Goal: Task Accomplishment & Management: Use online tool/utility

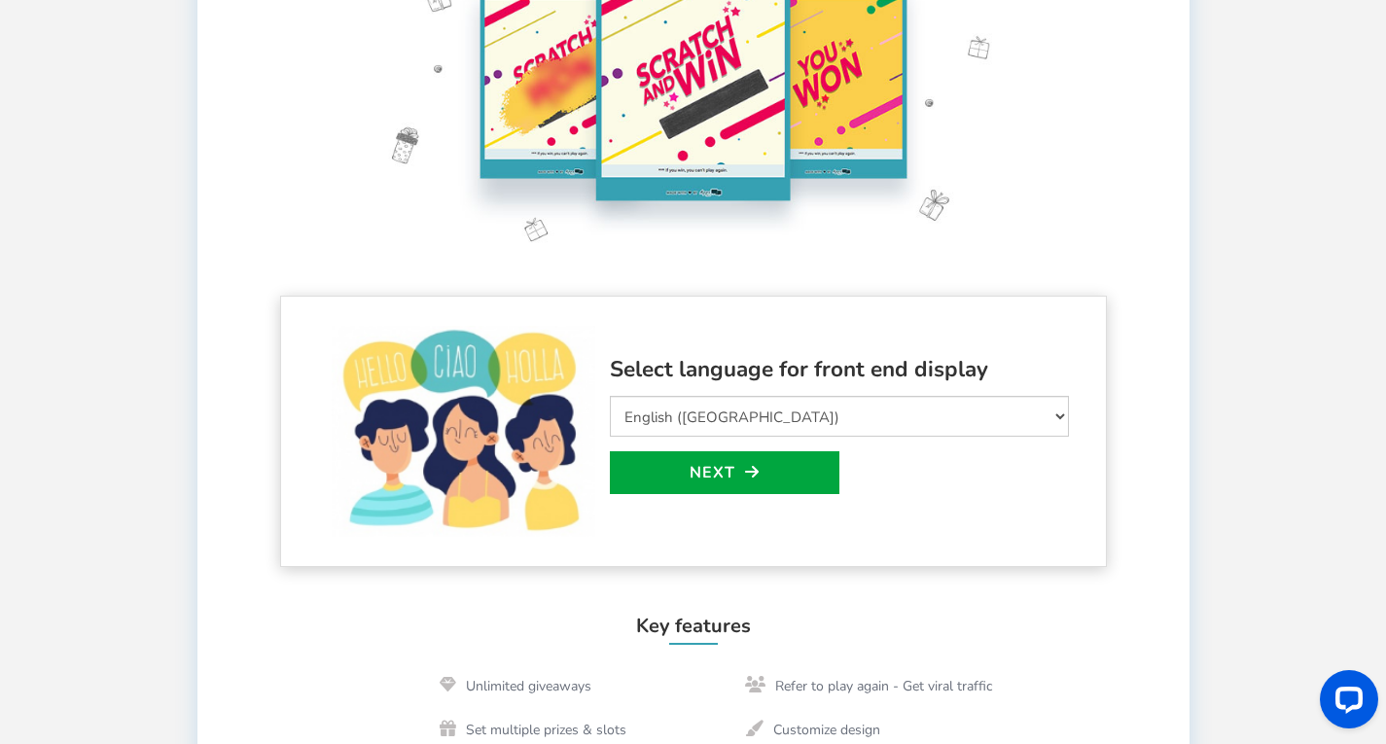
scroll to position [247, 0]
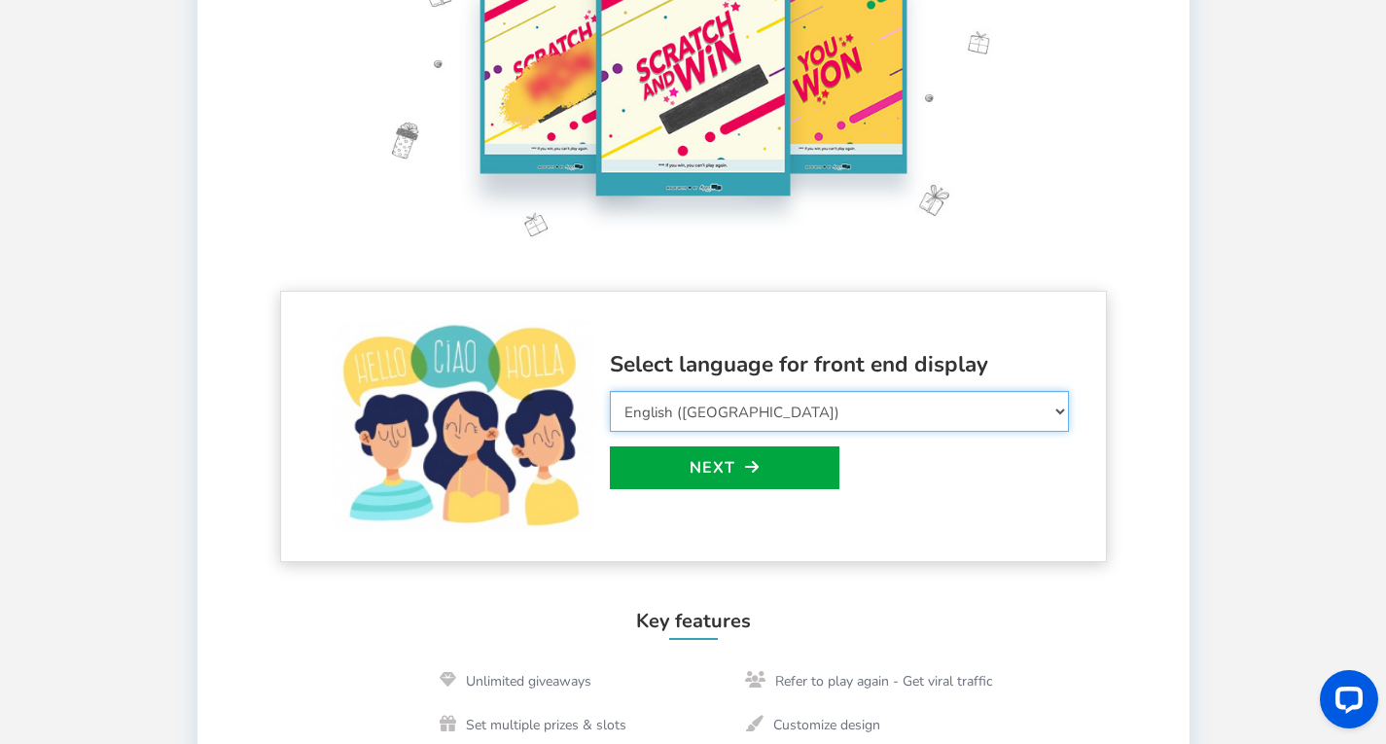
click at [705, 402] on select "Select Language Afrikaans Arabic Azerbaijani Belarusian Bulgarian Bengali Bosni…" at bounding box center [839, 411] width 459 height 41
select select "de_DE"
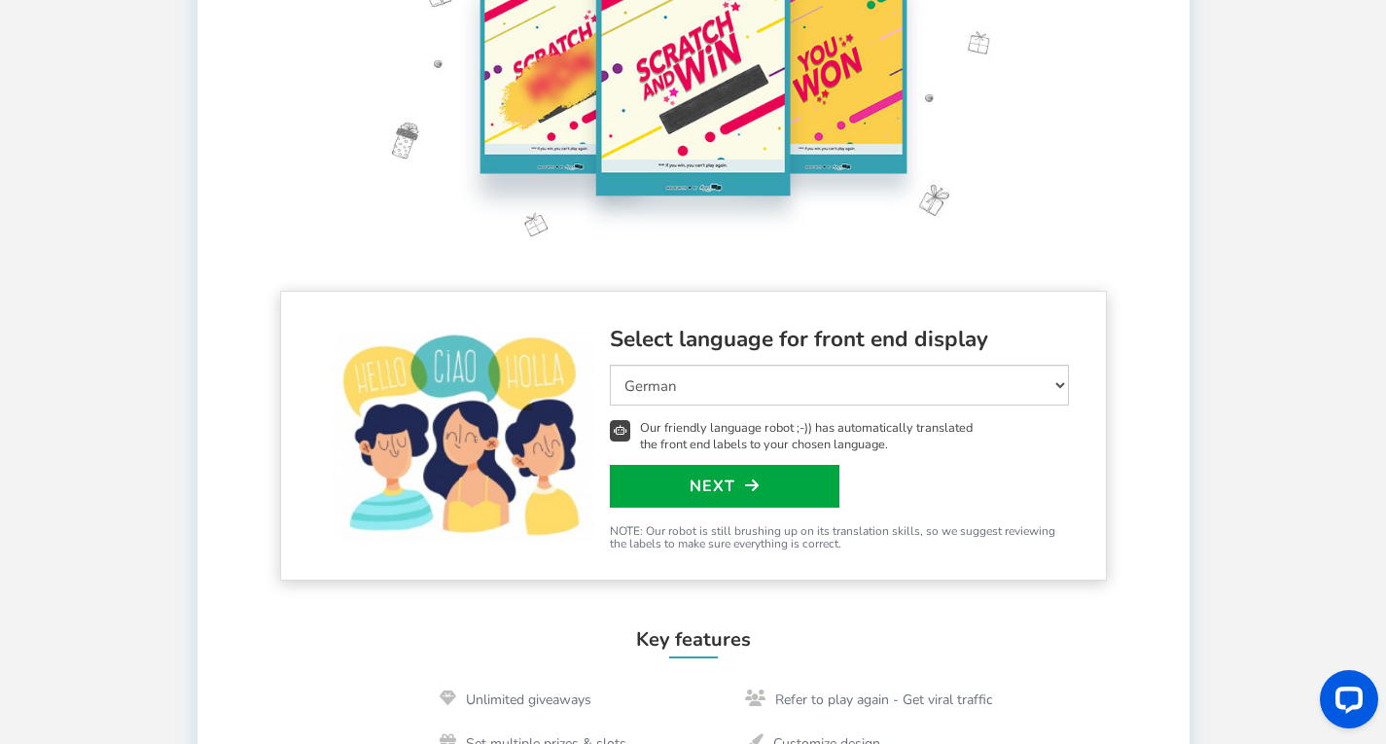
click at [676, 423] on span "Our friendly language robot ;-)) has automatically translated the front end lab…" at bounding box center [808, 436] width 337 height 32
click at [672, 474] on link "Next" at bounding box center [725, 486] width 230 height 43
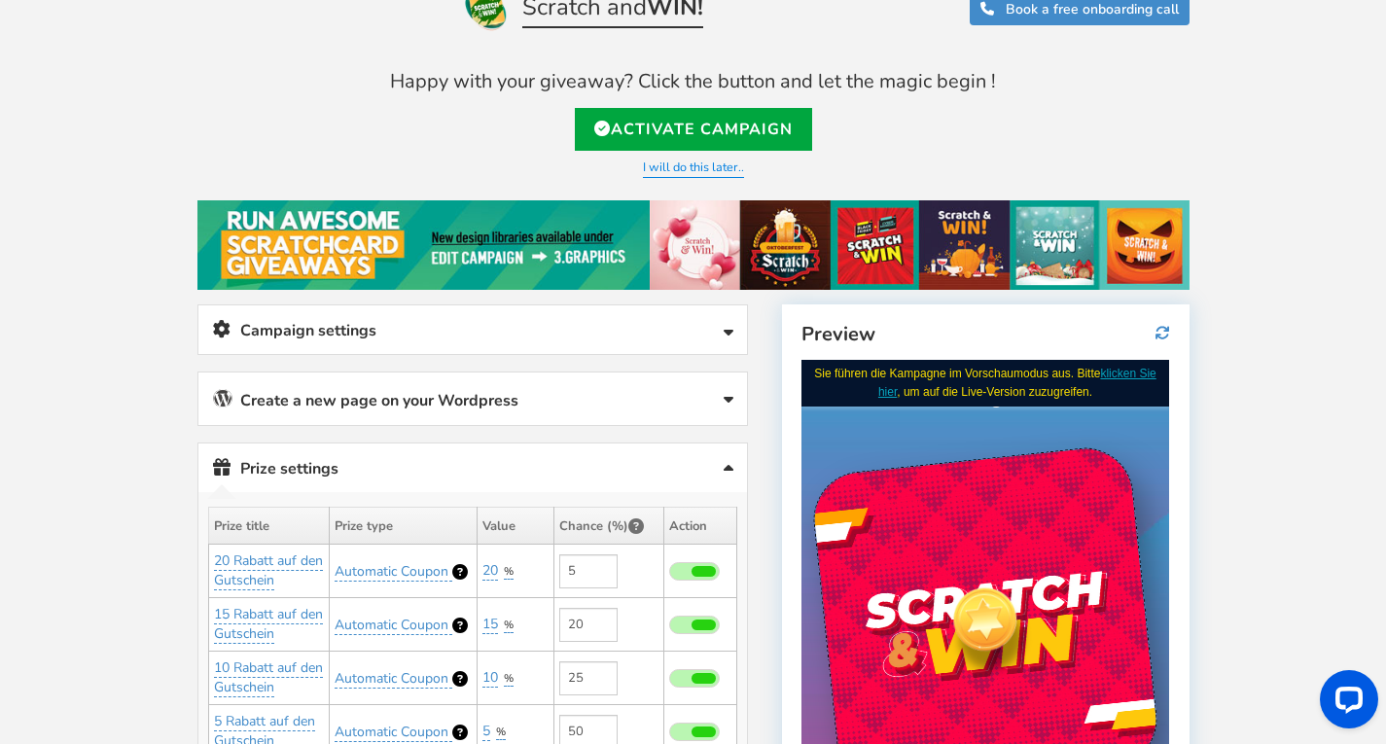
scroll to position [48, 0]
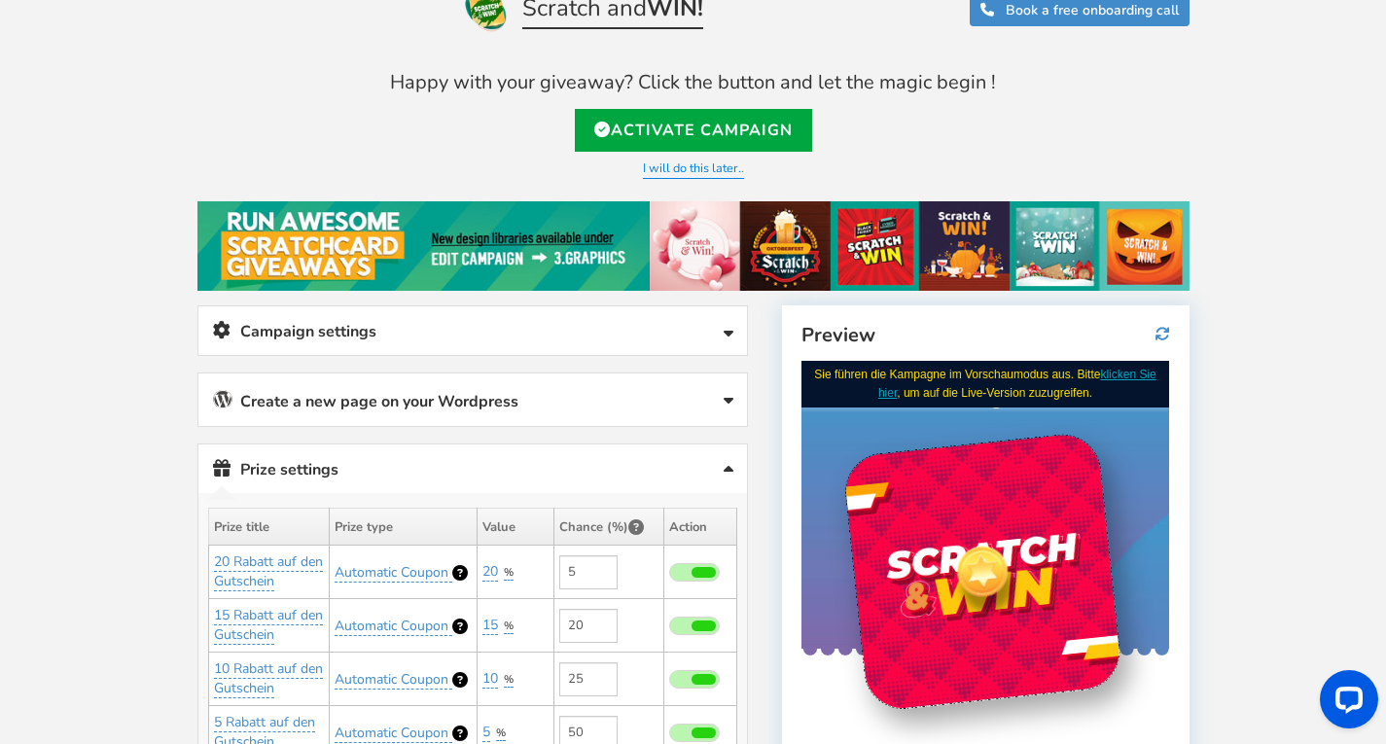
click at [554, 387] on link "Create a new page on your Wordpress" at bounding box center [472, 400] width 549 height 53
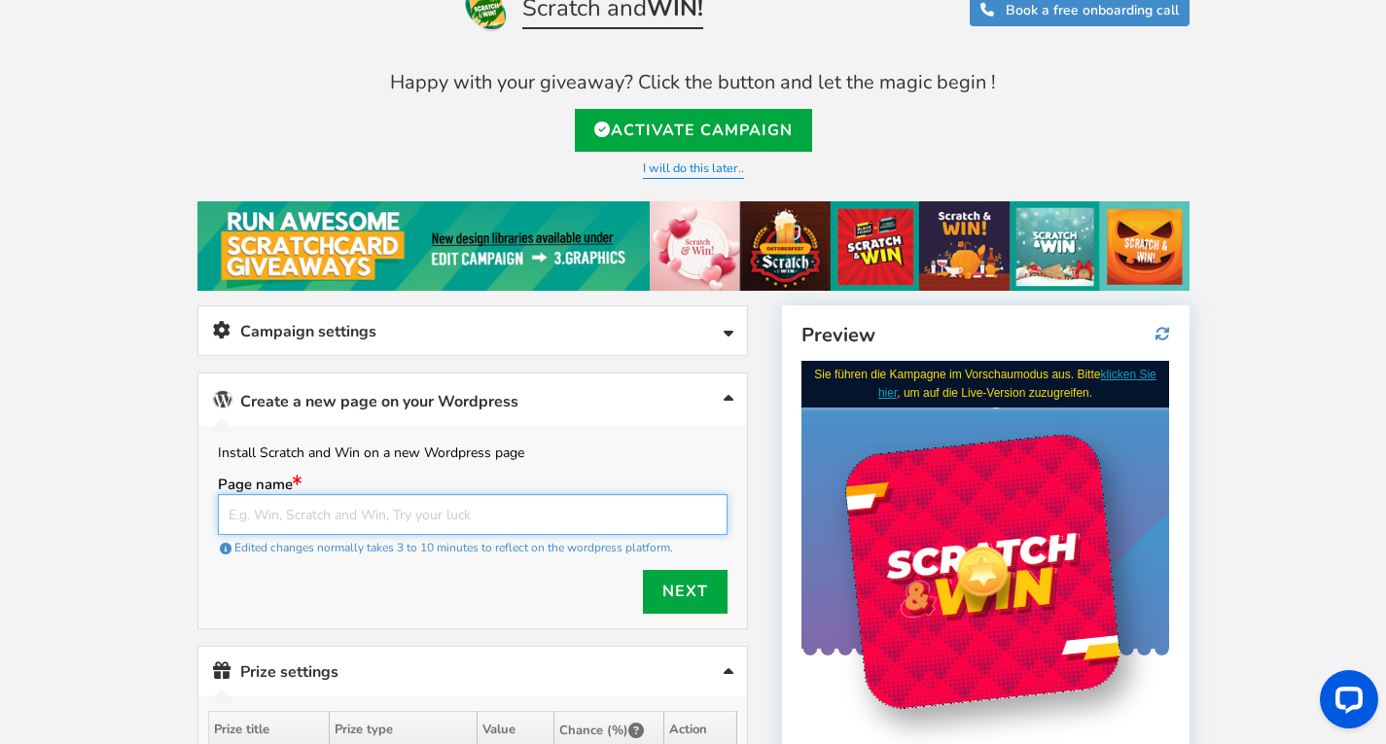
click at [427, 514] on input "text" at bounding box center [473, 514] width 510 height 41
type input "s"
type input "g"
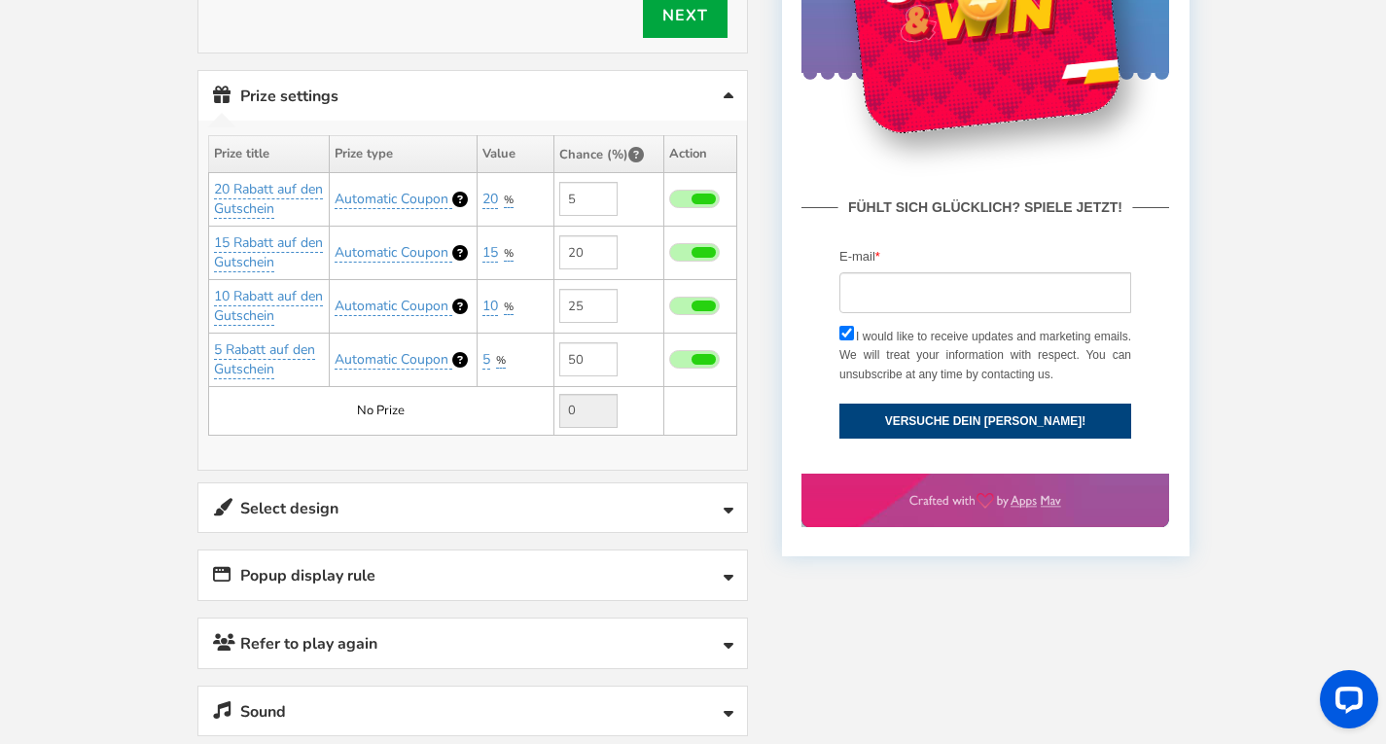
scroll to position [625, 0]
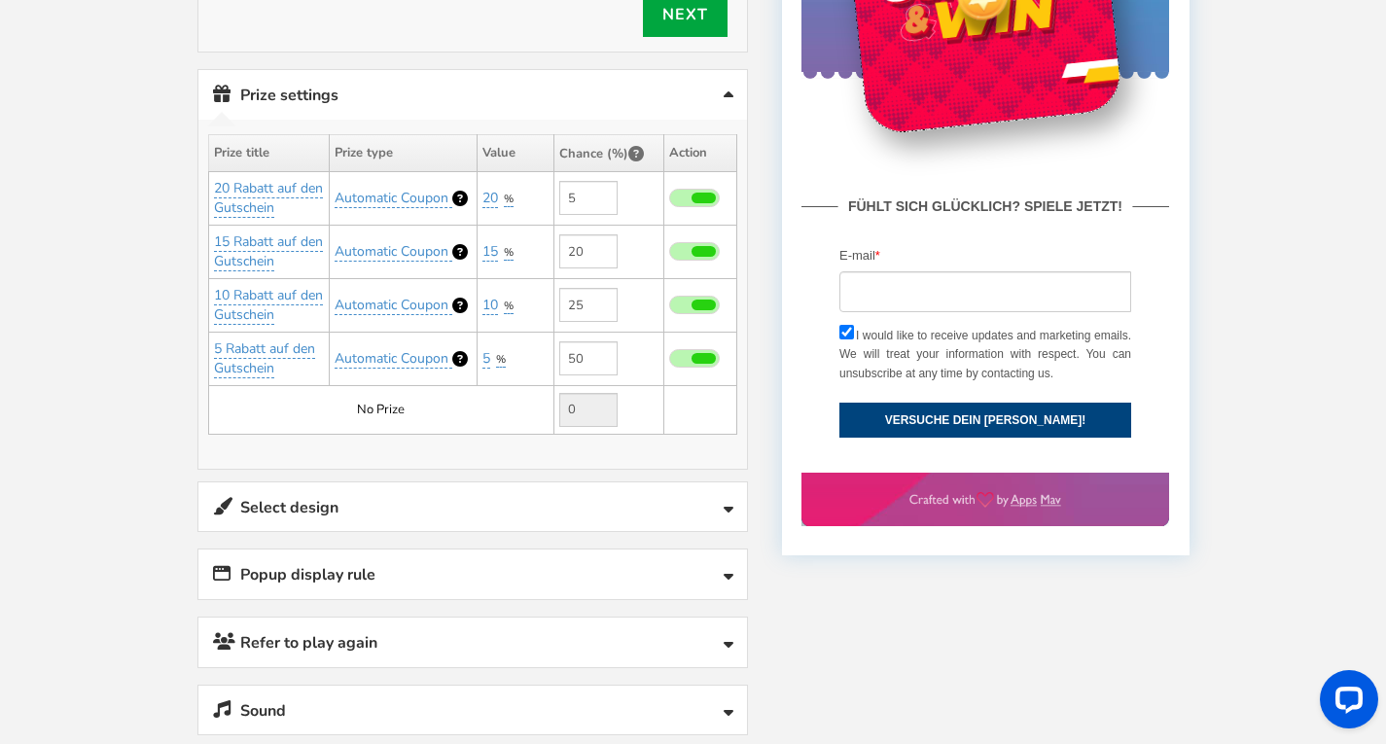
type input "rubbelnundgewinnen"
click at [364, 502] on link "Select design" at bounding box center [472, 508] width 549 height 50
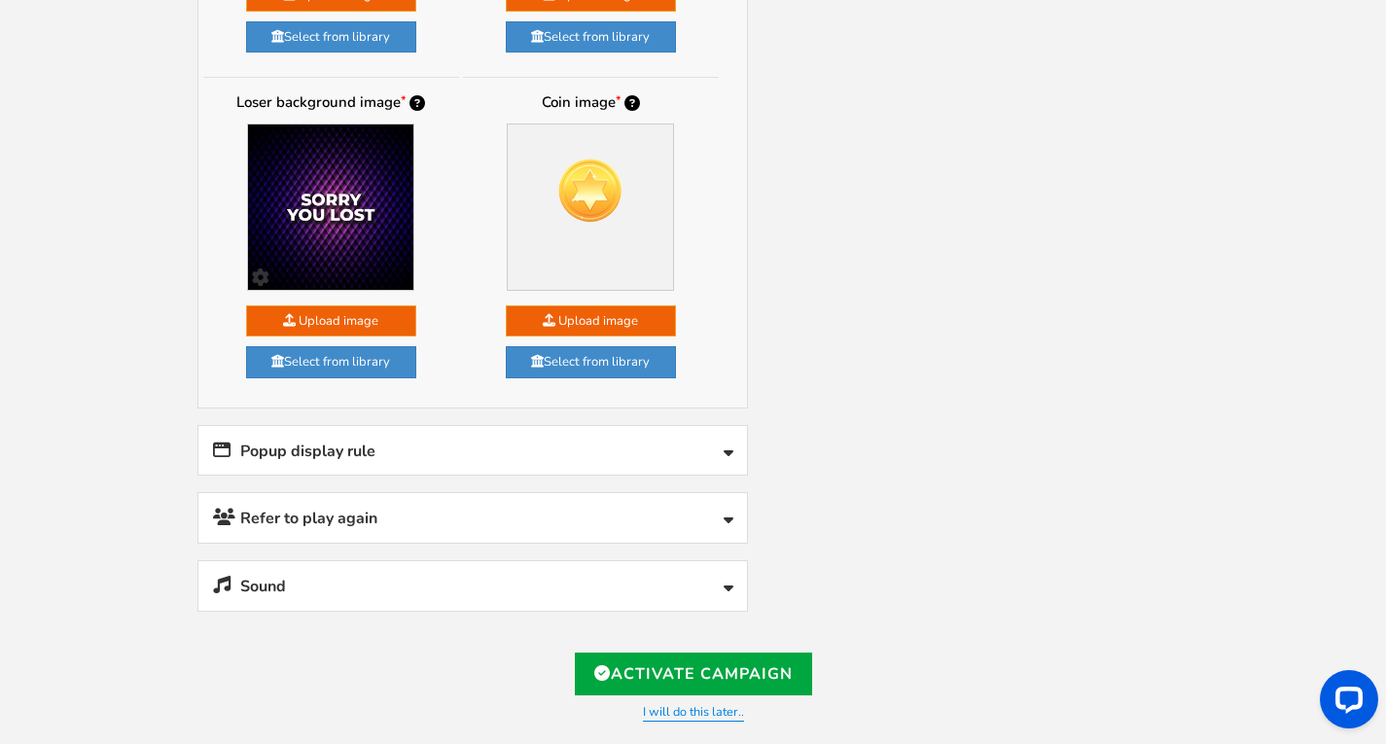
scroll to position [1548, 0]
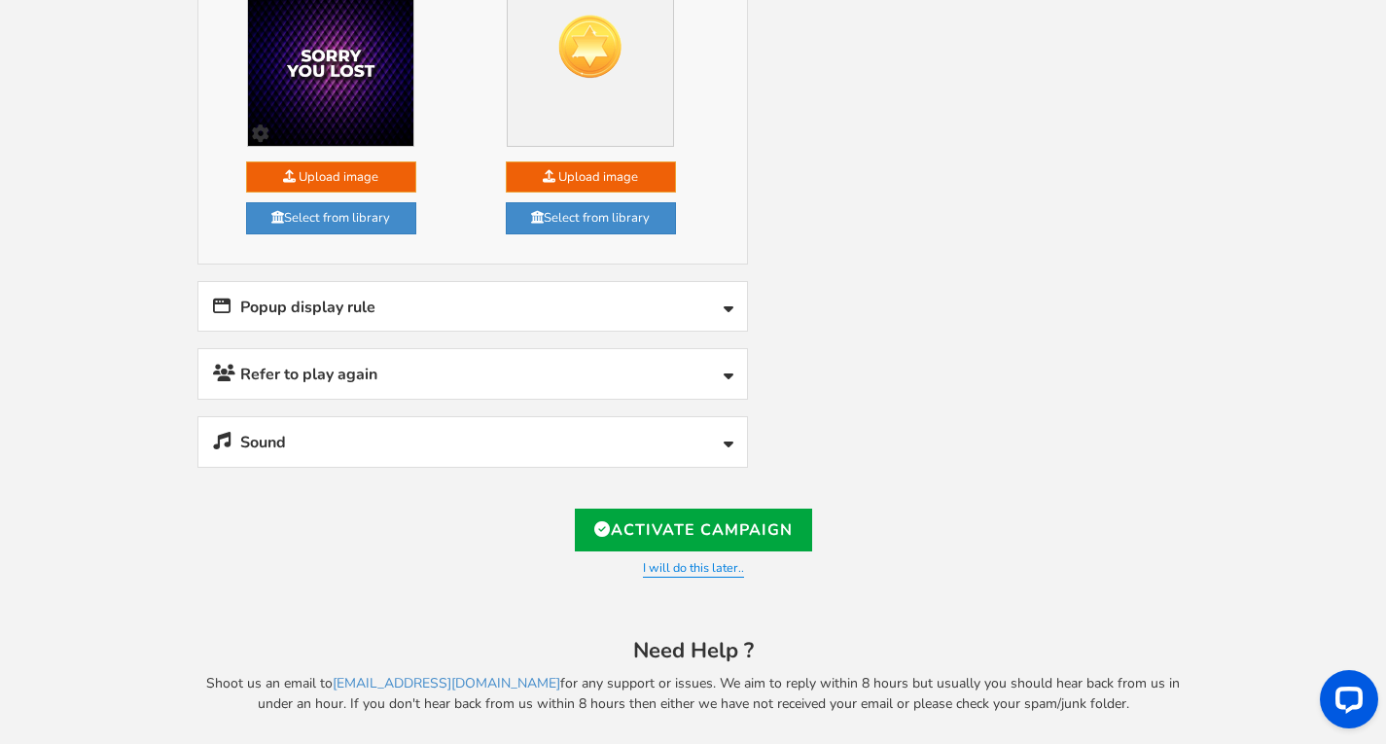
click at [385, 282] on link "Popup display rule" at bounding box center [472, 307] width 549 height 50
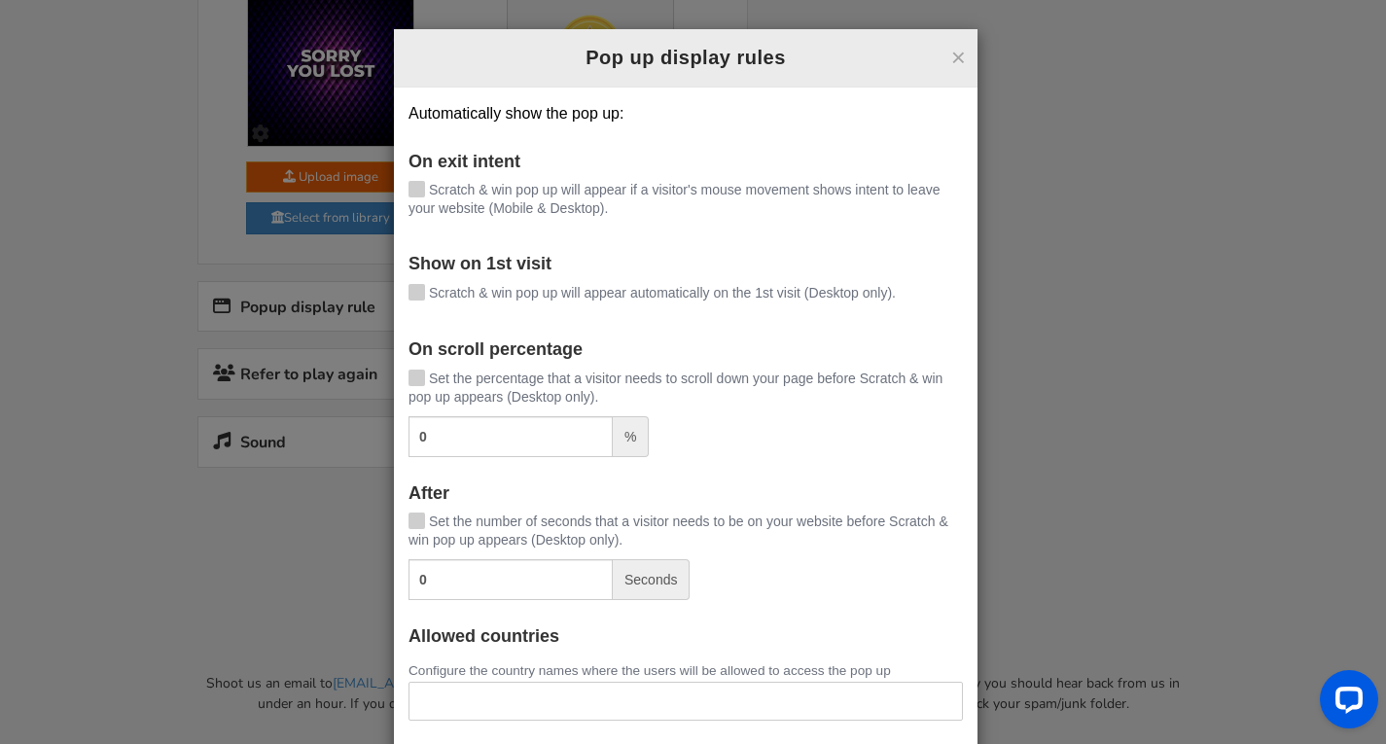
scroll to position [73, 0]
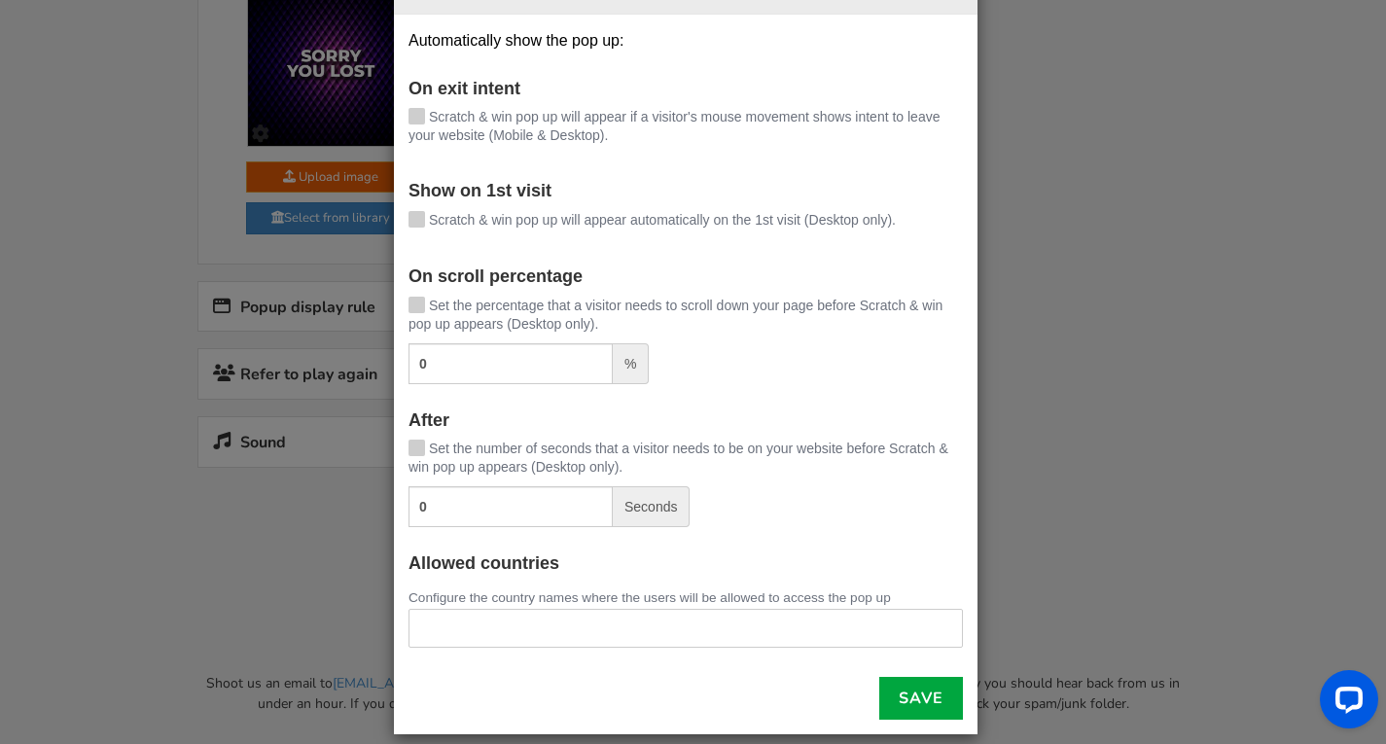
click at [418, 109] on label "Scratch & win pop up will appear if a visitor's mouse movement shows intent to …" at bounding box center [686, 126] width 555 height 37
click at [389, 112] on input "Scratch & win pop up will appear if a visitor's mouse movement shows intent to …" at bounding box center [389, 118] width 0 height 13
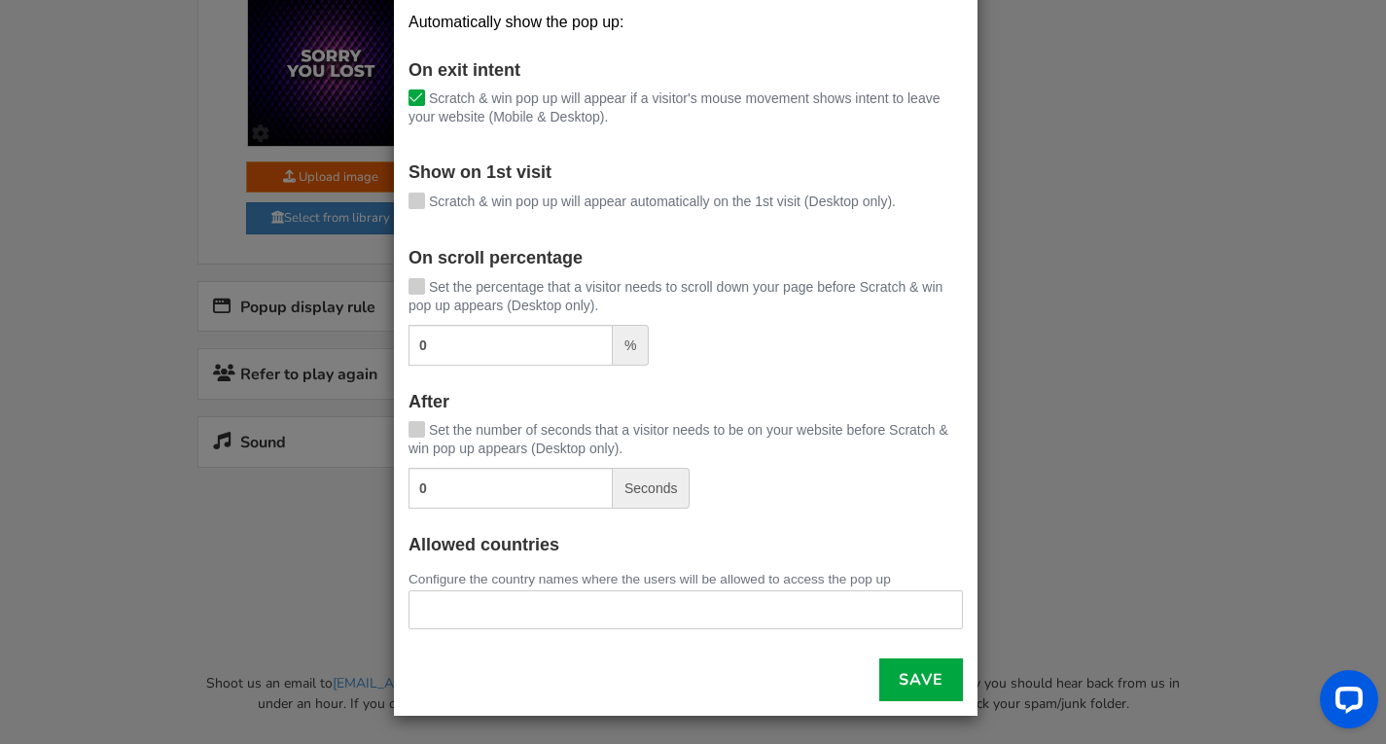
click at [484, 201] on span "Scratch & win pop up will appear automatically on the 1st visit (Desktop only)." at bounding box center [662, 202] width 467 height 16
click at [389, 201] on input "Scratch & win pop up will appear automatically on the 1st visit (Desktop only)." at bounding box center [389, 203] width 0 height 13
click at [441, 93] on span "Scratch & win pop up will appear if a visitor's mouse movement shows intent to …" at bounding box center [674, 107] width 531 height 34
click at [389, 93] on input "Scratch & win pop up will appear if a visitor's mouse movement shows intent to …" at bounding box center [389, 99] width 0 height 13
click at [515, 288] on span "Set the percentage that a visitor needs to scroll down your page before Scratch…" at bounding box center [676, 296] width 534 height 34
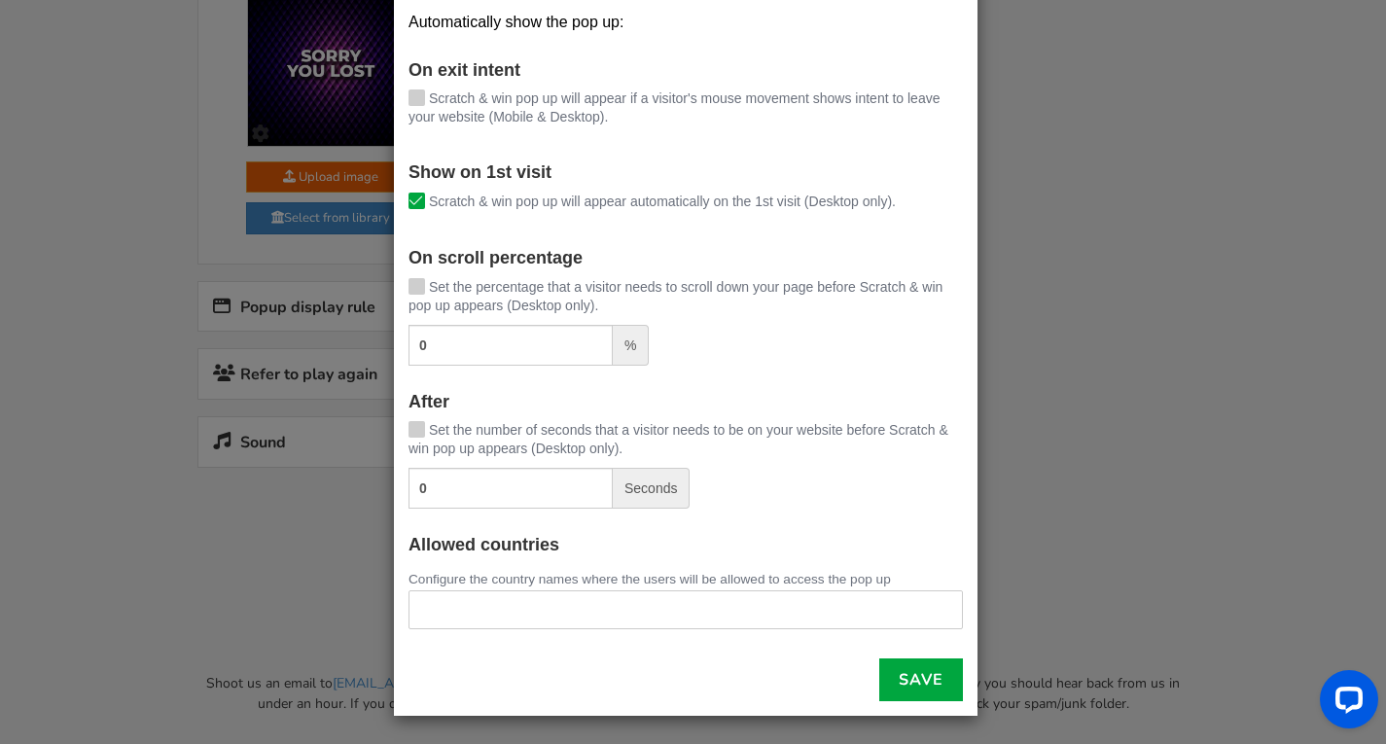
click at [389, 288] on input "Set the percentage that a visitor needs to scroll down your page before Scratch…" at bounding box center [389, 288] width 0 height 13
click at [486, 340] on input "0" at bounding box center [511, 345] width 204 height 41
click at [517, 297] on label "Set the percentage that a visitor needs to scroll down your page before Scratch…" at bounding box center [686, 296] width 555 height 37
click at [389, 295] on input "Set the percentage that a visitor needs to scroll down your page before Scratch…" at bounding box center [389, 288] width 0 height 13
click at [904, 679] on link "Save" at bounding box center [921, 680] width 84 height 43
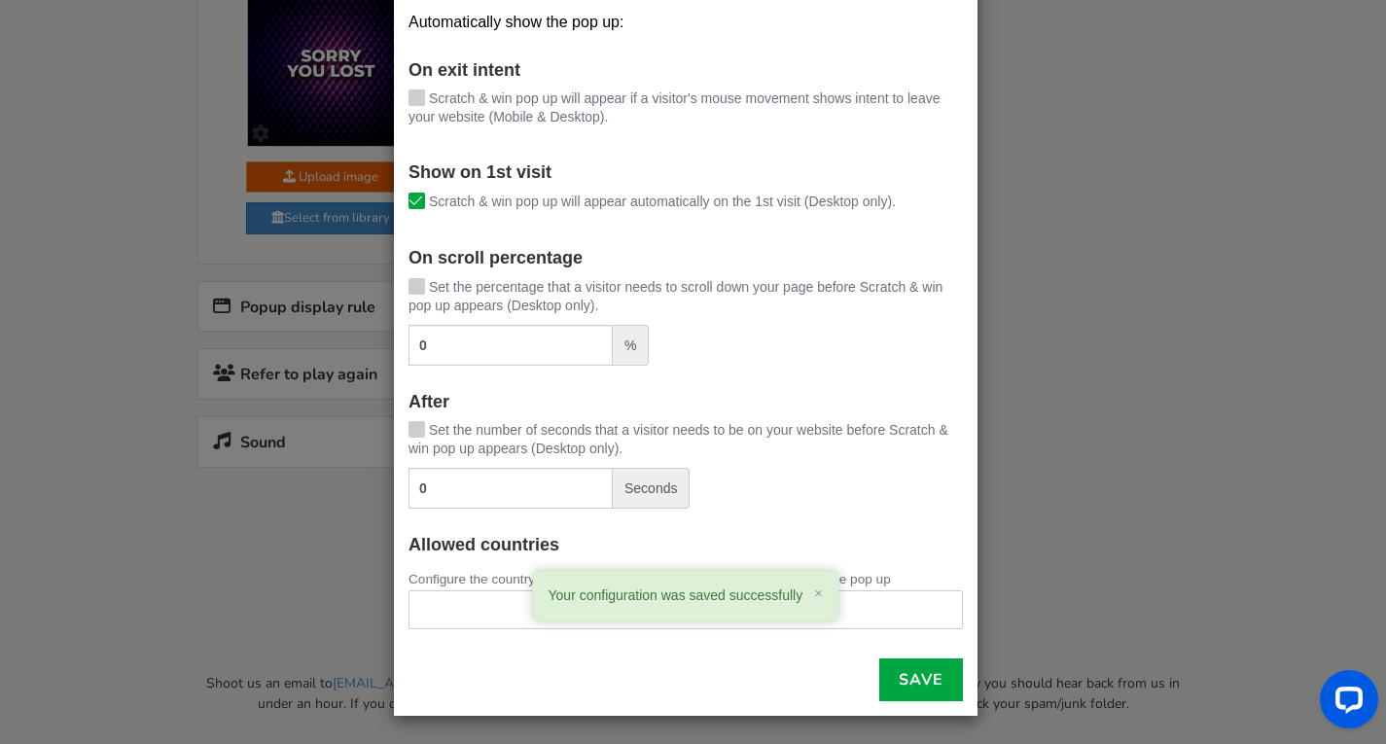
click at [300, 500] on div "× Pop up display rules Automatically show the pop up: On exit intent [PERSON_NA…" at bounding box center [693, 372] width 1386 height 744
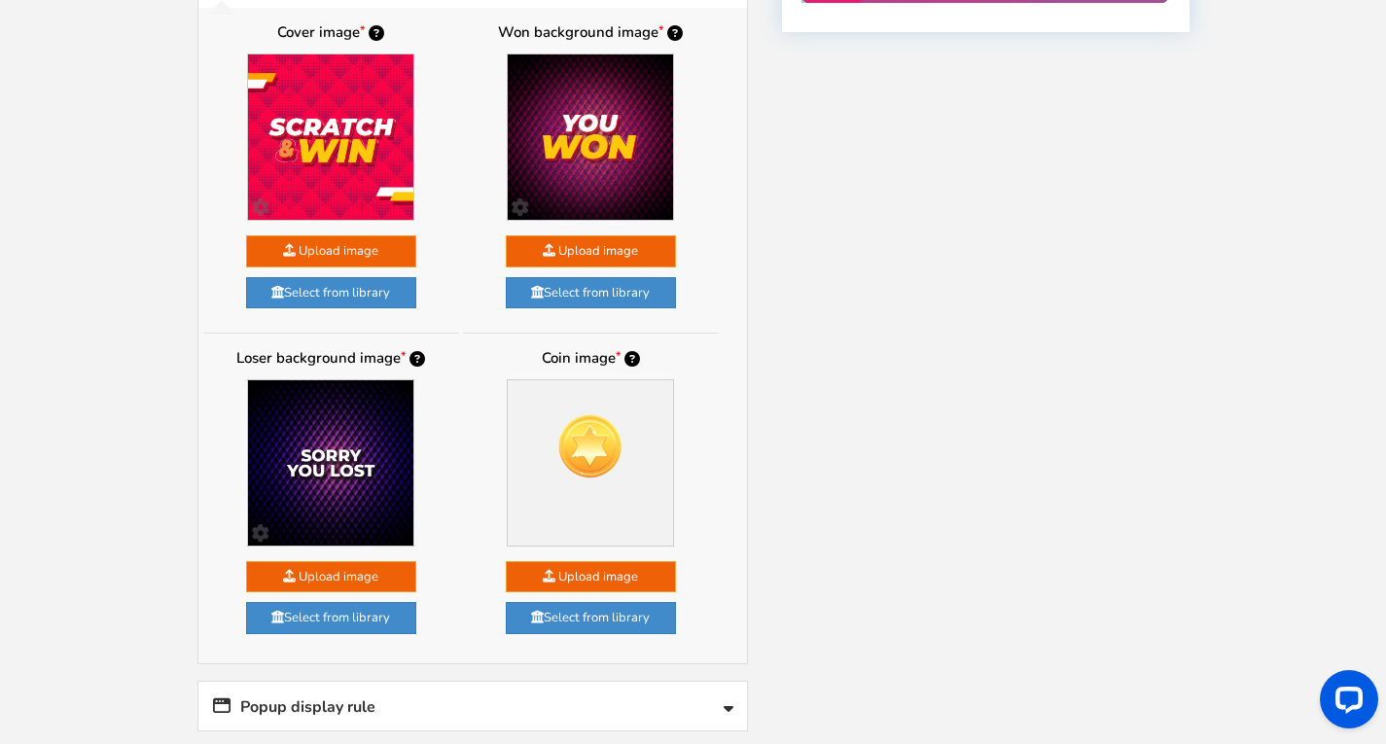
scroll to position [1140, 0]
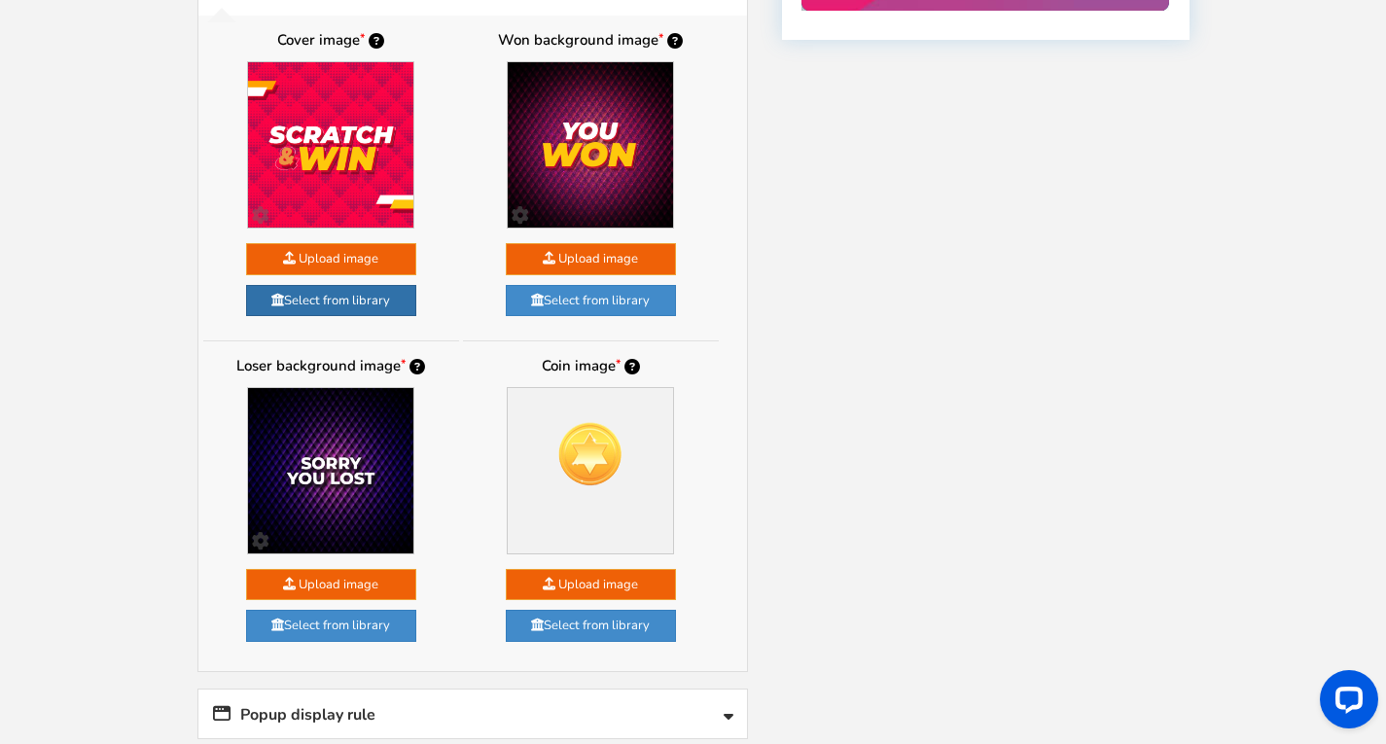
click at [348, 304] on link "Select from library" at bounding box center [331, 301] width 170 height 32
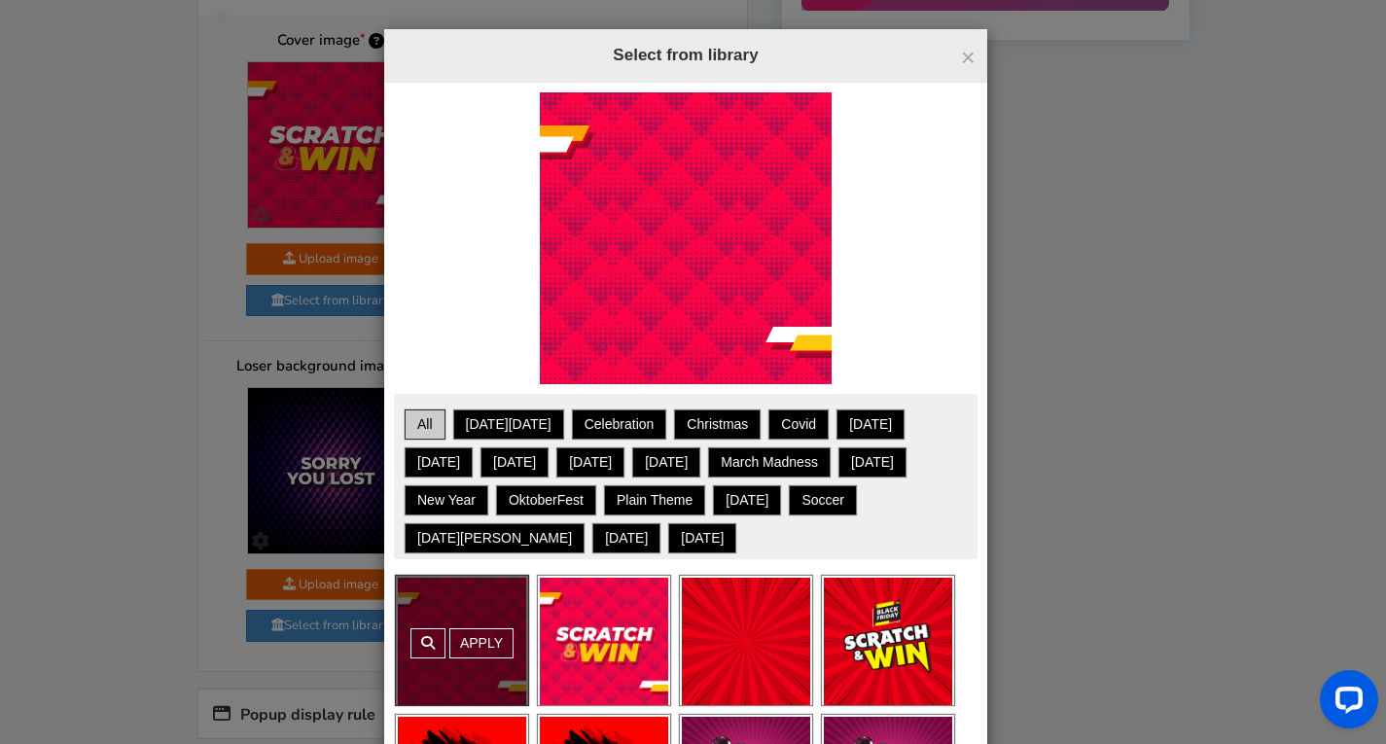
scroll to position [74, 0]
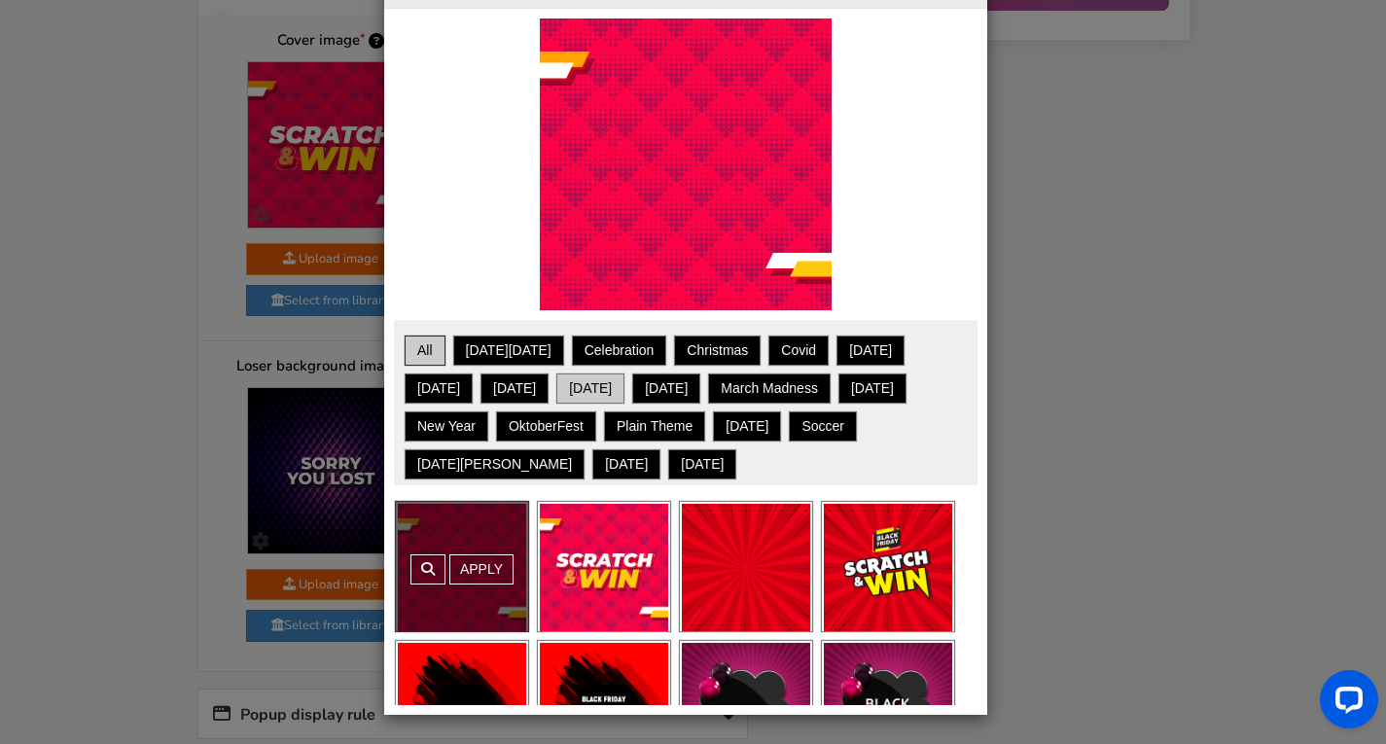
click at [559, 388] on link "[DATE]" at bounding box center [590, 389] width 62 height 24
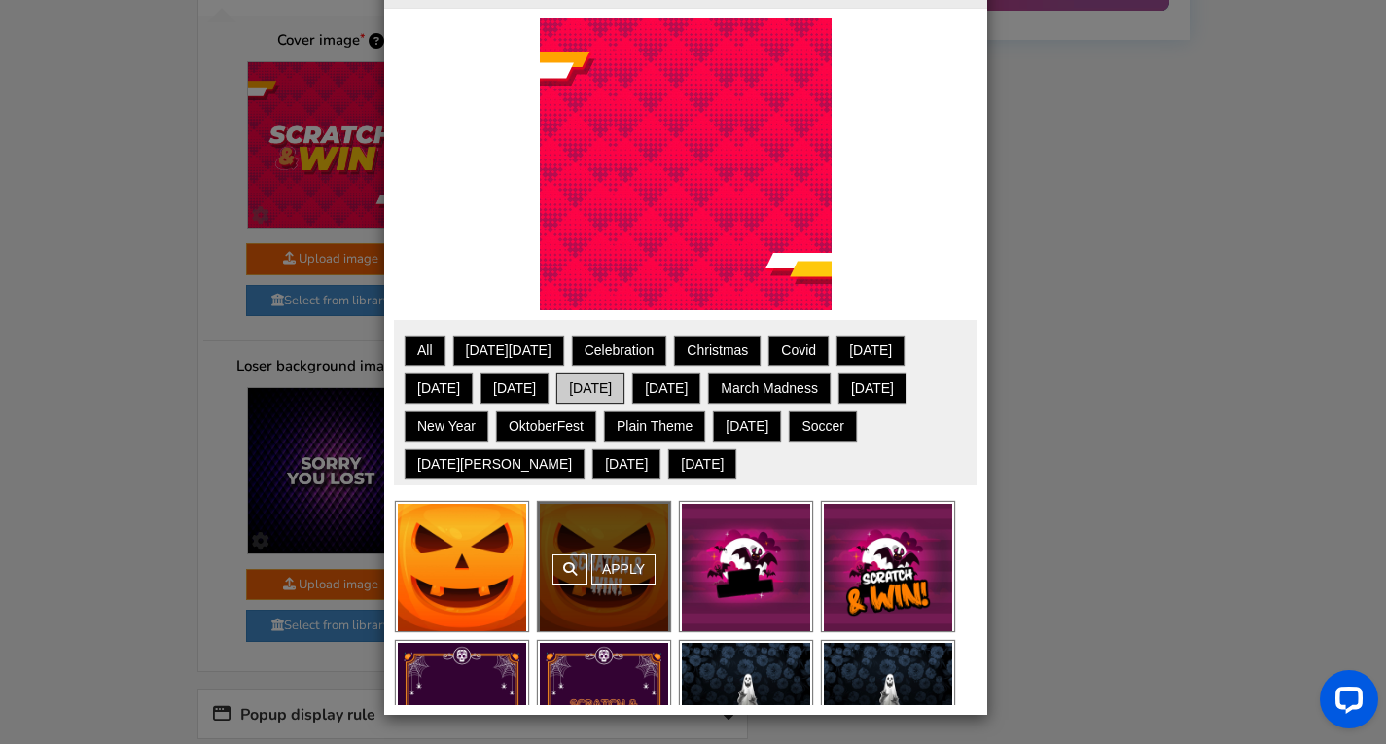
click at [641, 567] on div "Apply" at bounding box center [604, 566] width 132 height 129
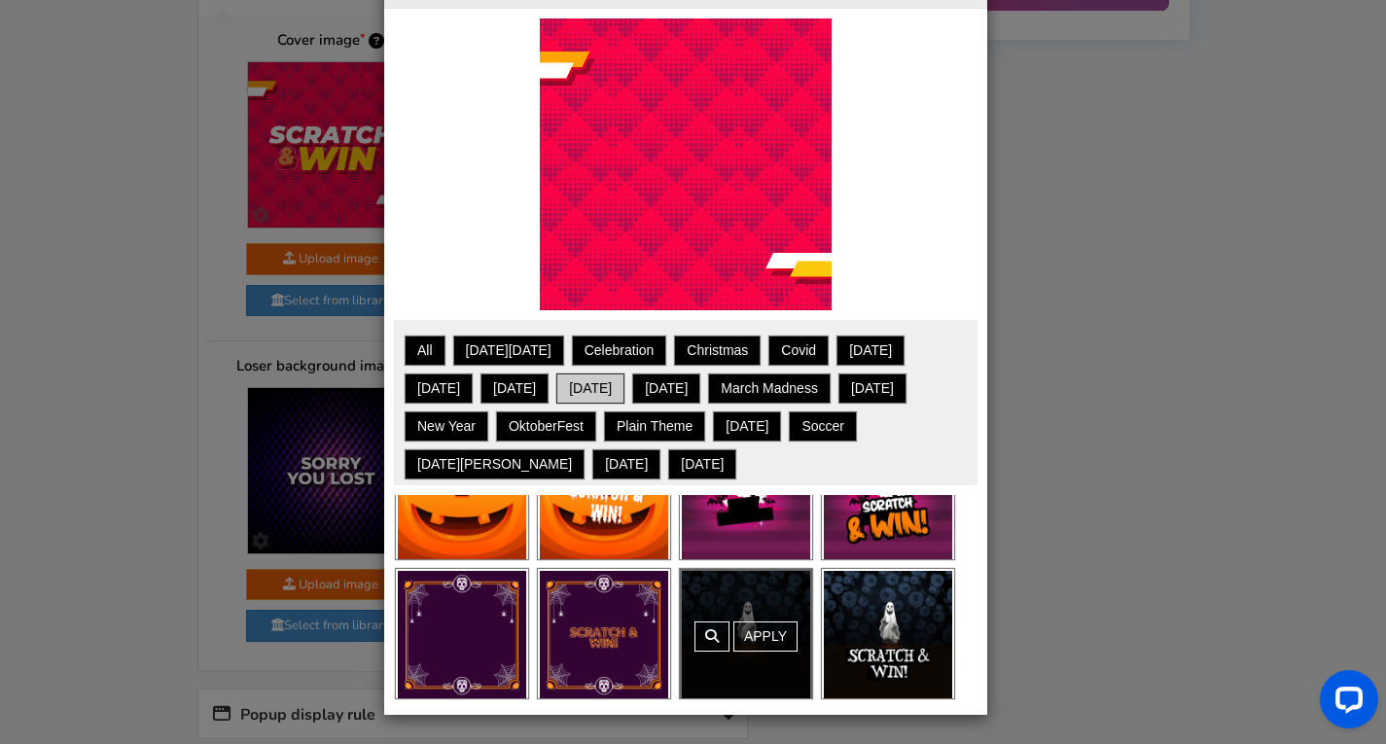
scroll to position [0, 0]
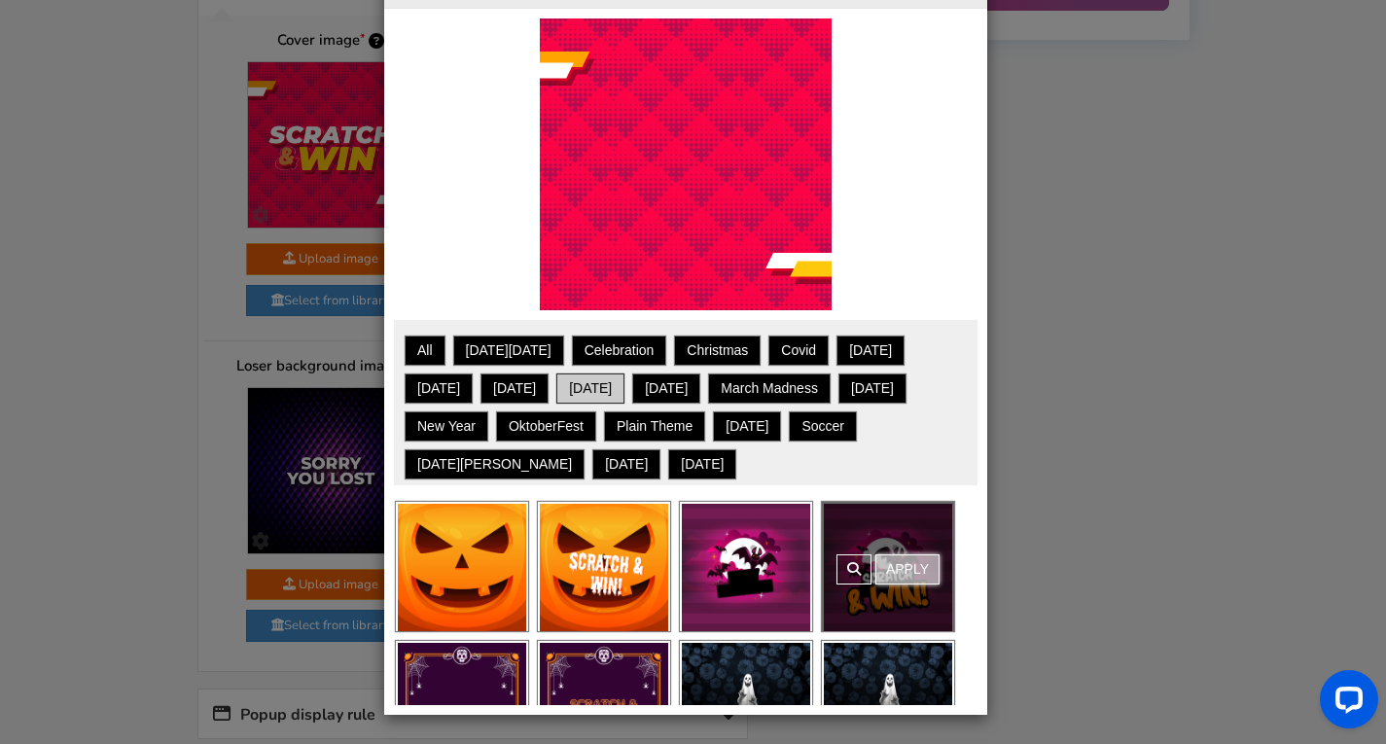
click at [896, 566] on link "Apply" at bounding box center [908, 570] width 64 height 30
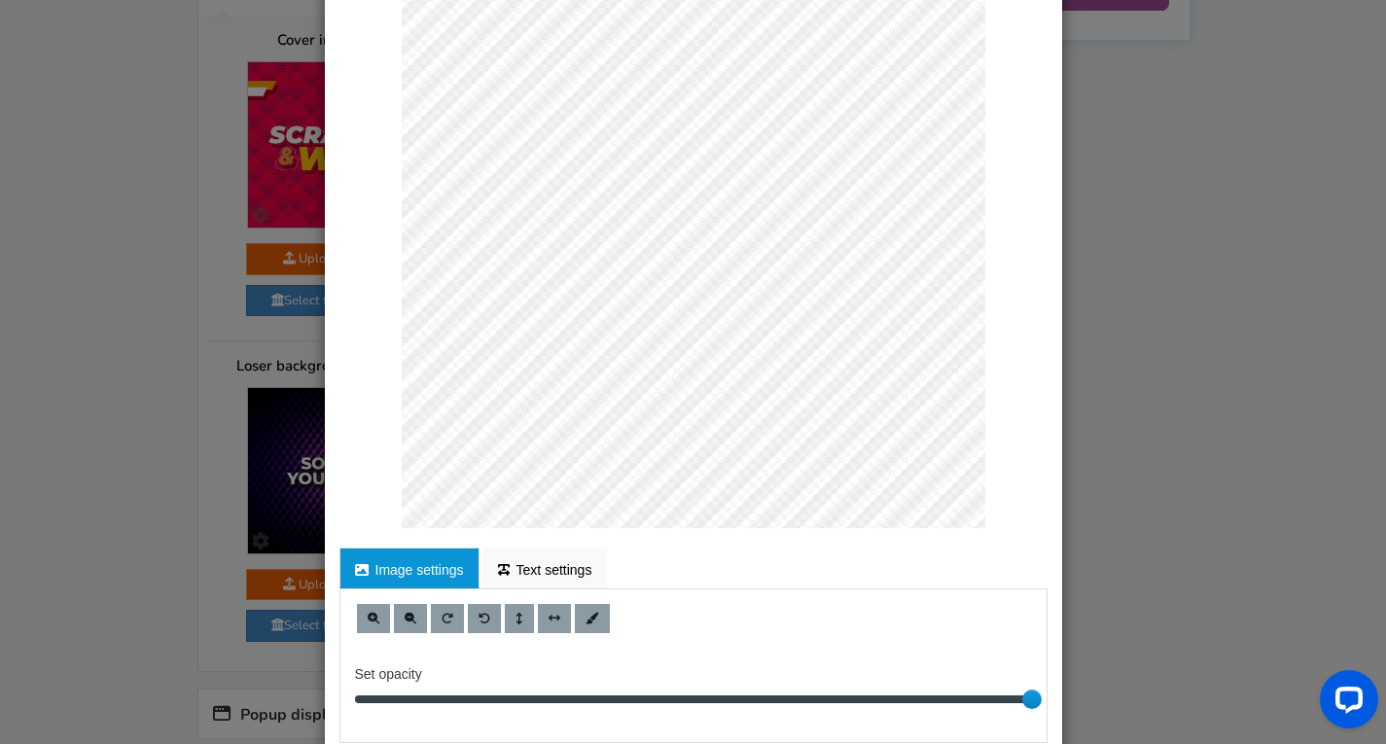
scroll to position [159, 0]
click at [573, 585] on link "Text settings" at bounding box center [546, 567] width 126 height 41
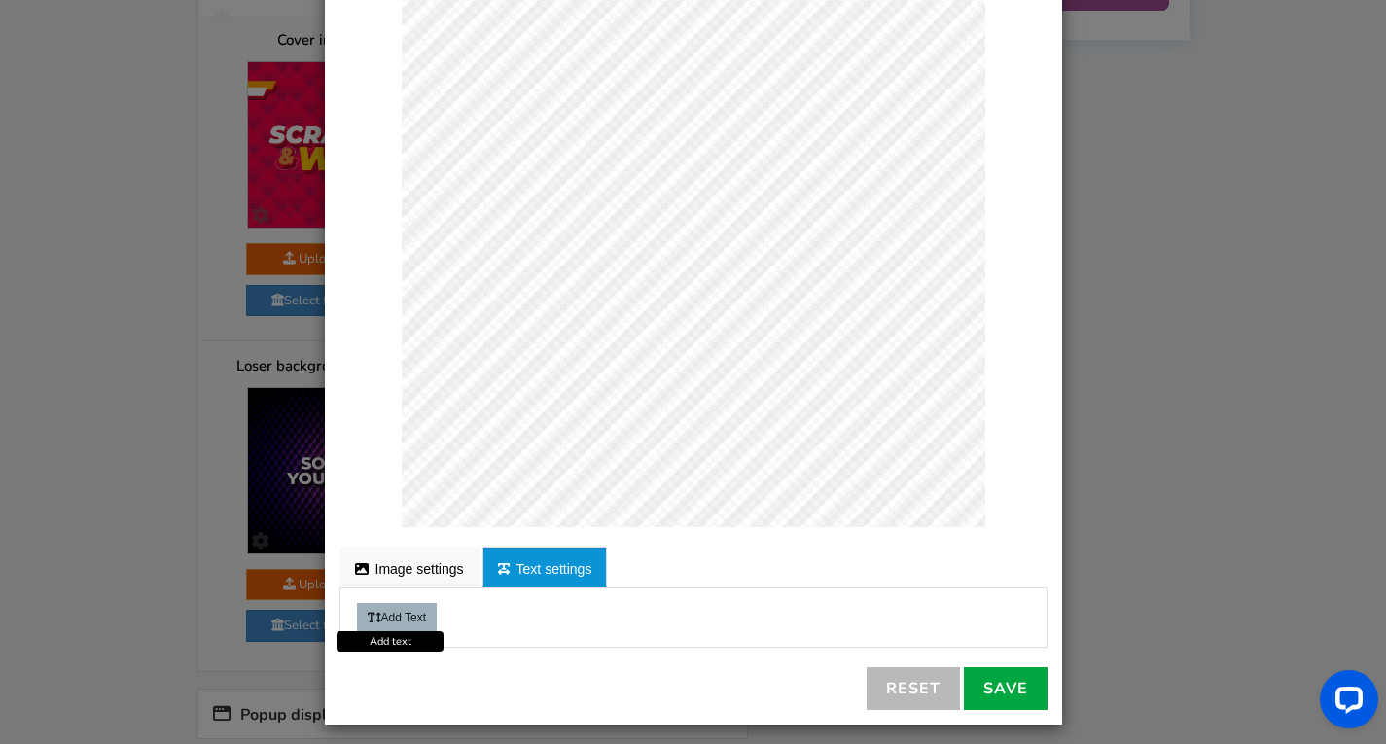
click at [404, 612] on button "Add Text" at bounding box center [397, 617] width 80 height 29
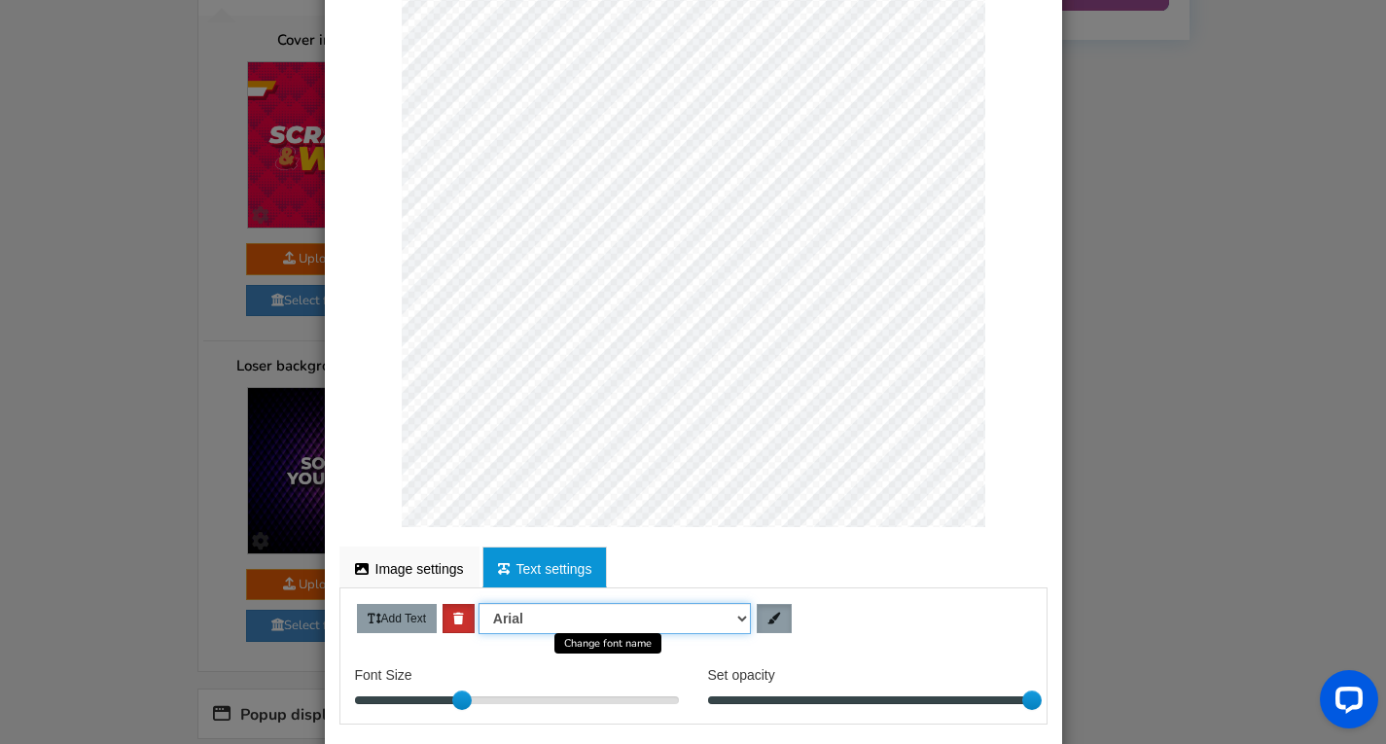
click at [503, 624] on select "[PERSON_NAME] Helvetica Times new roman" at bounding box center [615, 618] width 272 height 31
click at [520, 628] on select "[PERSON_NAME] Helvetica Times new roman" at bounding box center [615, 618] width 272 height 31
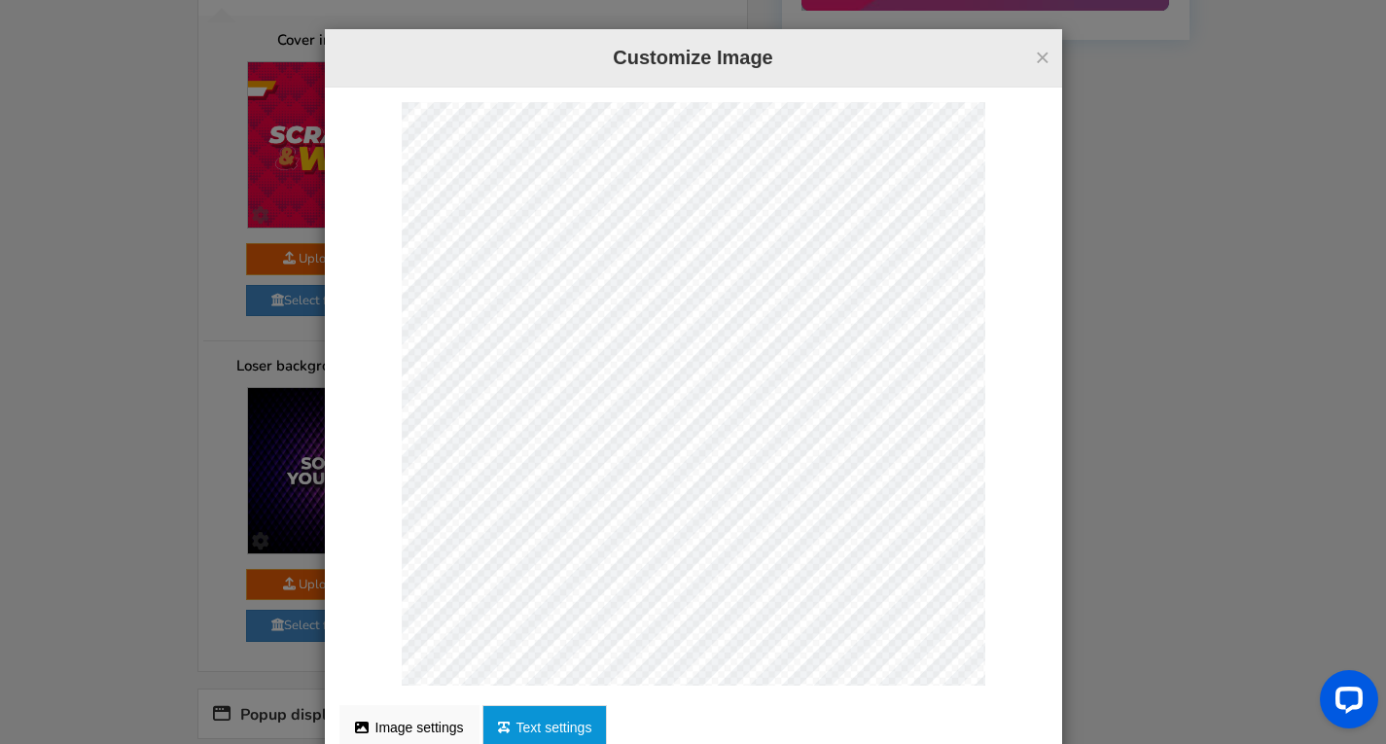
scroll to position [0, 0]
type textarea "HIGH CLASS INK"
click at [1036, 56] on button "×" at bounding box center [1042, 57] width 15 height 25
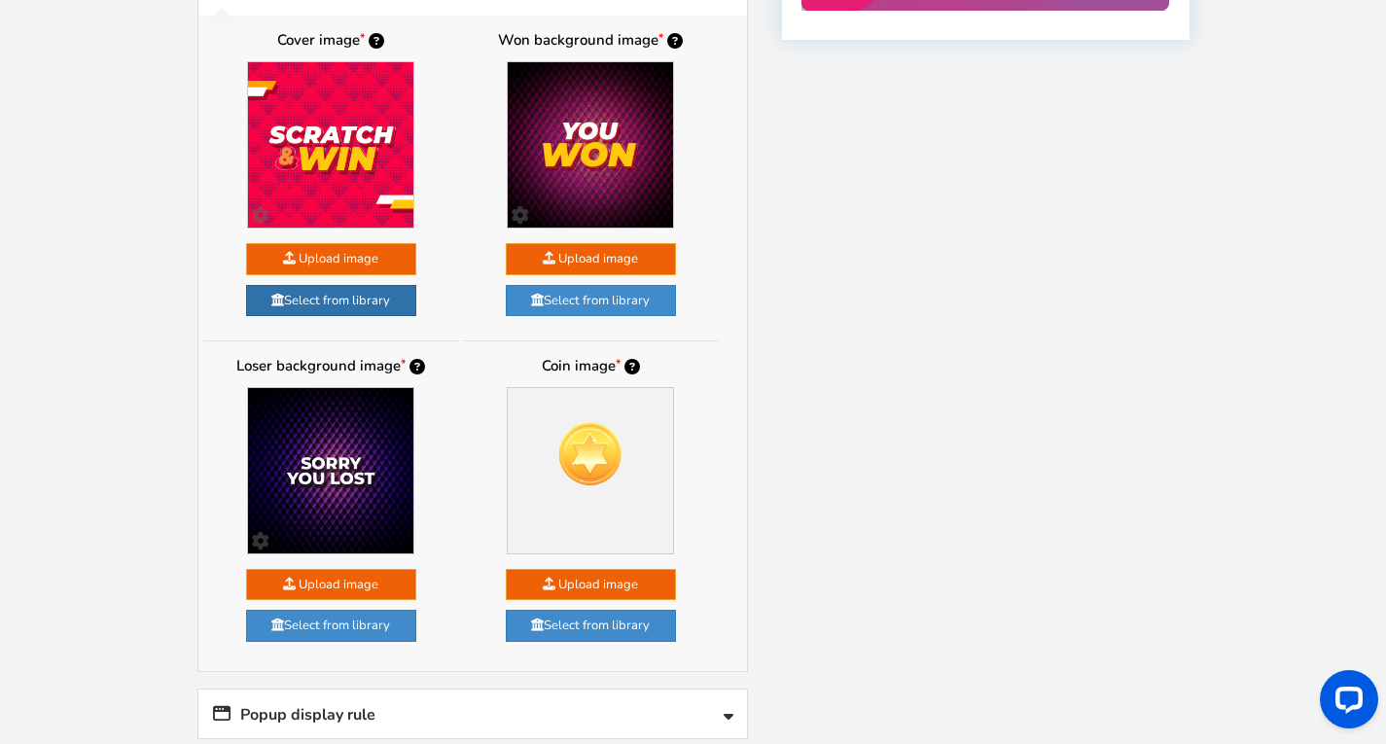
click at [334, 298] on link "Select from library" at bounding box center [331, 301] width 170 height 32
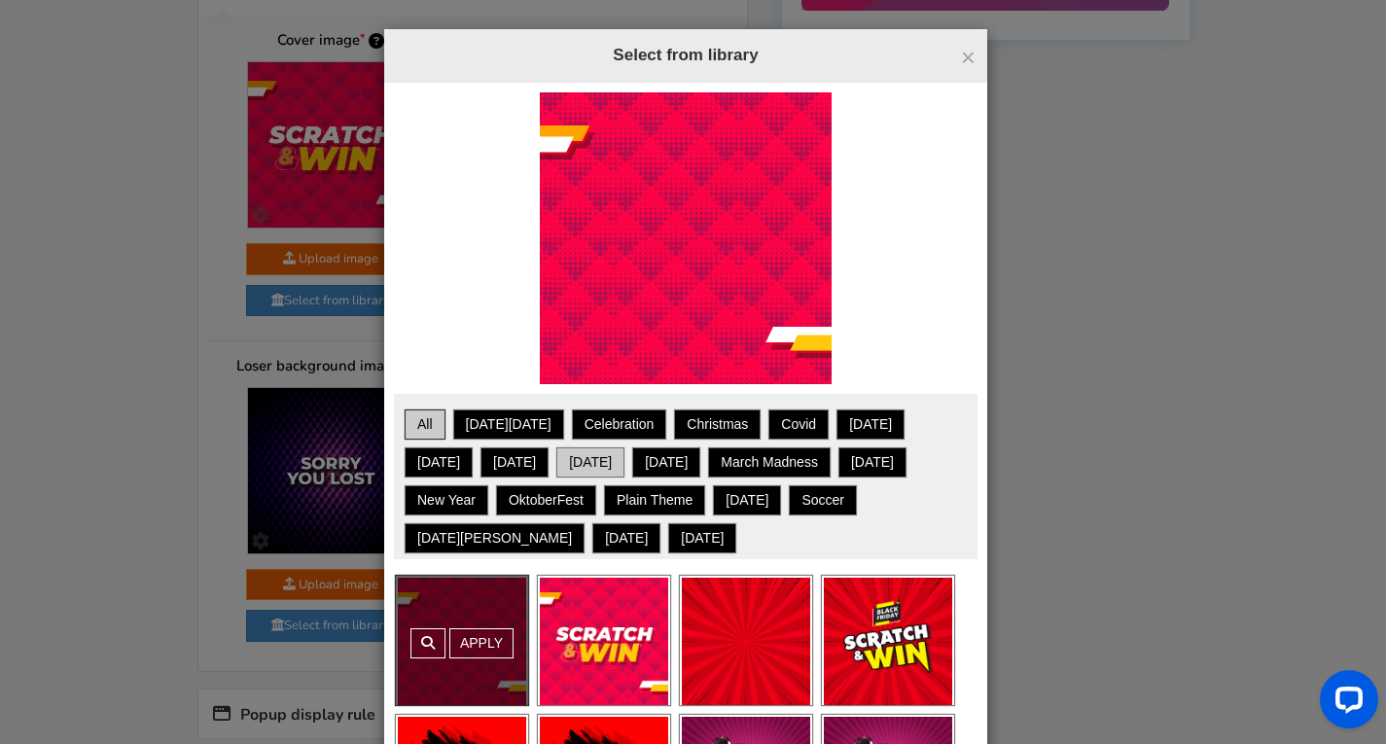
click at [569, 467] on link "[DATE]" at bounding box center [590, 462] width 62 height 24
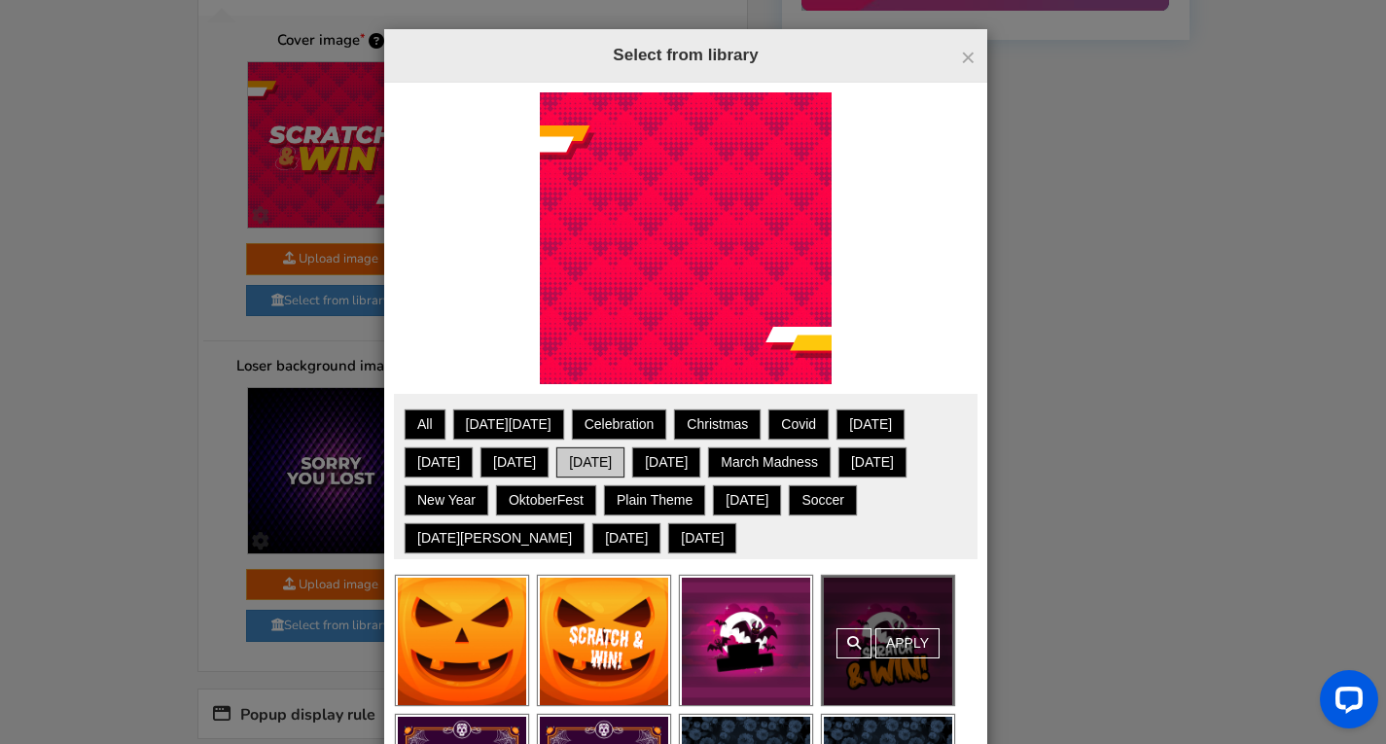
click at [862, 655] on link at bounding box center [854, 643] width 35 height 30
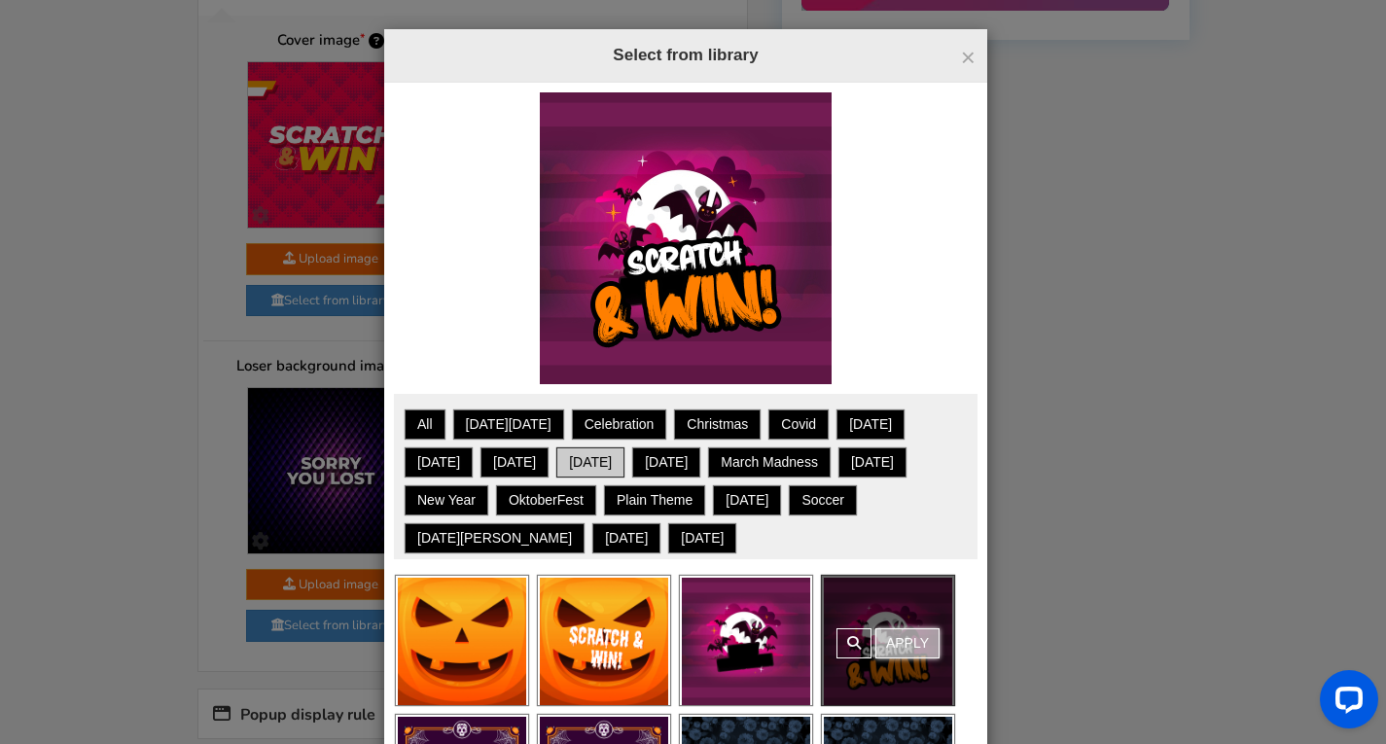
click at [909, 644] on link "Apply" at bounding box center [908, 643] width 64 height 30
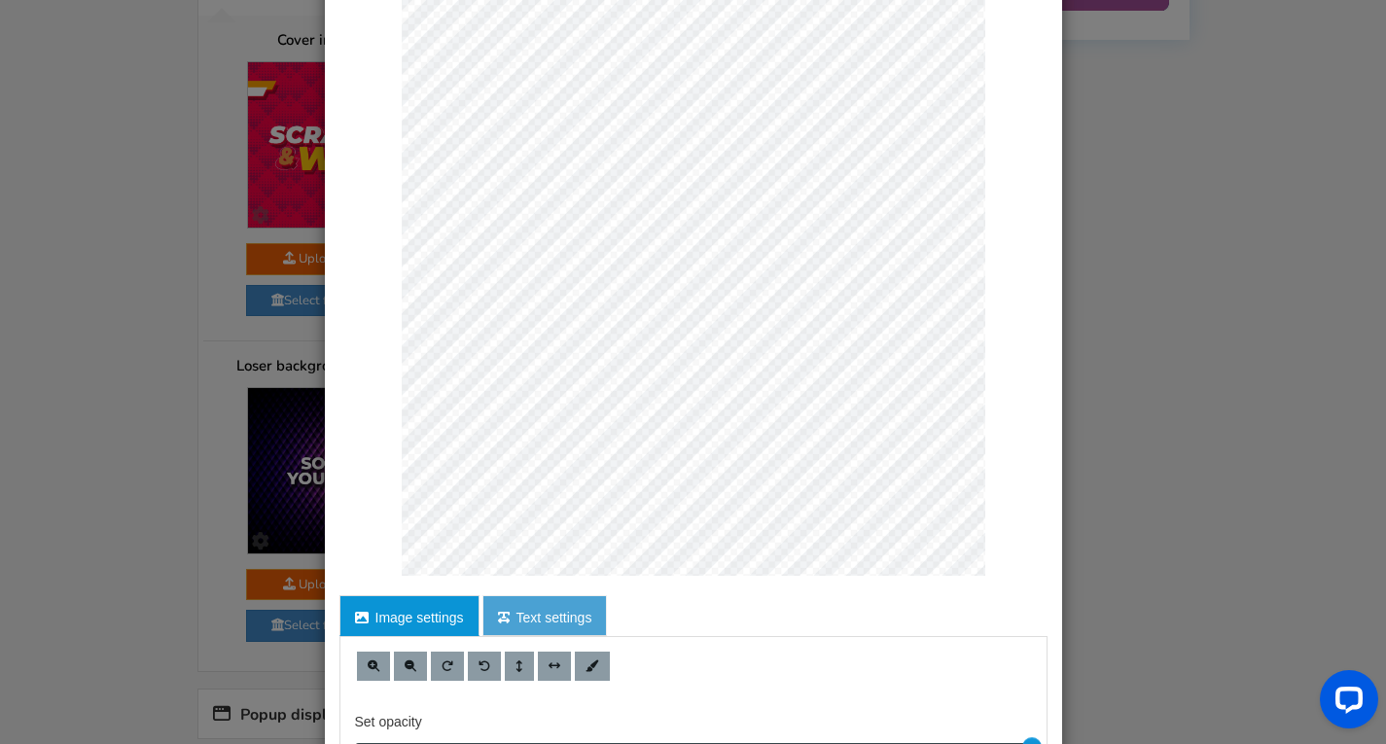
scroll to position [116, 0]
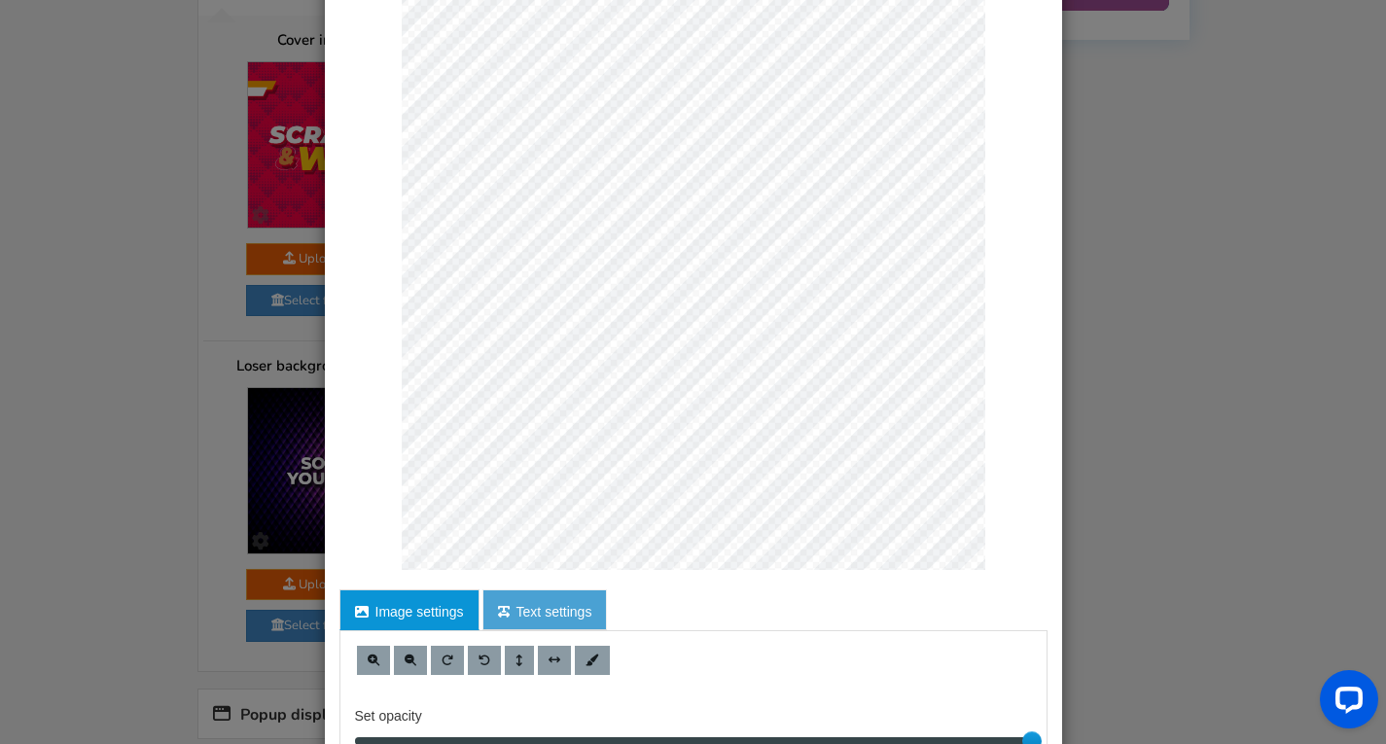
click at [539, 618] on link "Text settings" at bounding box center [546, 610] width 126 height 41
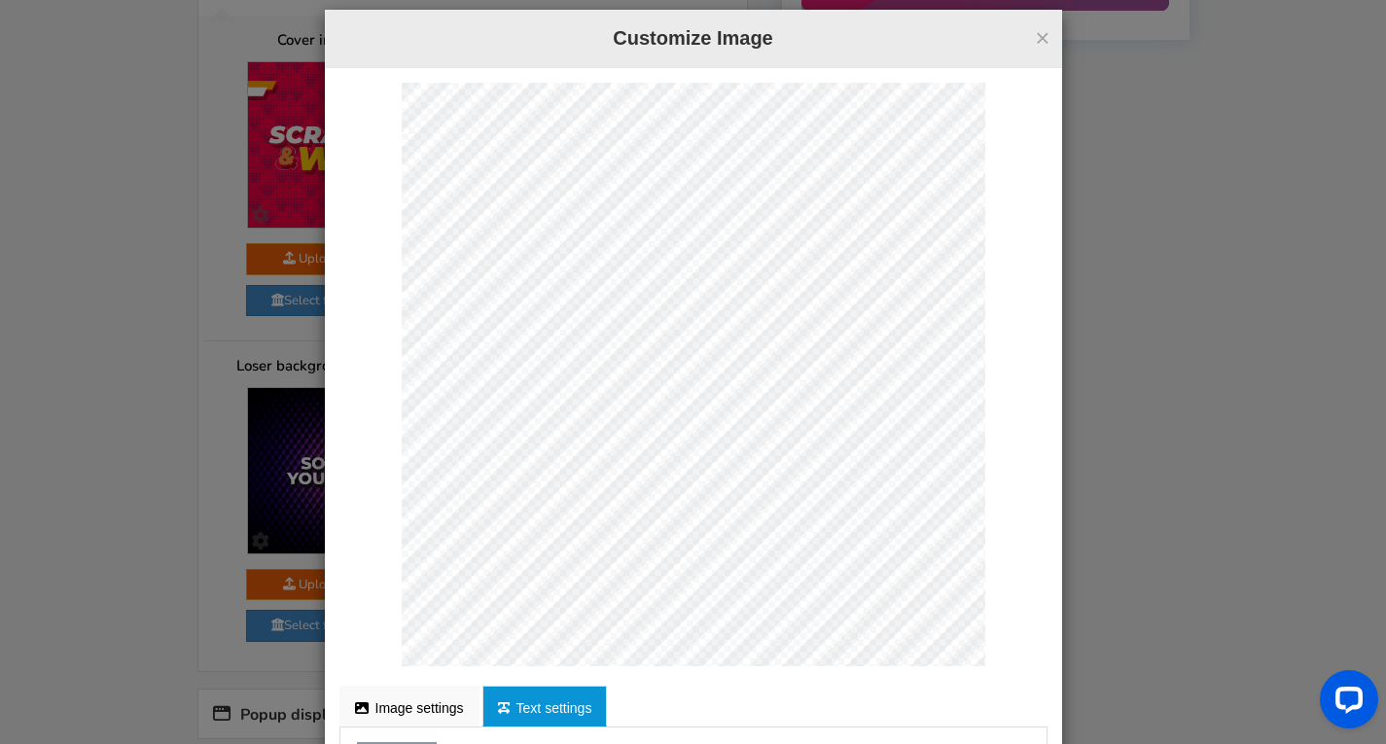
scroll to position [148, 0]
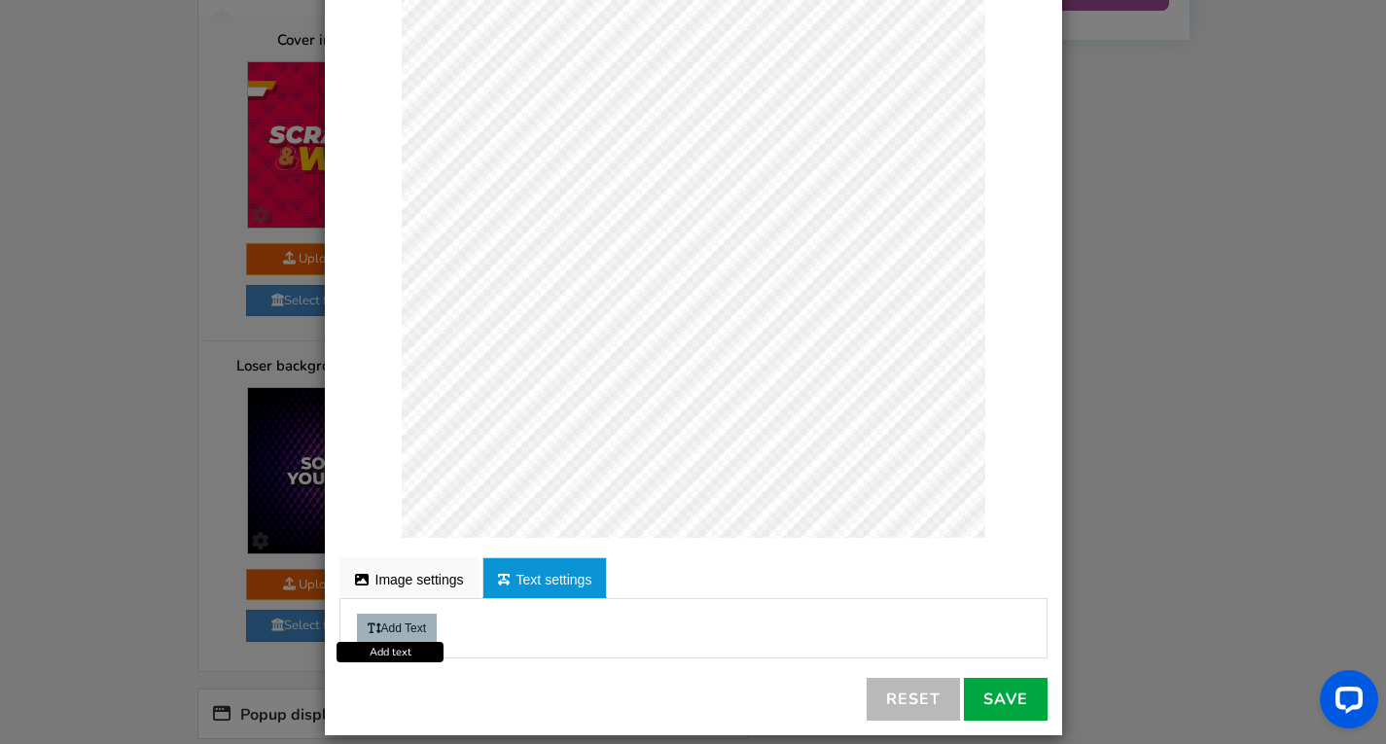
click at [392, 628] on button "Add Text" at bounding box center [397, 628] width 80 height 29
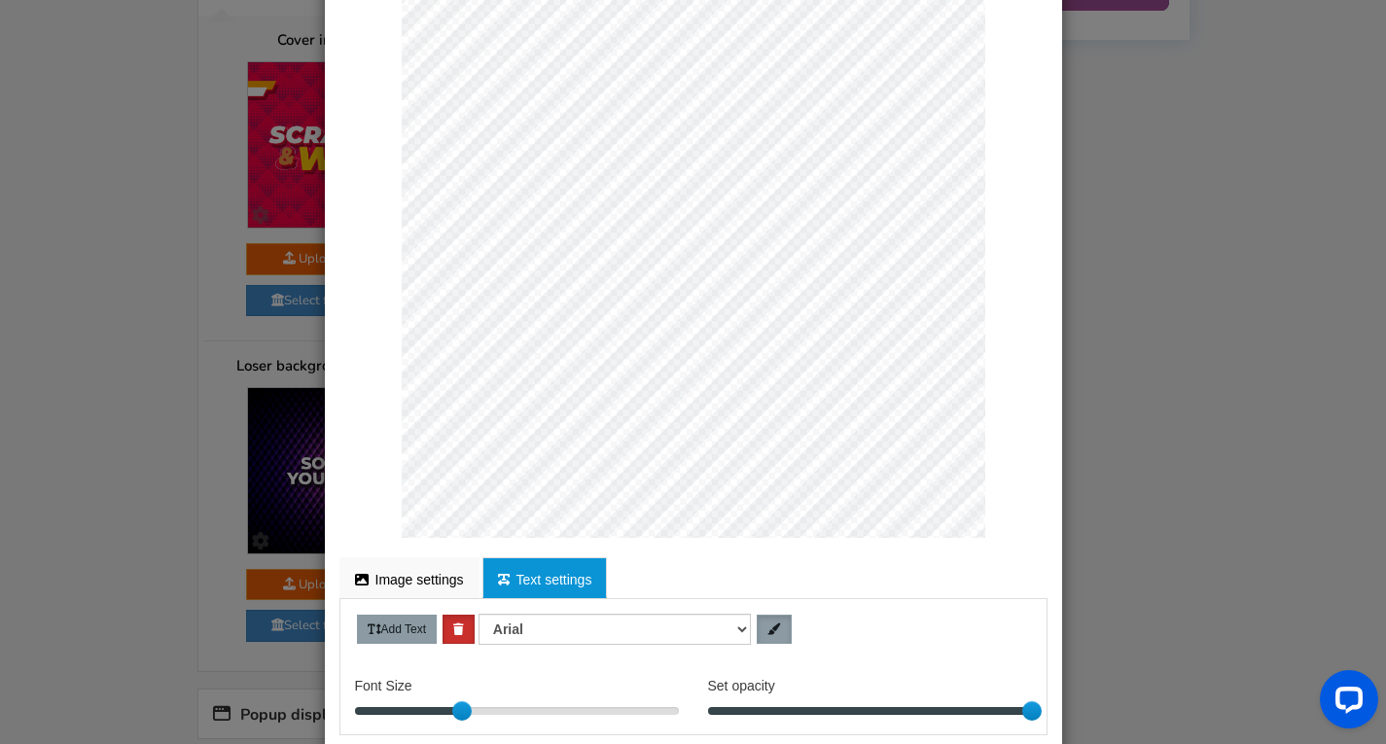
scroll to position [237, 0]
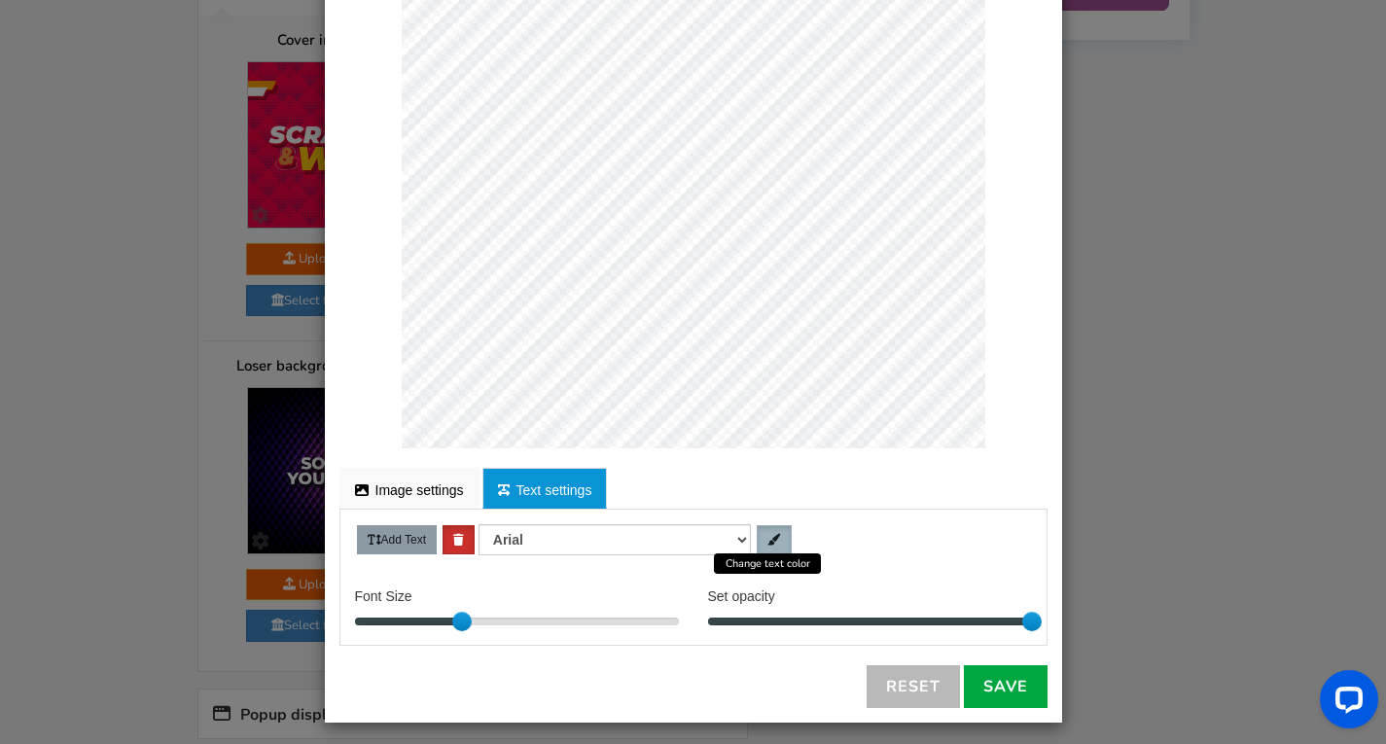
click at [776, 545] on link at bounding box center [774, 539] width 35 height 29
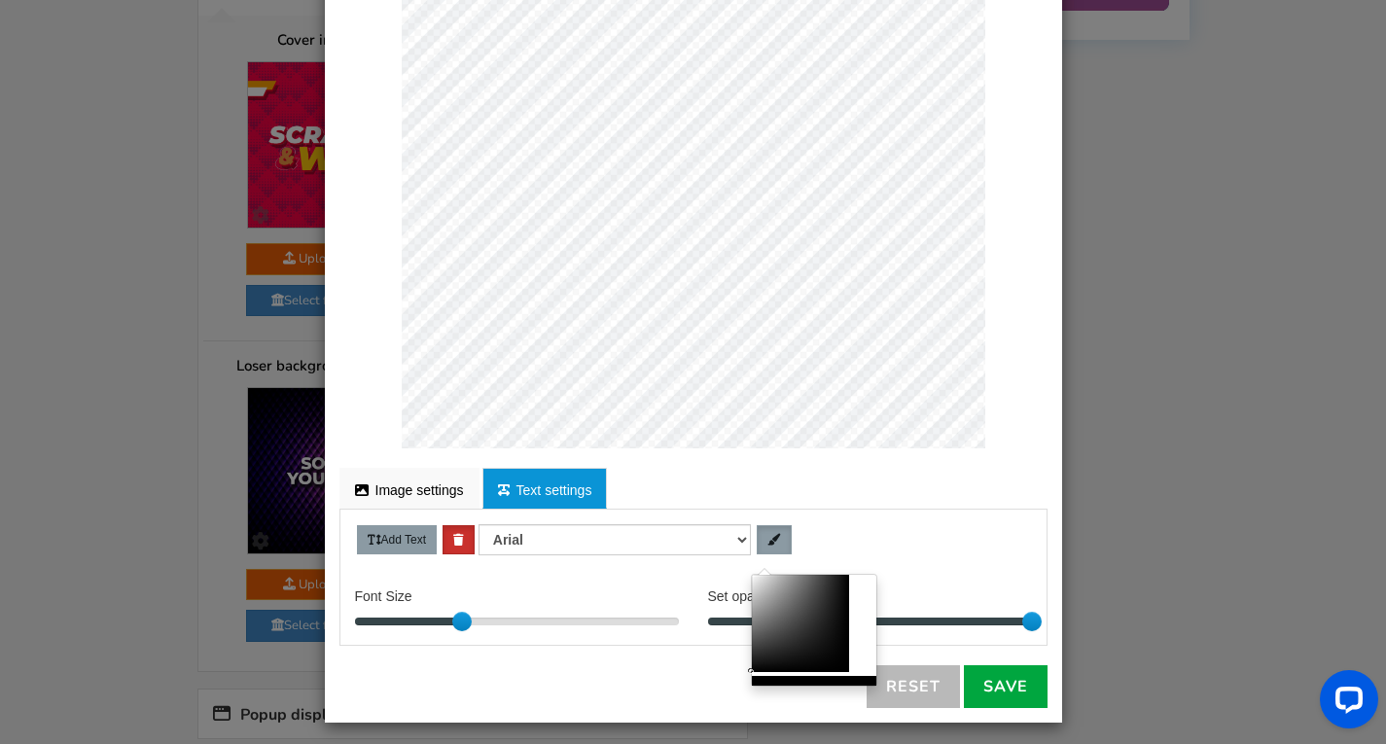
click at [861, 627] on div at bounding box center [860, 623] width 15 height 97
click at [859, 623] on div at bounding box center [860, 623] width 15 height 97
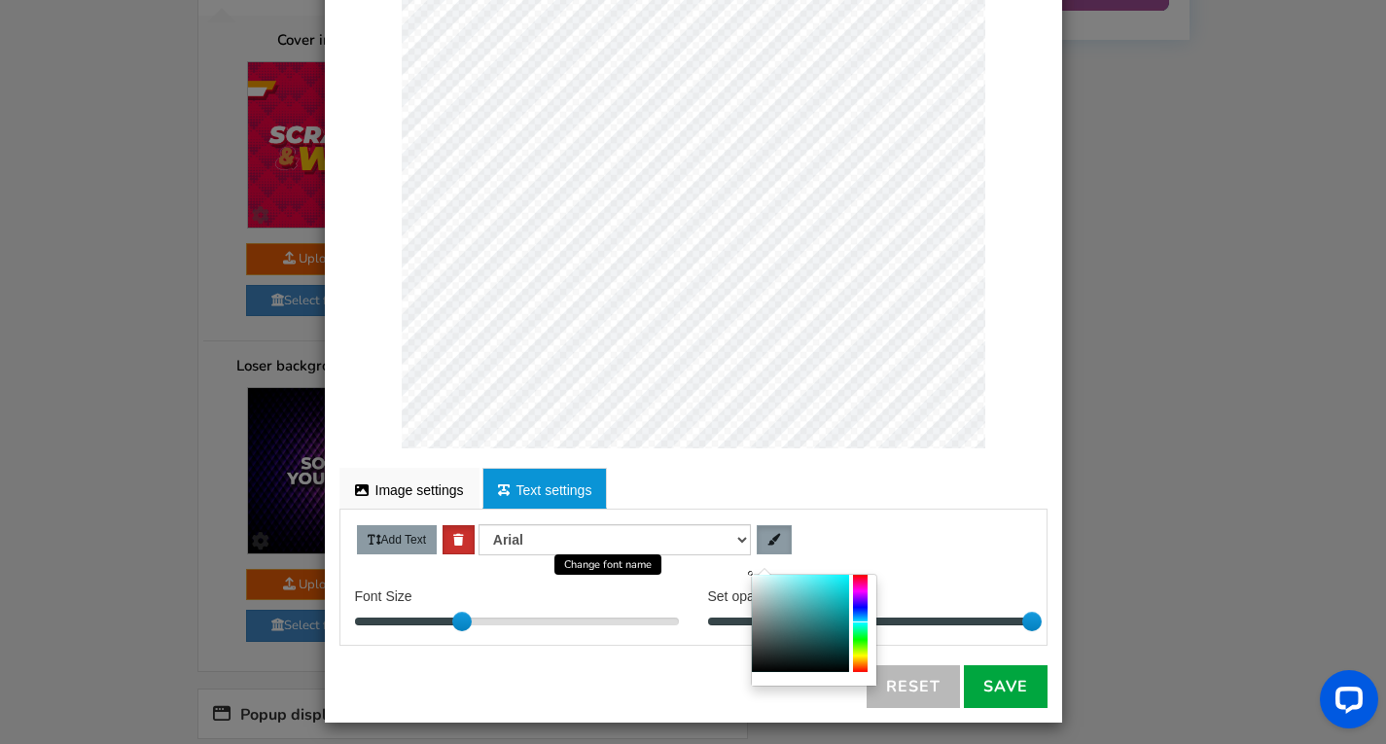
drag, startPoint x: 821, startPoint y: 616, endPoint x: 724, endPoint y: 531, distance: 129.0
click at [724, 531] on body "Display on your website Scratch and WIN! ● ● ● ● ● ● For the best experience, v…" at bounding box center [693, 10] width 1386 height 2301
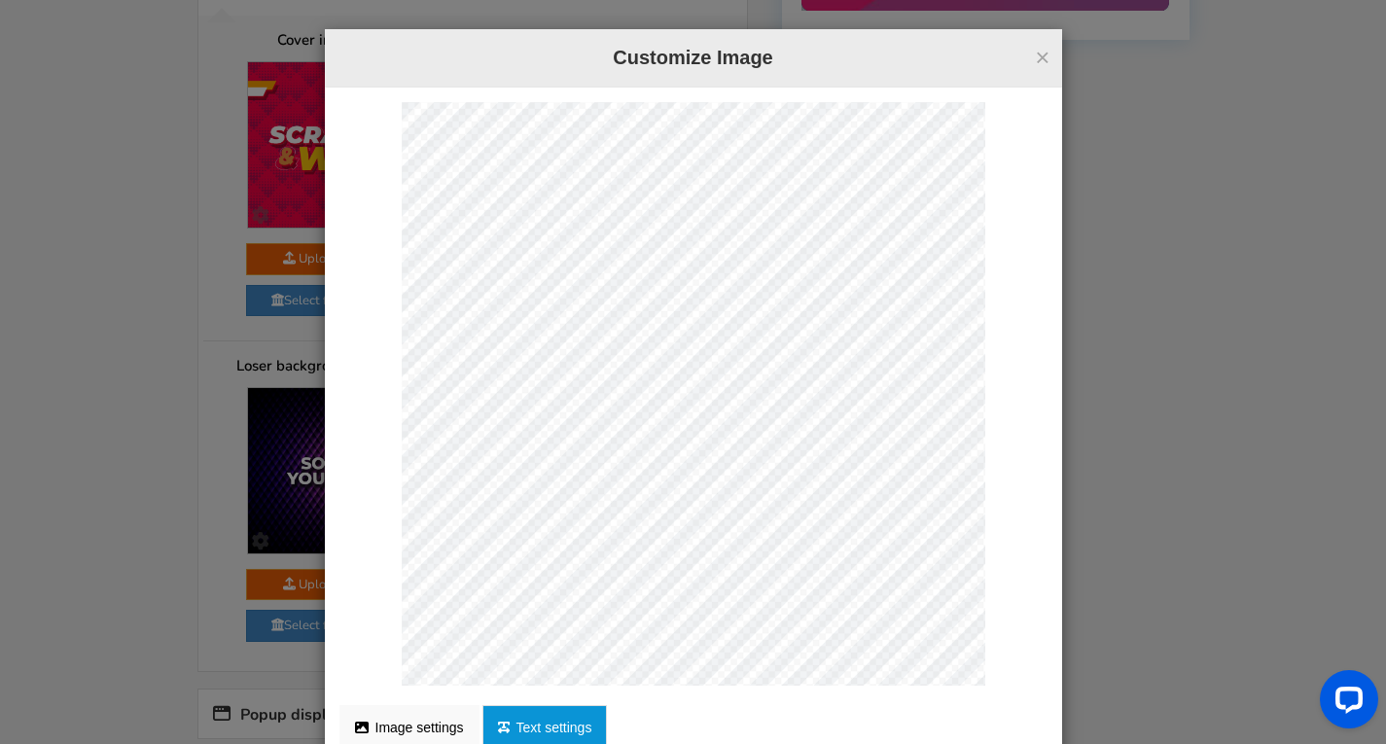
scroll to position [205, 2]
type textarea "H"
type textarea "HIGH CLASS INK"
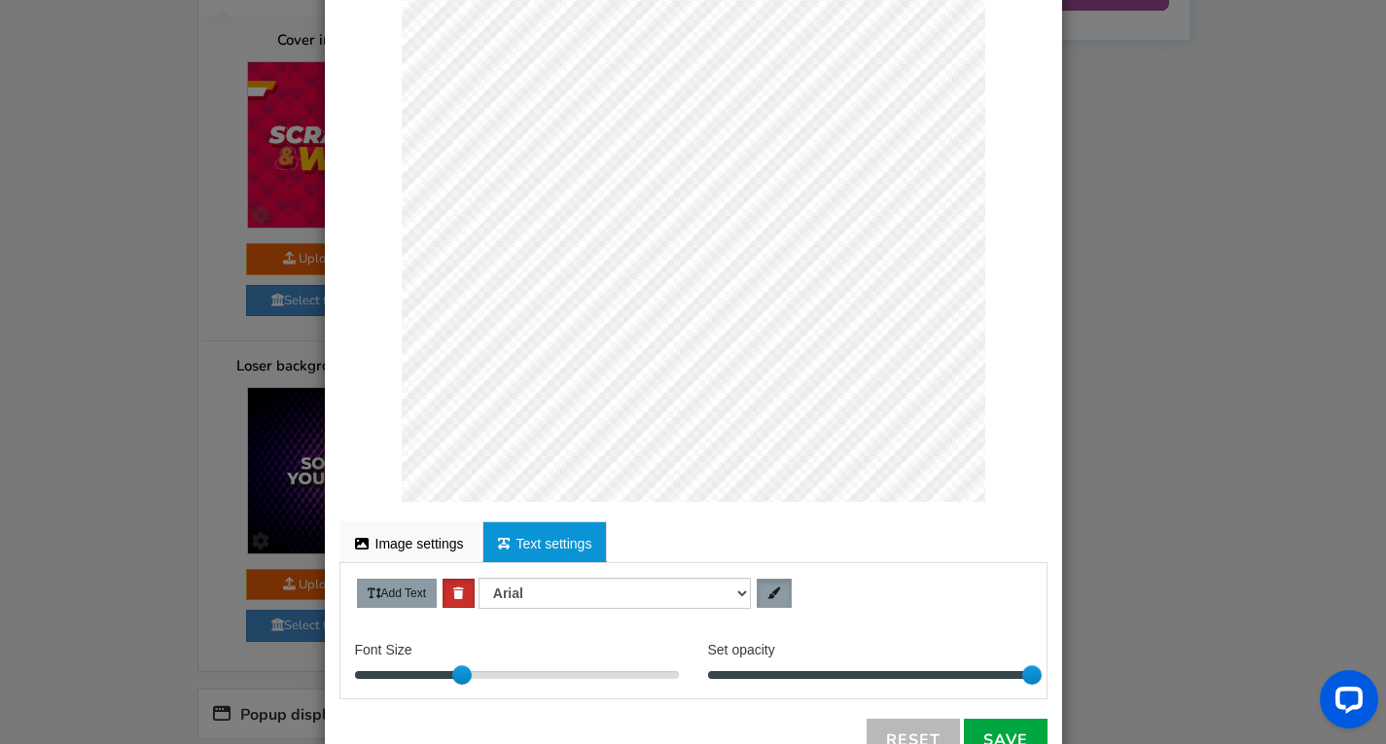
scroll to position [0, 0]
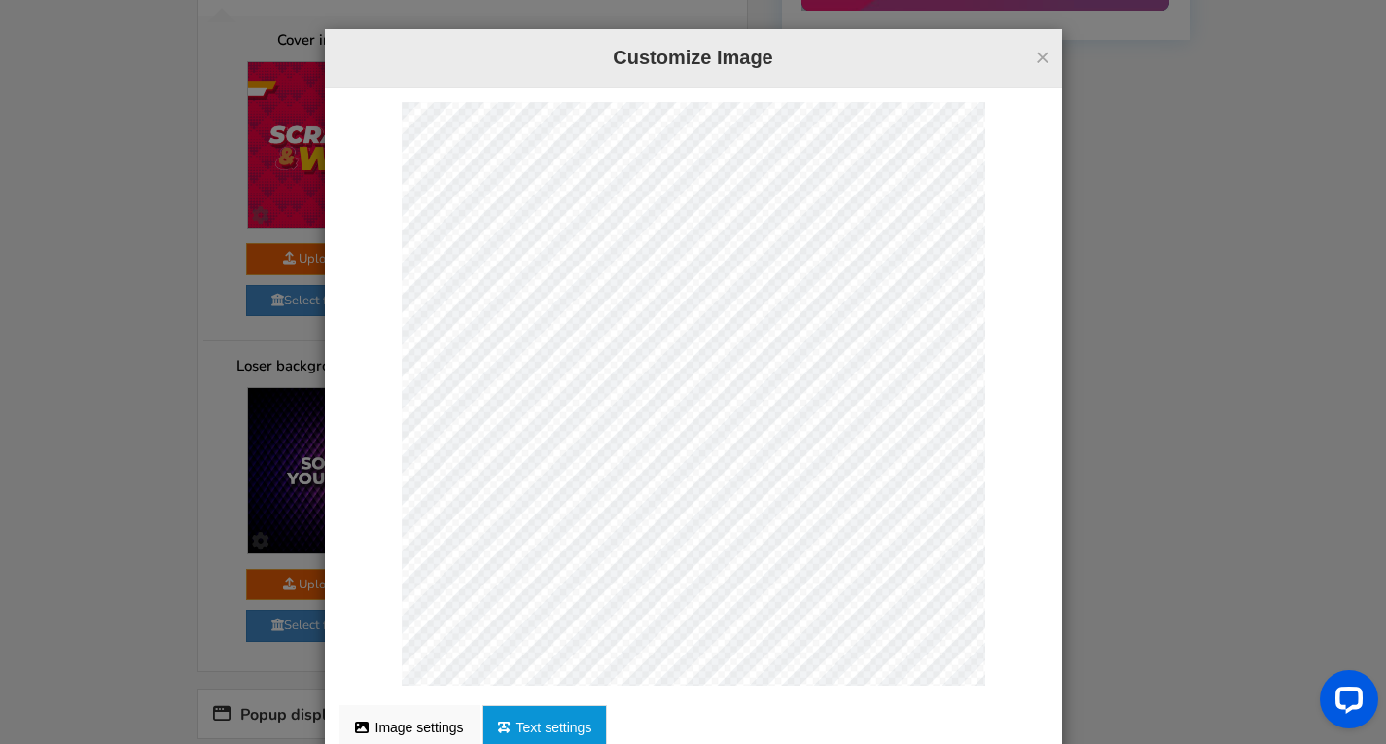
click at [542, 54] on h4 "Customize Image" at bounding box center [694, 58] width 708 height 28
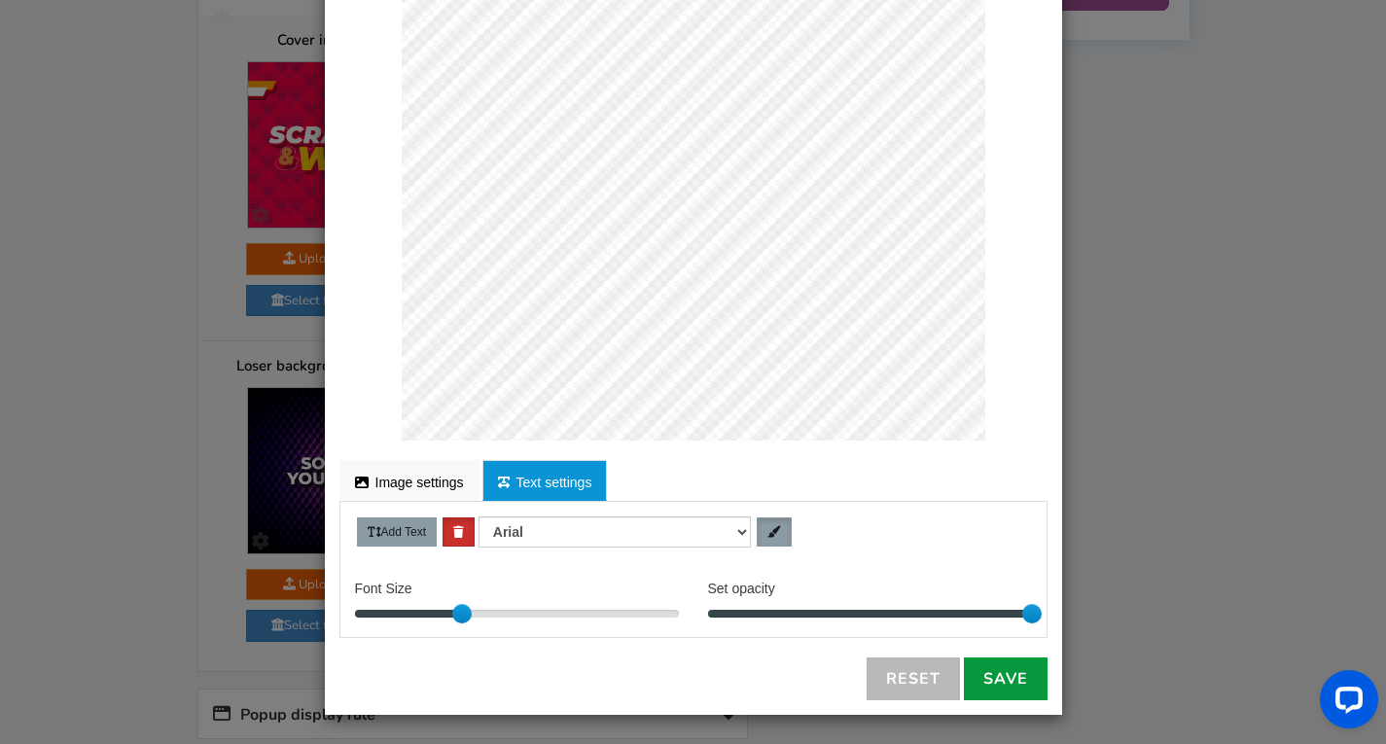
click at [1024, 682] on link "Save" at bounding box center [1006, 679] width 84 height 43
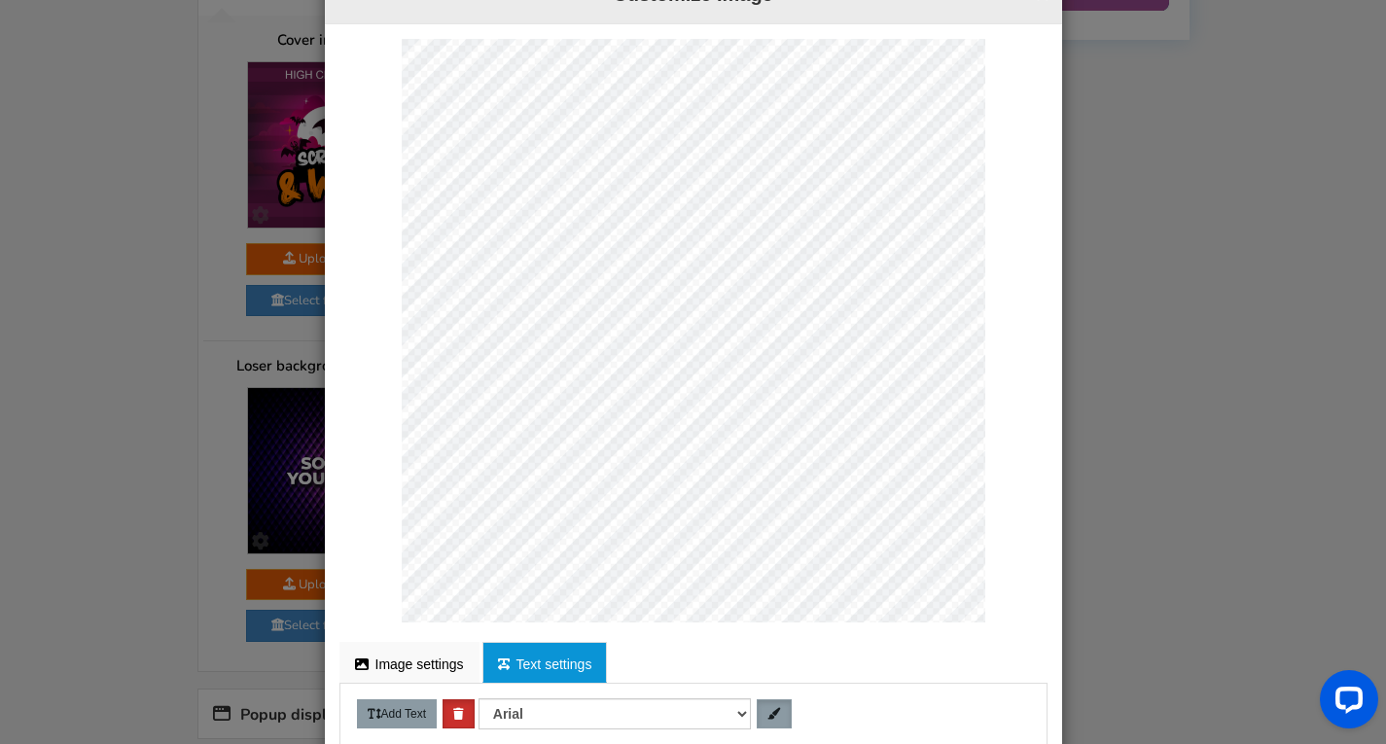
scroll to position [0, 0]
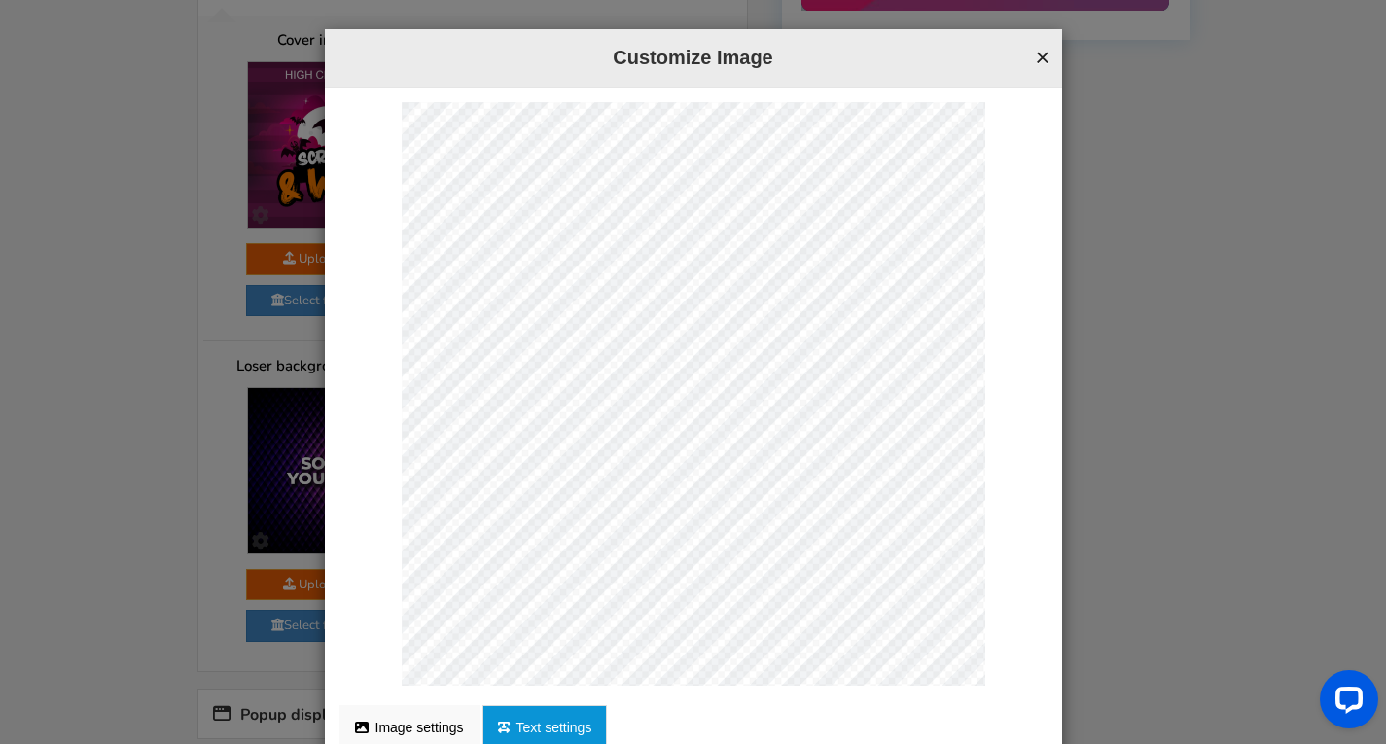
click at [1035, 53] on button "×" at bounding box center [1042, 57] width 15 height 25
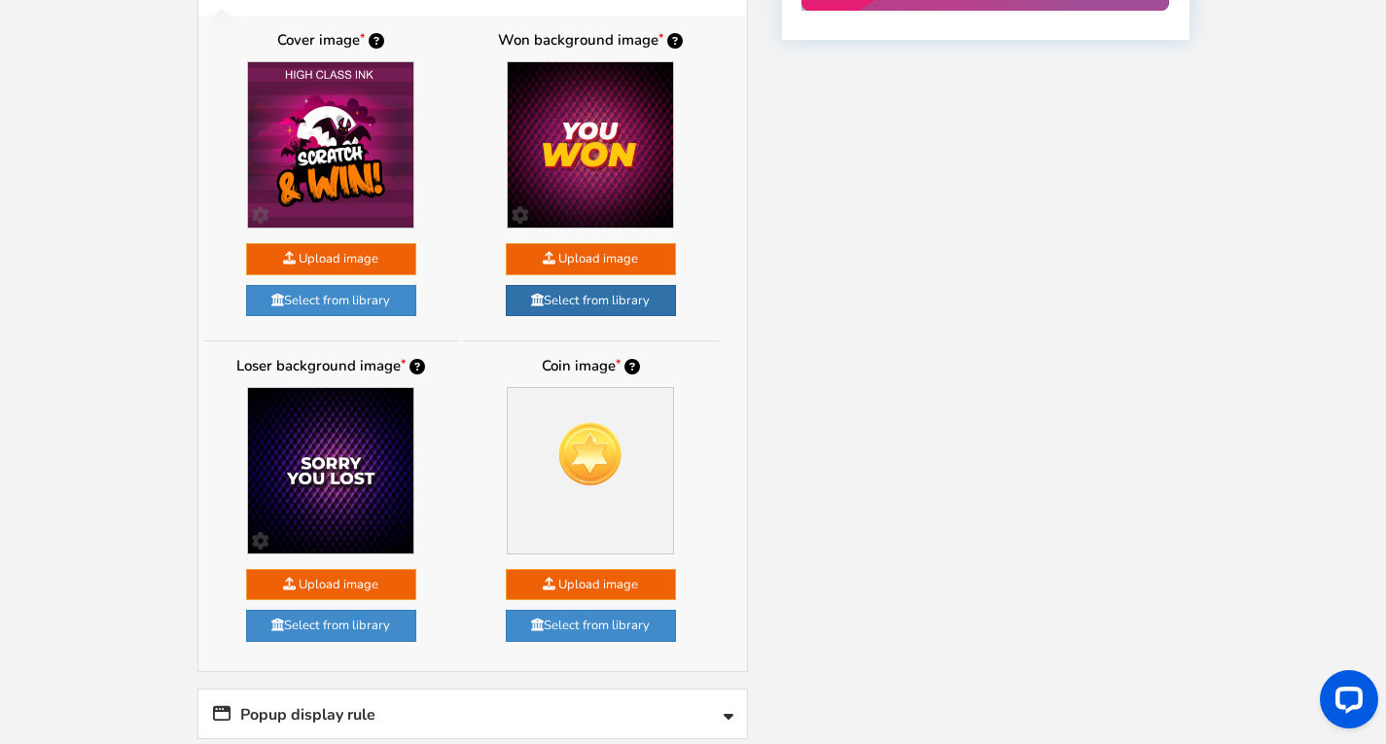
click at [571, 285] on link "Select from library" at bounding box center [591, 301] width 170 height 32
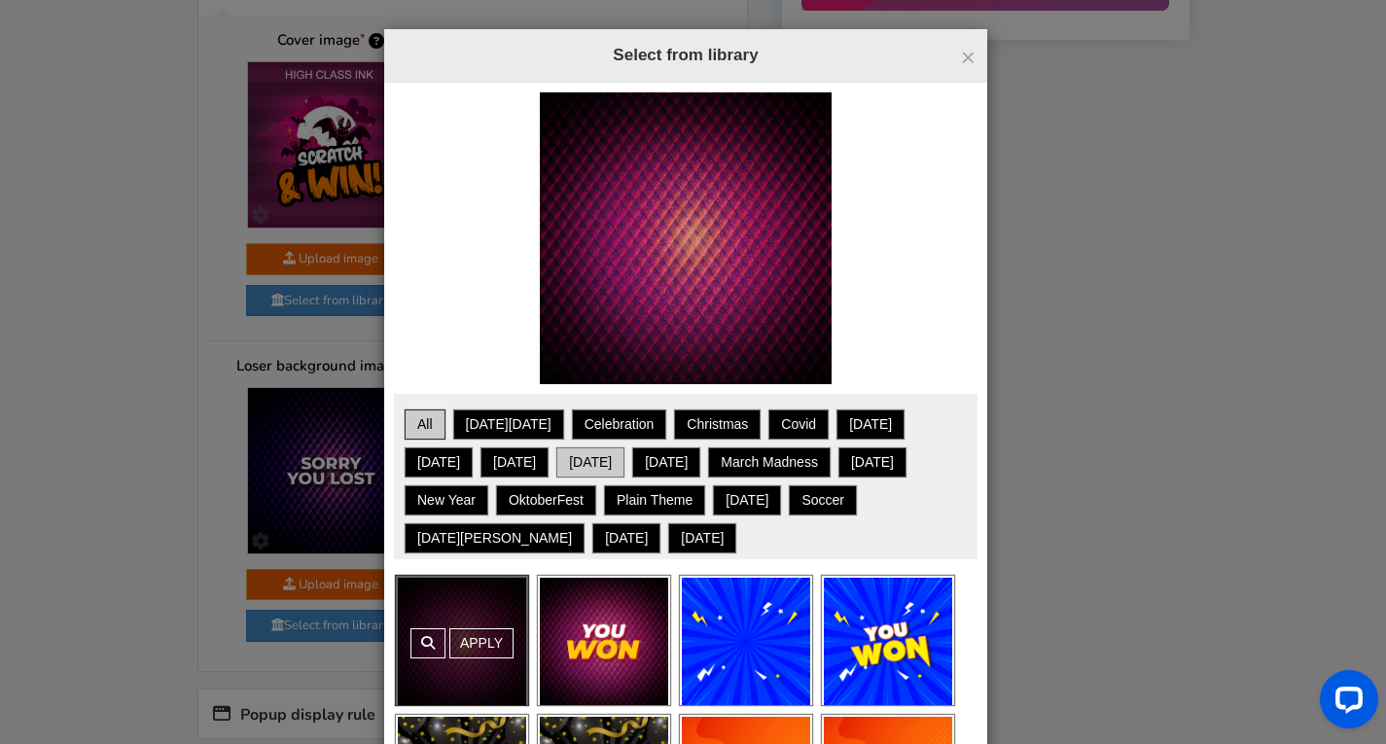
click at [579, 196] on div "Want to show your own text on an image? Choose from our blank templates & use o…" at bounding box center [685, 436] width 603 height 706
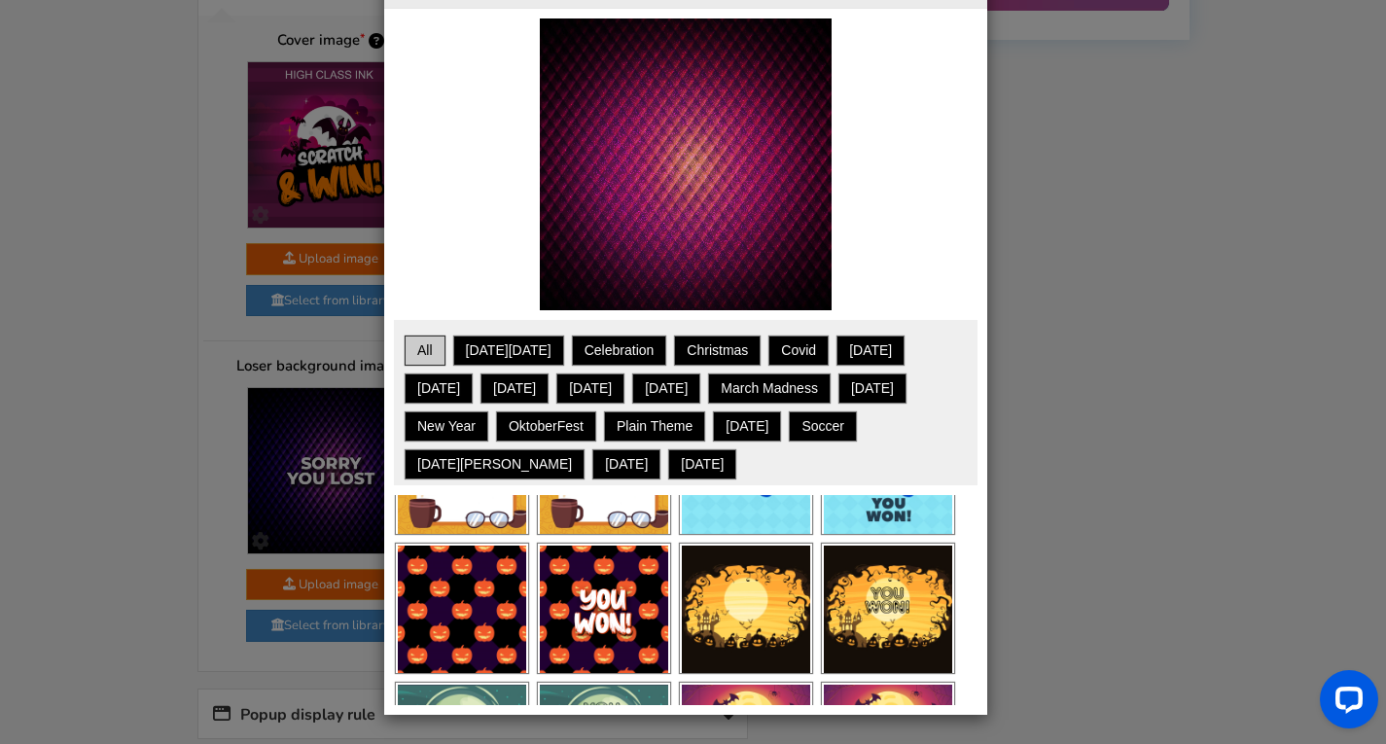
scroll to position [2042, 0]
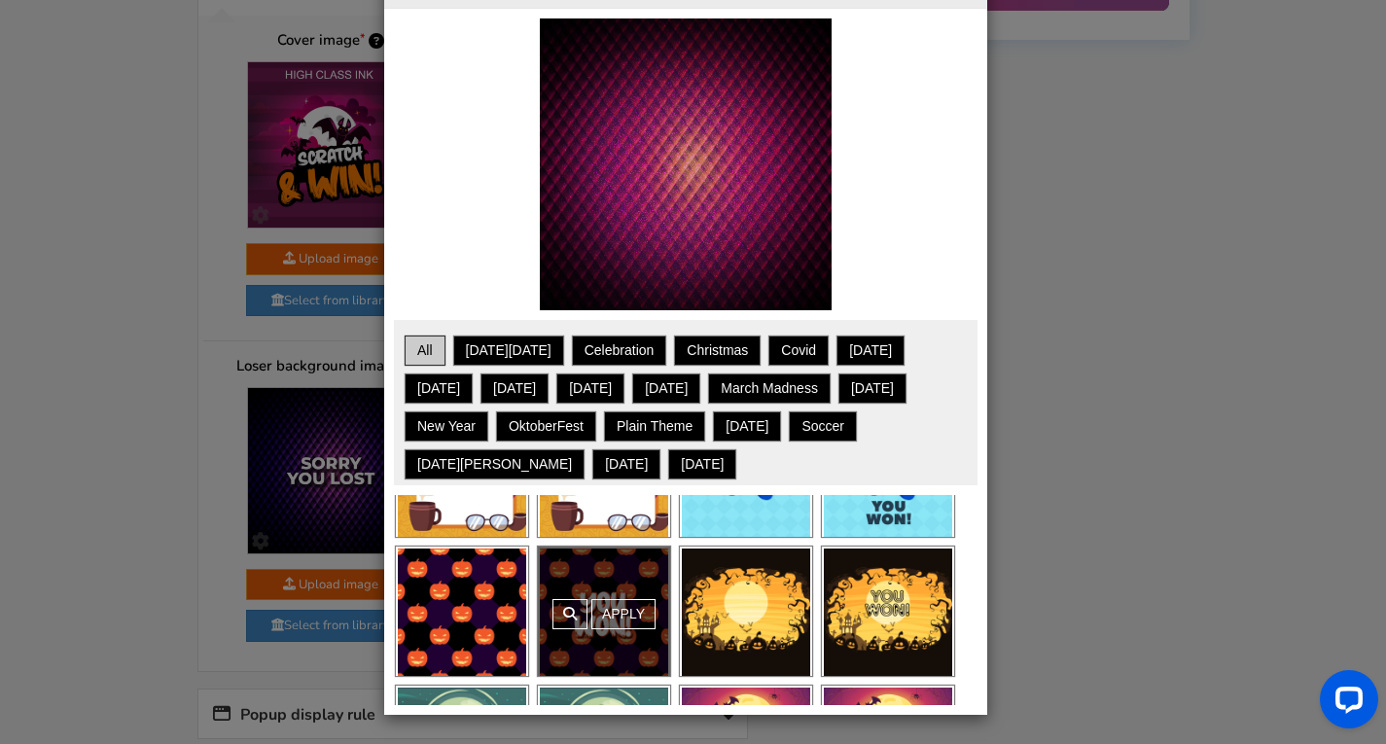
click at [616, 603] on div "Apply" at bounding box center [604, 611] width 132 height 129
click at [612, 606] on link "Apply" at bounding box center [624, 614] width 64 height 30
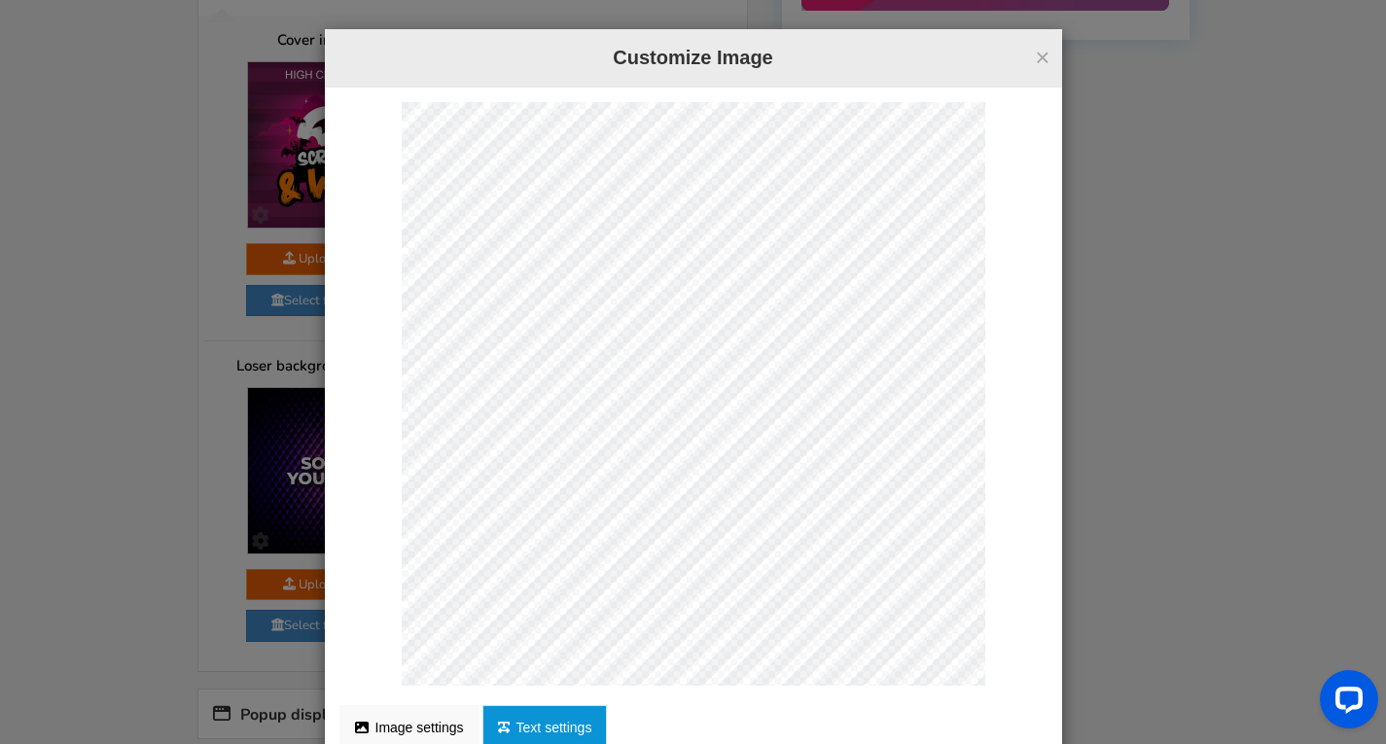
scroll to position [167, 0]
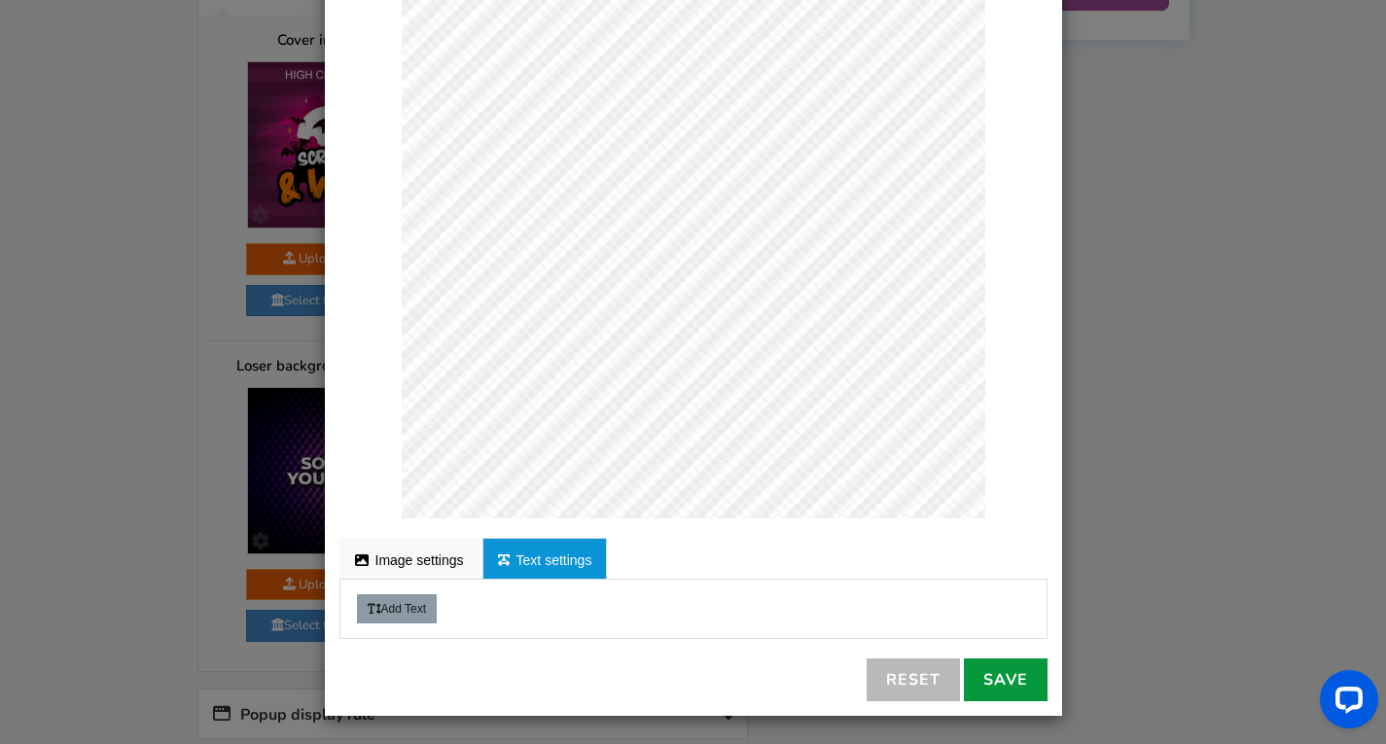
click at [974, 678] on link "Save" at bounding box center [1006, 680] width 84 height 43
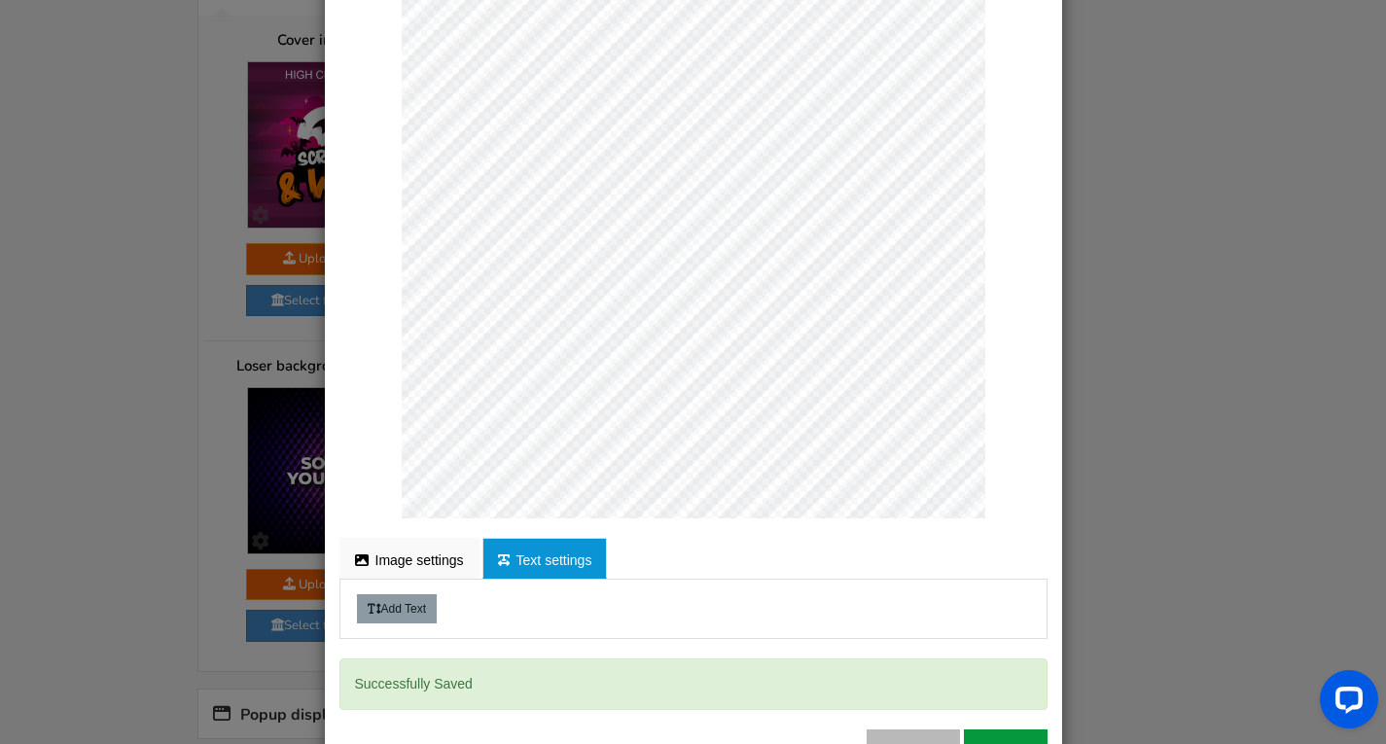
scroll to position [0, 0]
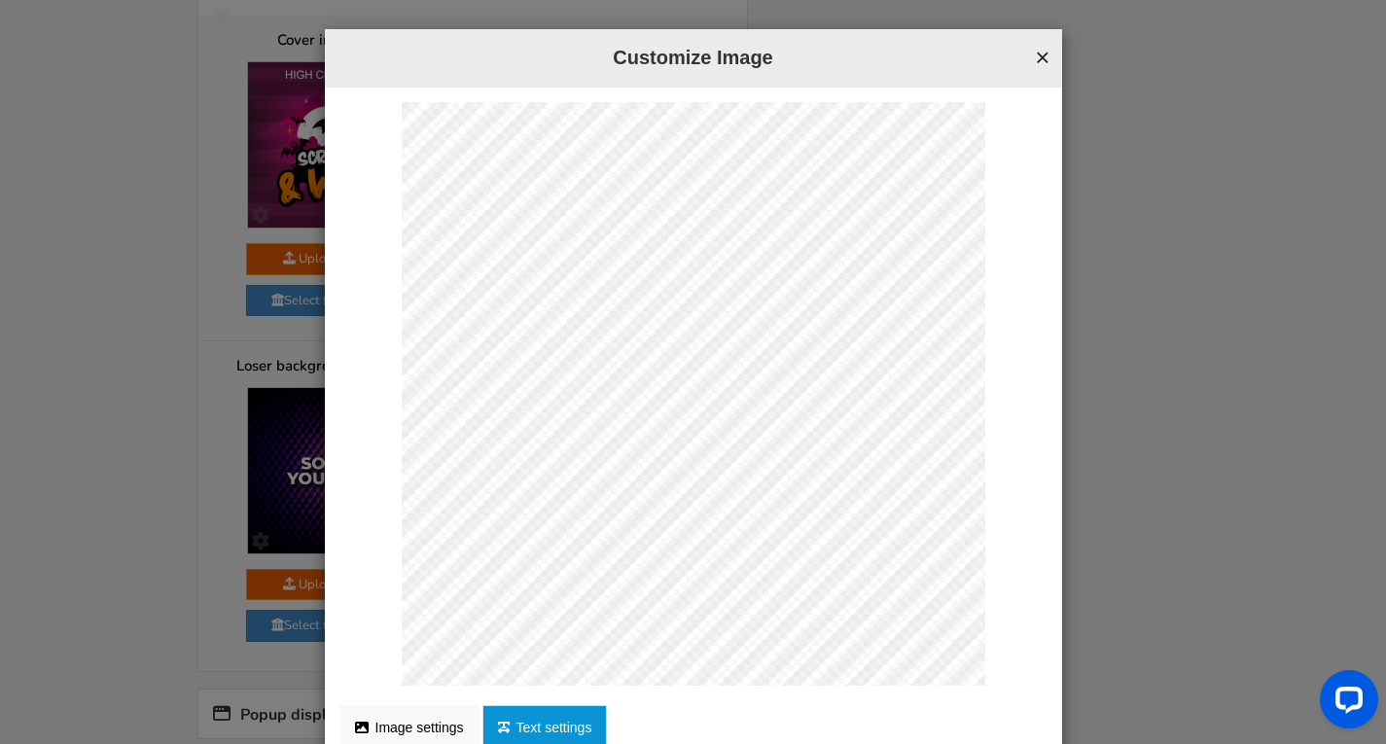
click at [1035, 52] on button "×" at bounding box center [1042, 57] width 15 height 25
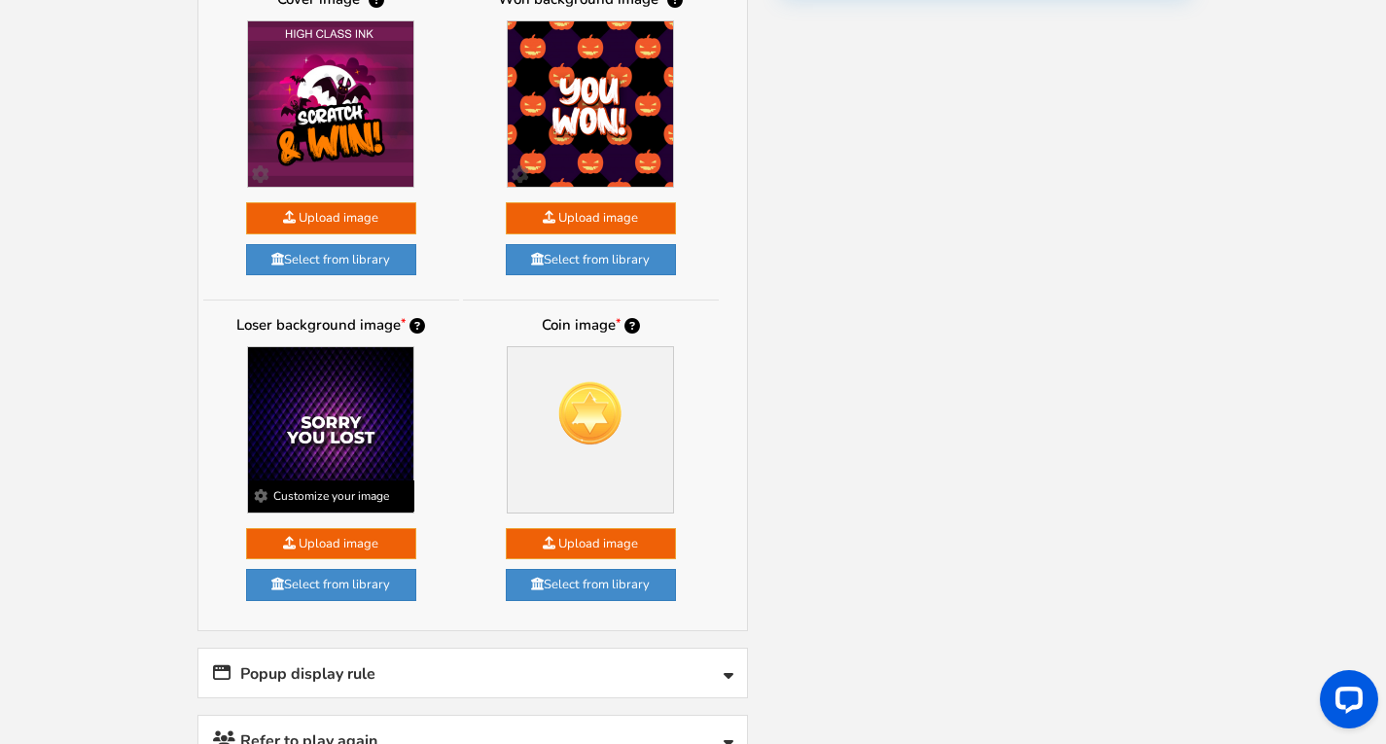
scroll to position [1182, 0]
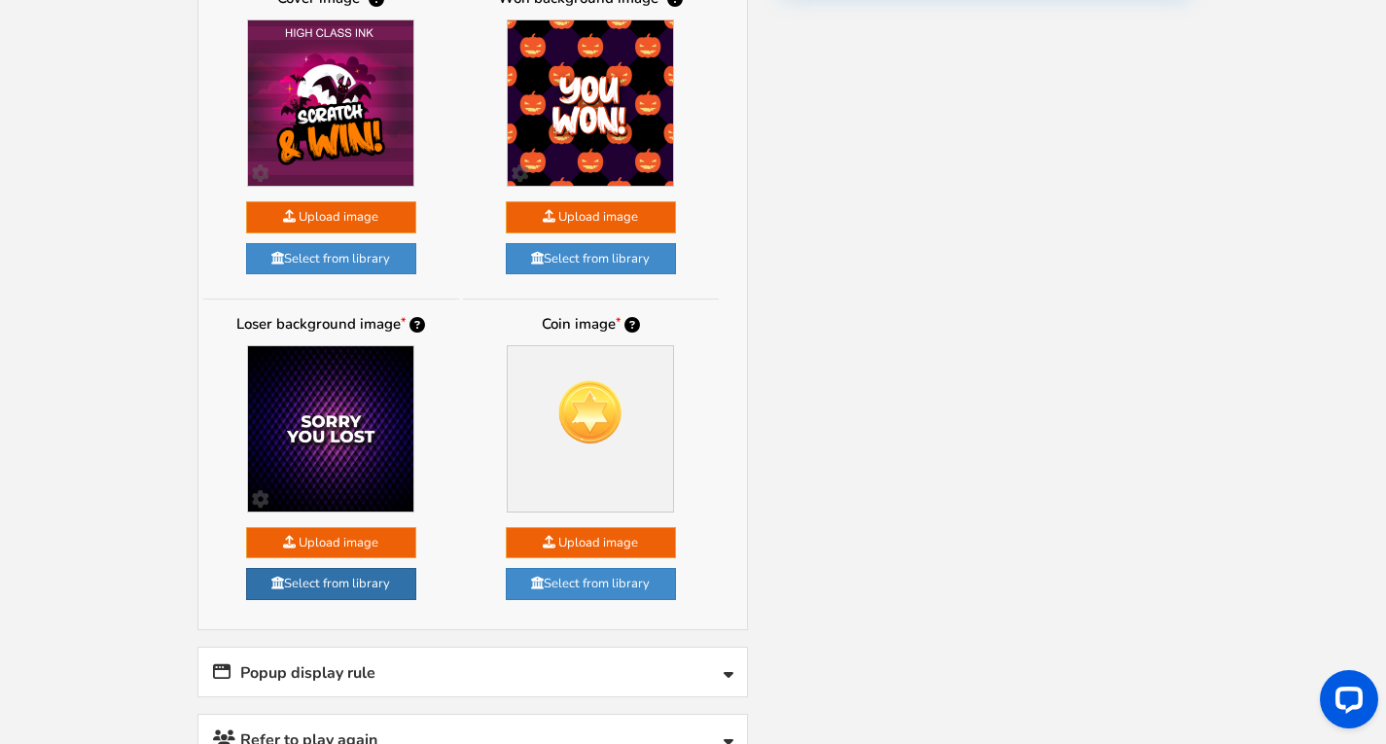
click at [299, 580] on link "Select from library" at bounding box center [331, 584] width 170 height 32
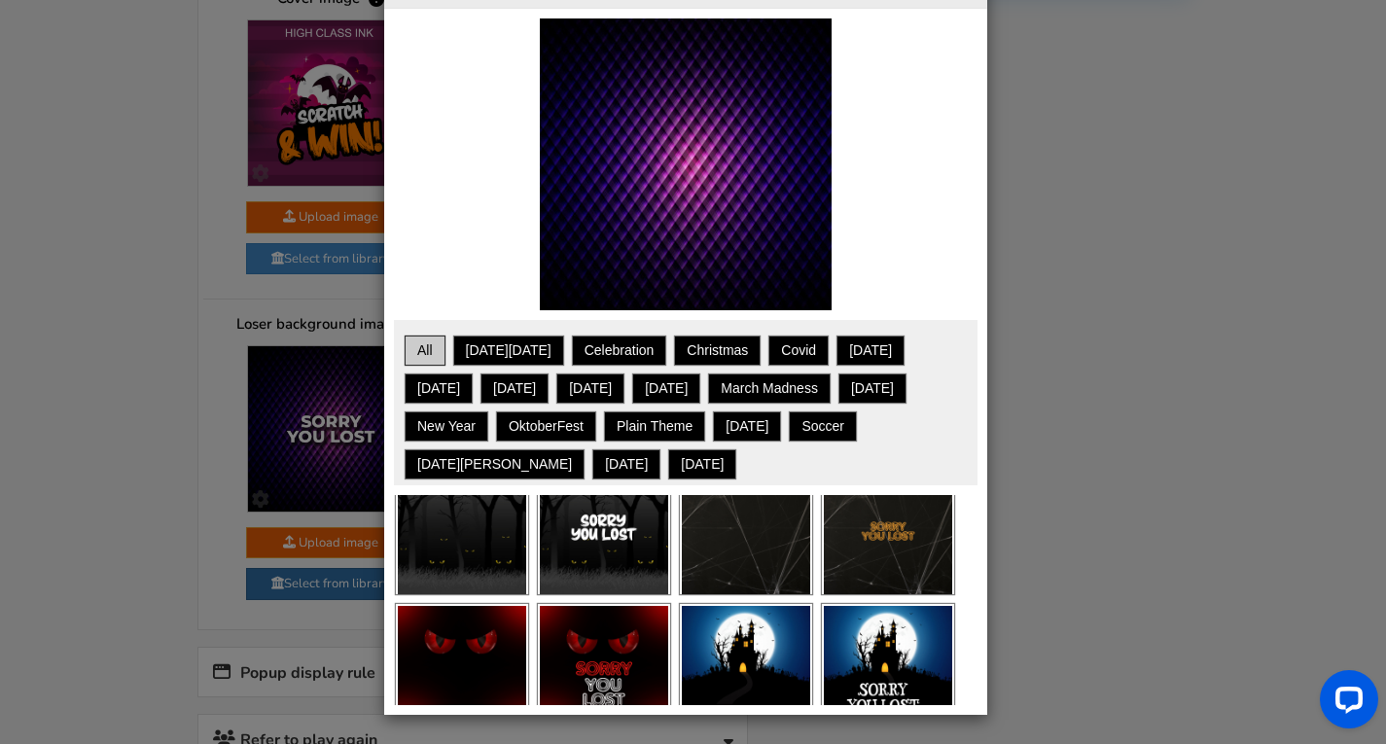
scroll to position [2125, 0]
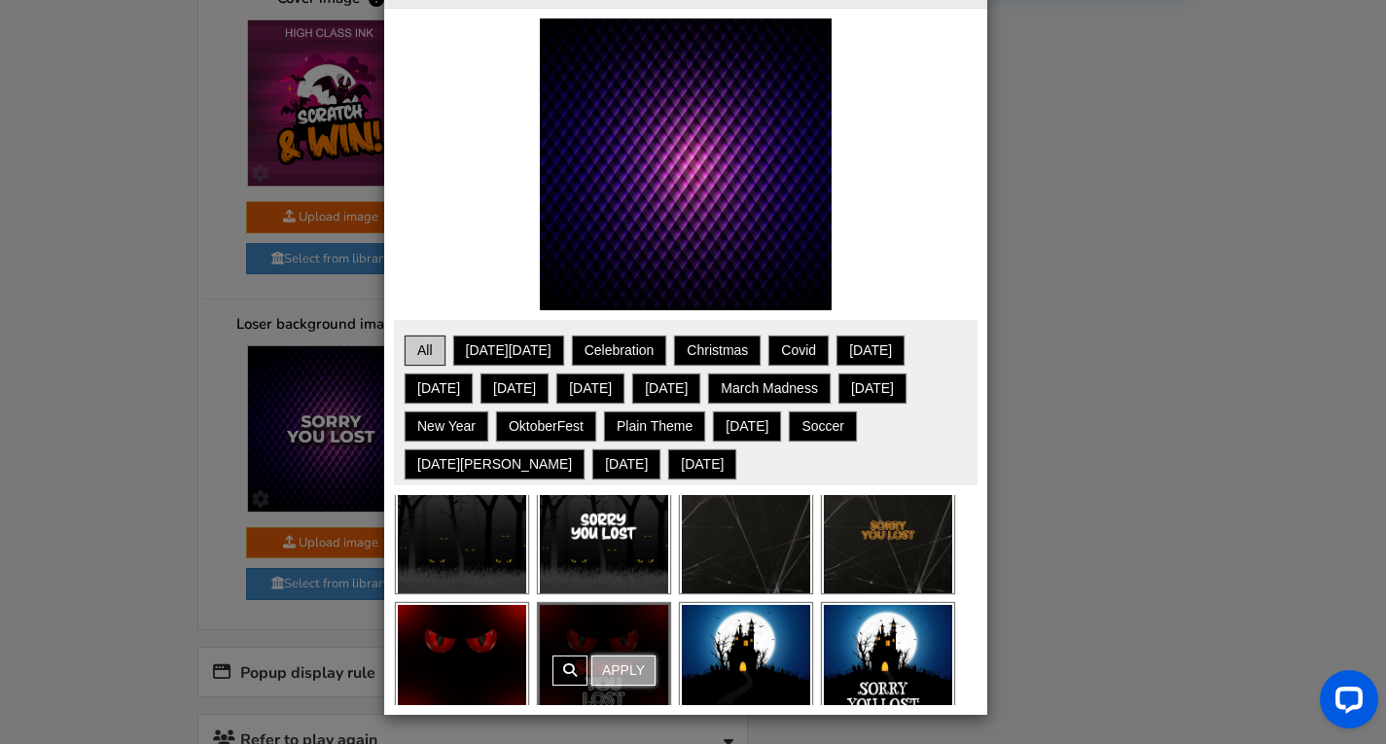
click at [640, 656] on link "Apply" at bounding box center [624, 671] width 64 height 30
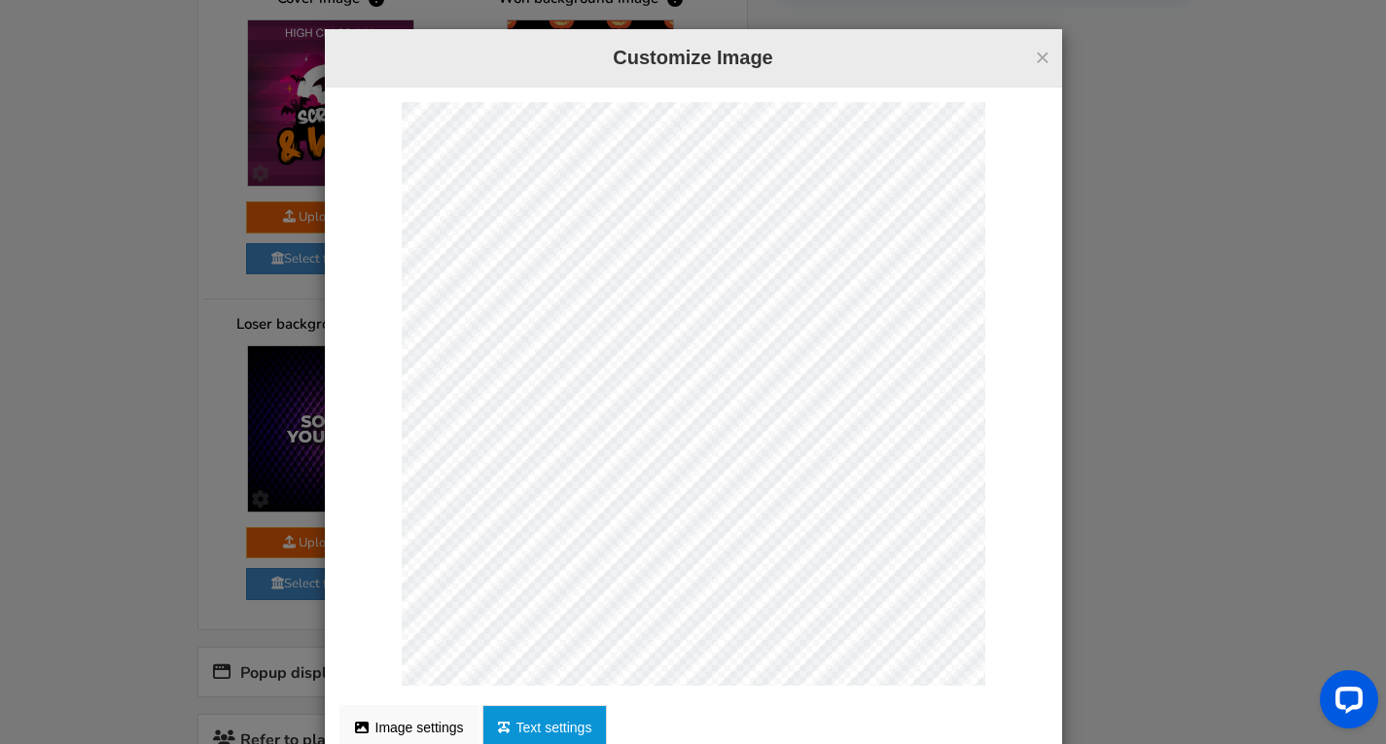
scroll to position [167, 0]
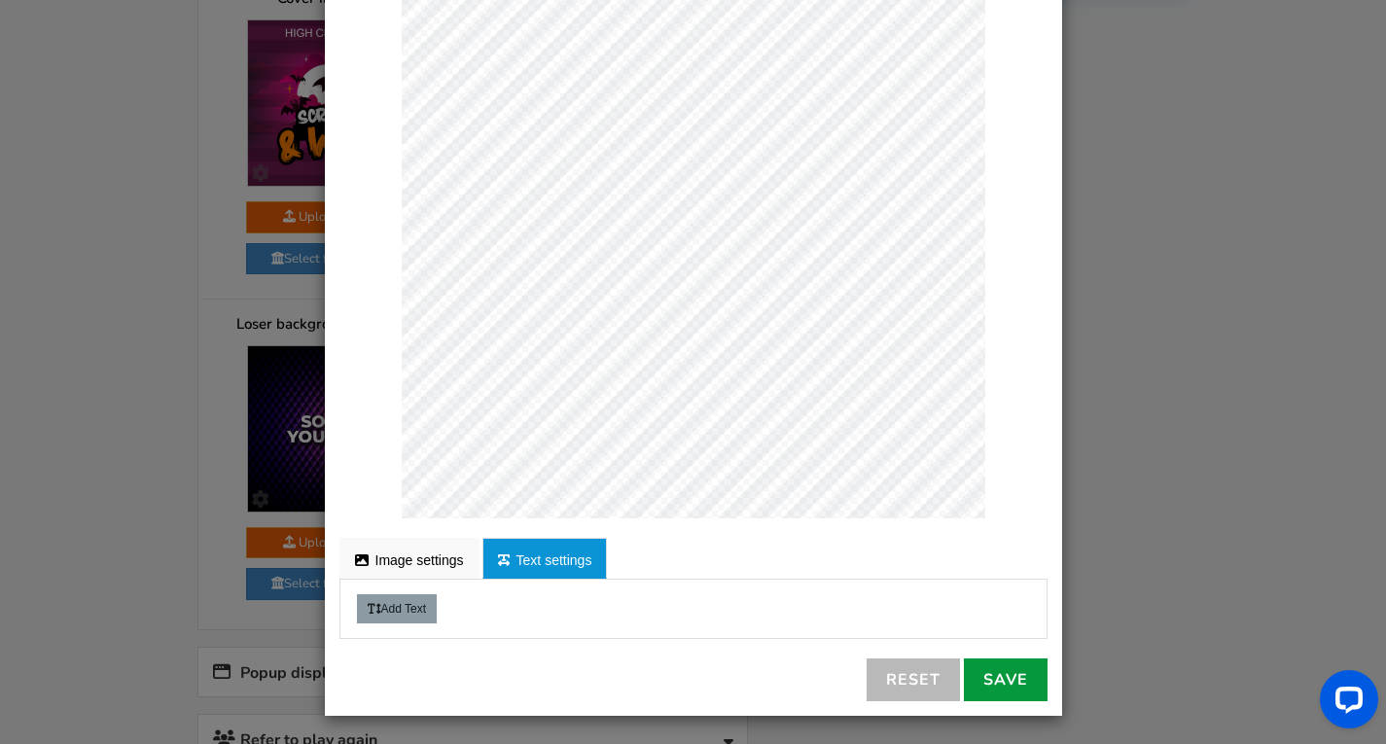
click at [968, 686] on link "Save" at bounding box center [1006, 680] width 84 height 43
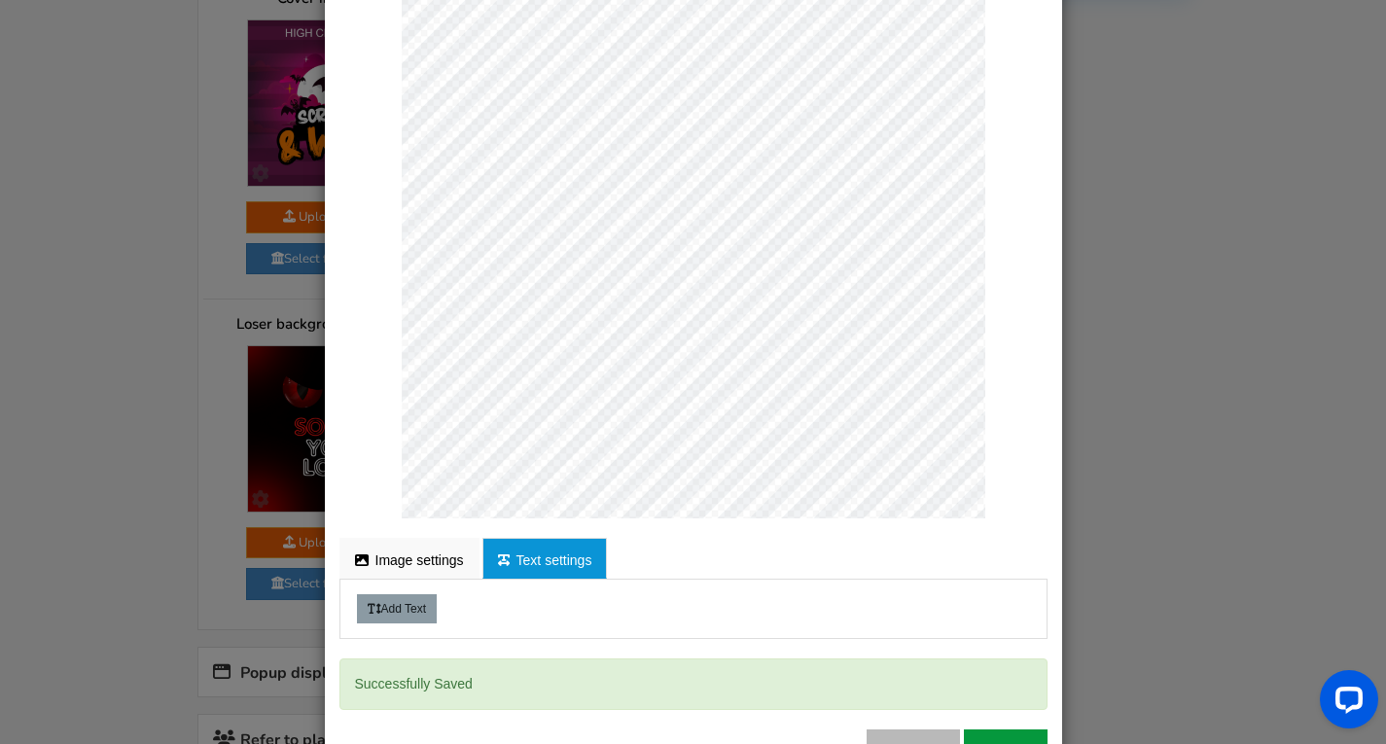
scroll to position [0, 0]
click at [1153, 498] on div "× Customize Image For proper edit, check the desktop version Image settings Tex…" at bounding box center [693, 372] width 1386 height 744
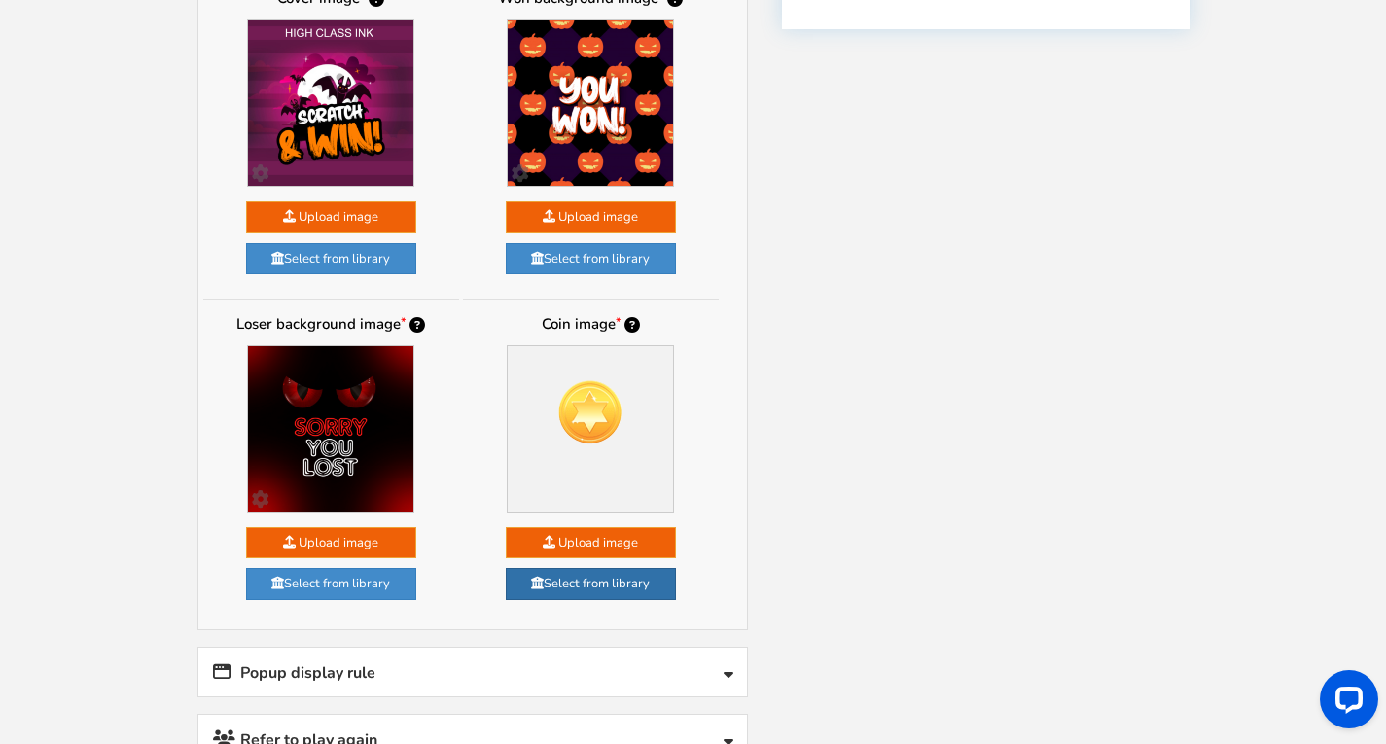
click at [619, 578] on link "Select from library" at bounding box center [591, 584] width 170 height 32
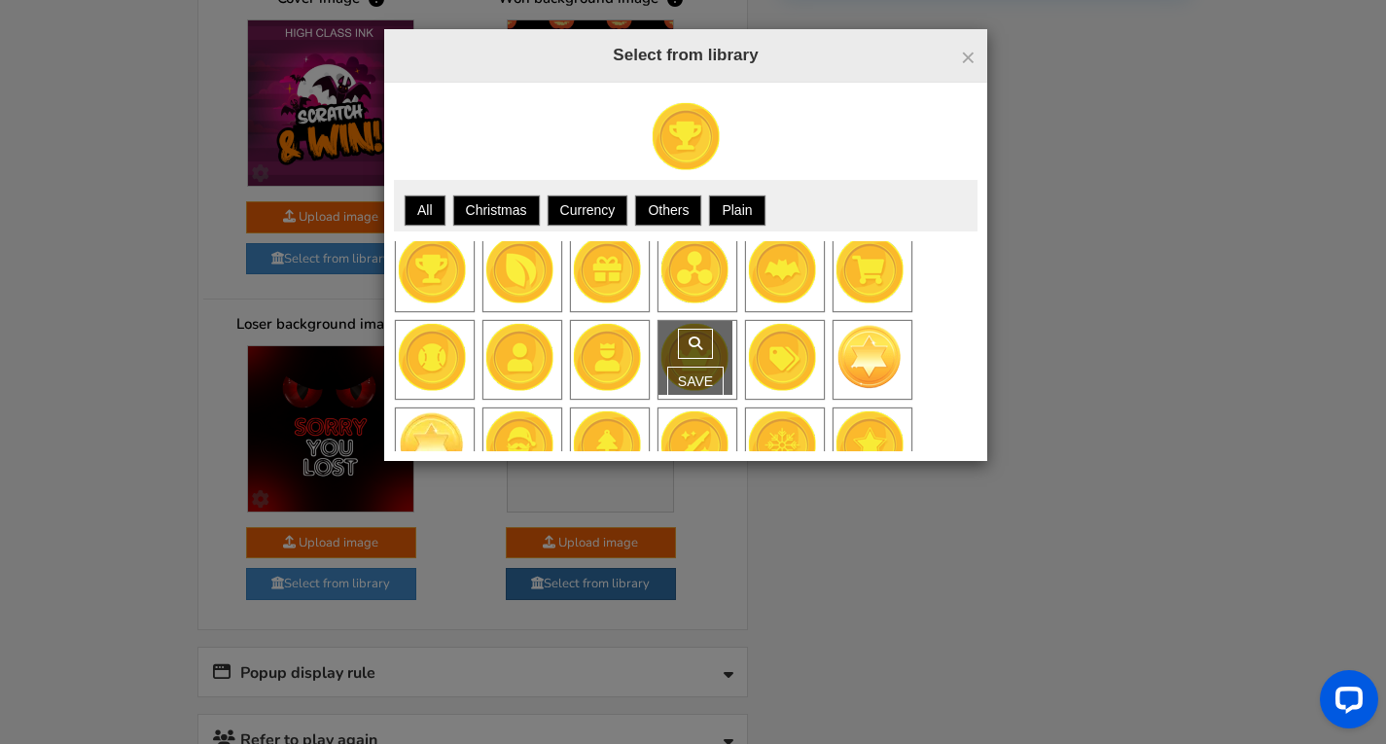
scroll to position [12, 0]
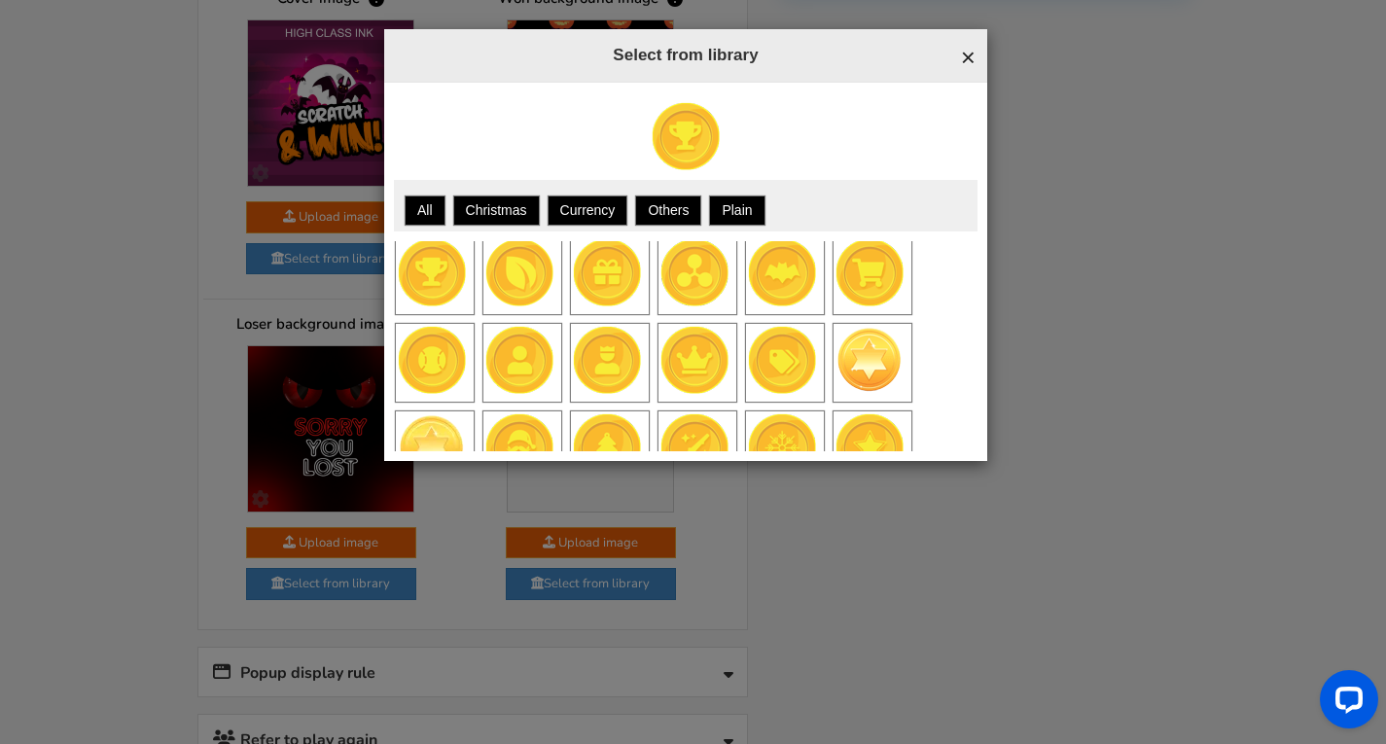
click at [970, 61] on span "×" at bounding box center [968, 57] width 15 height 29
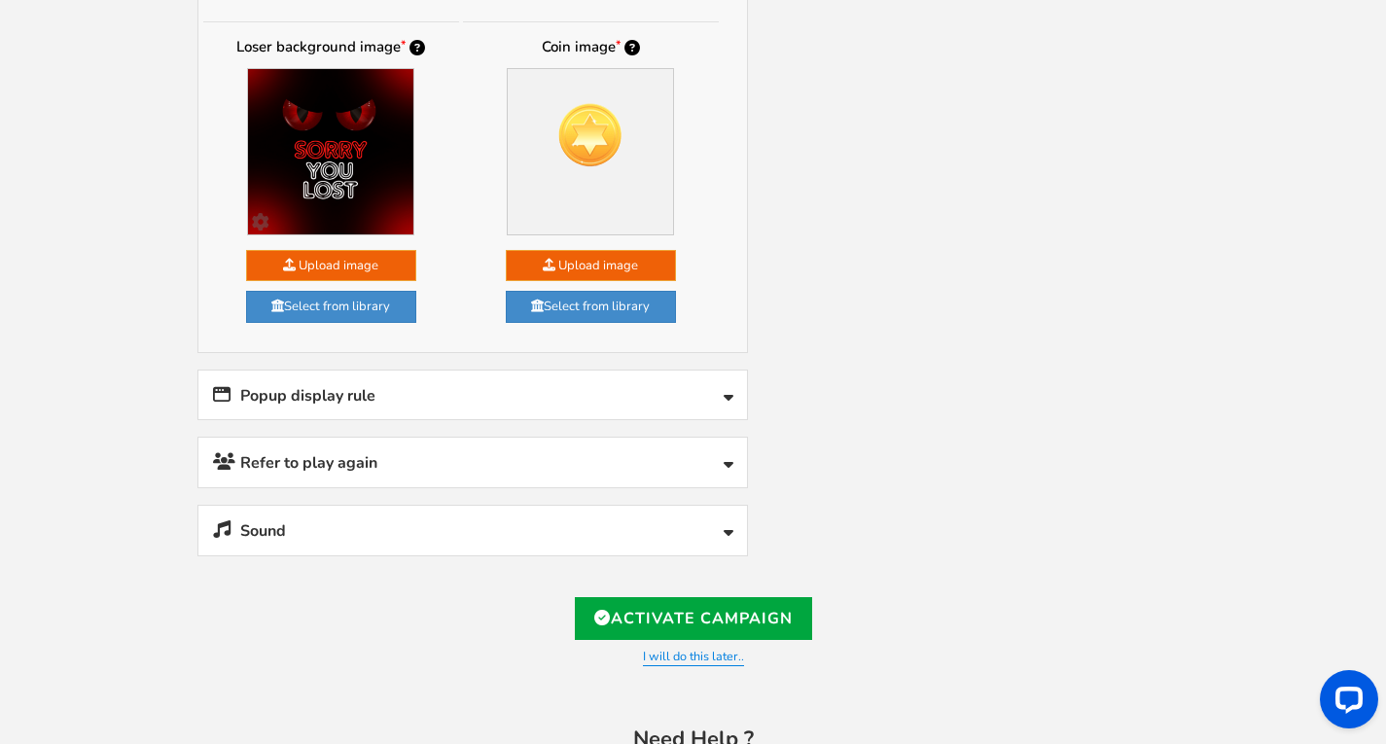
scroll to position [1461, 0]
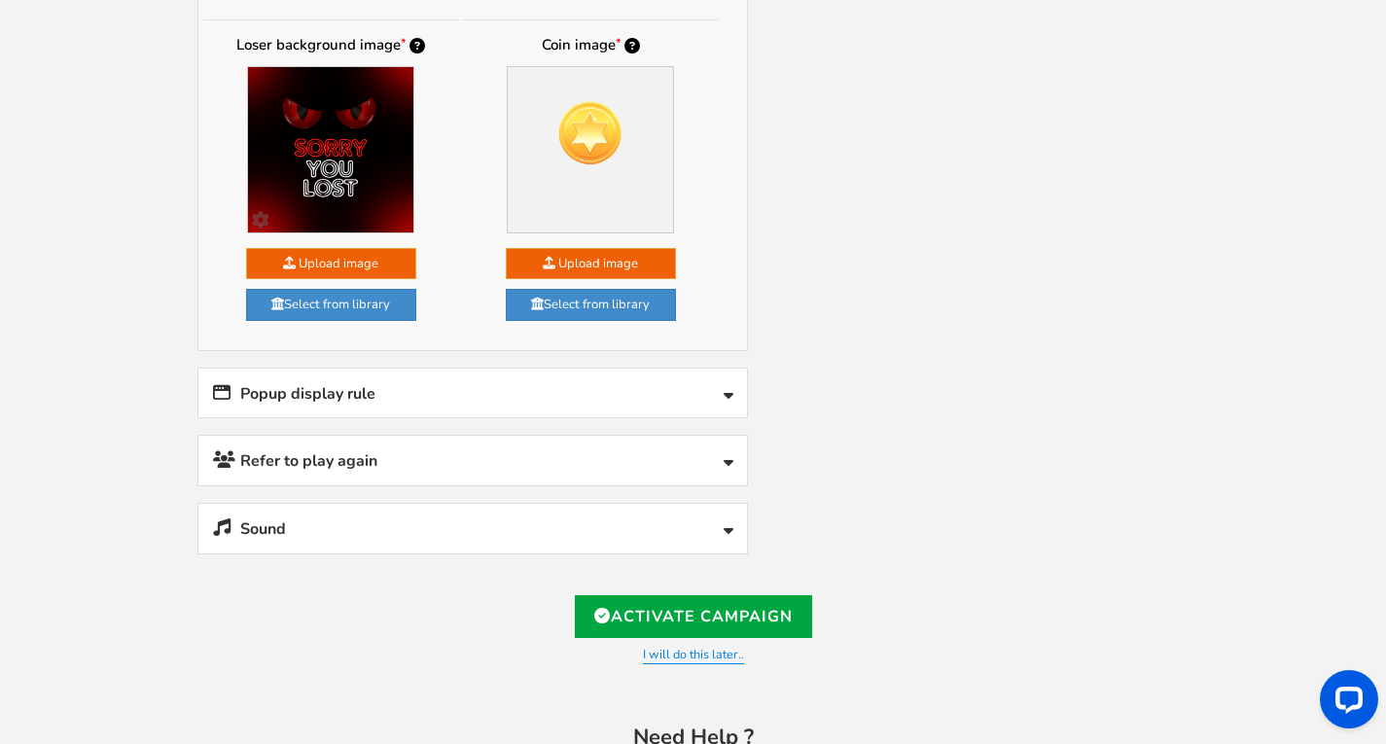
click at [698, 462] on link "Refer to play again" at bounding box center [472, 461] width 549 height 50
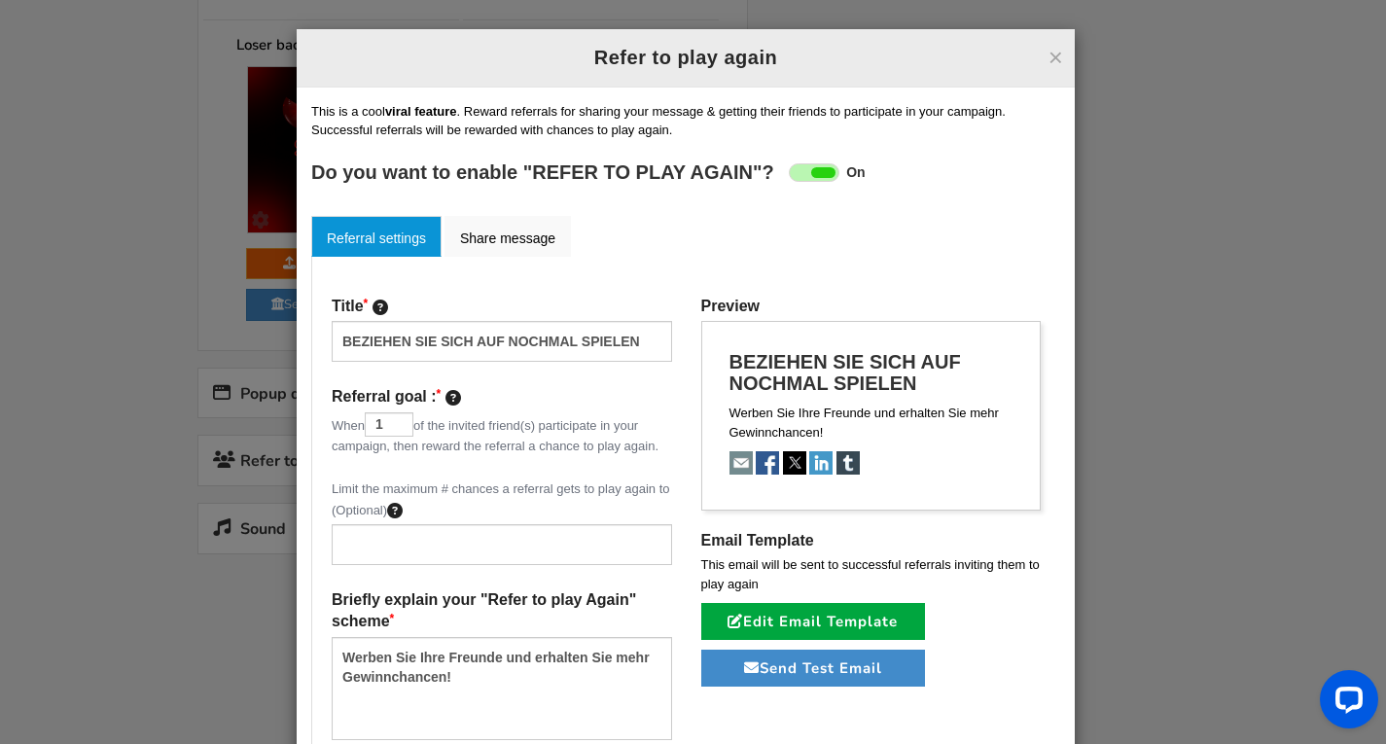
scroll to position [5, 0]
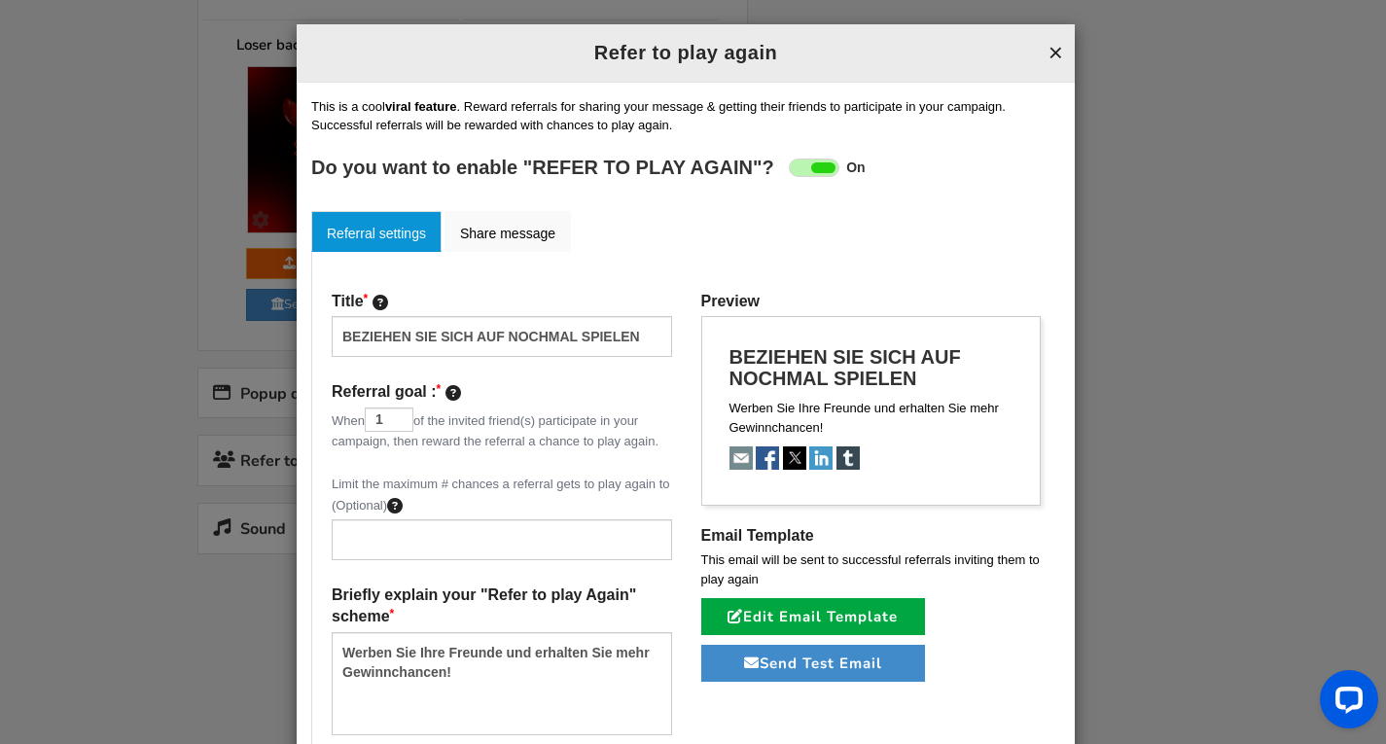
click at [1055, 51] on button "×" at bounding box center [1056, 52] width 15 height 25
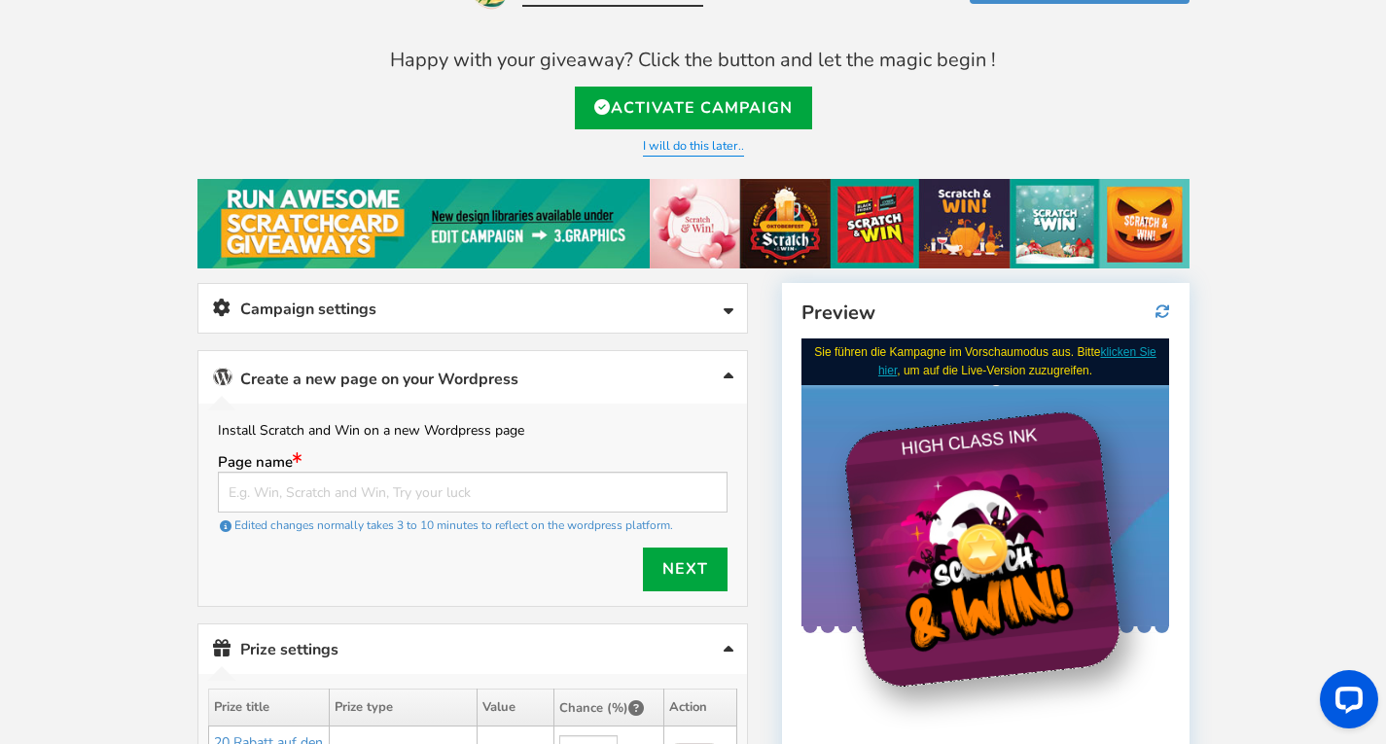
scroll to position [67, 0]
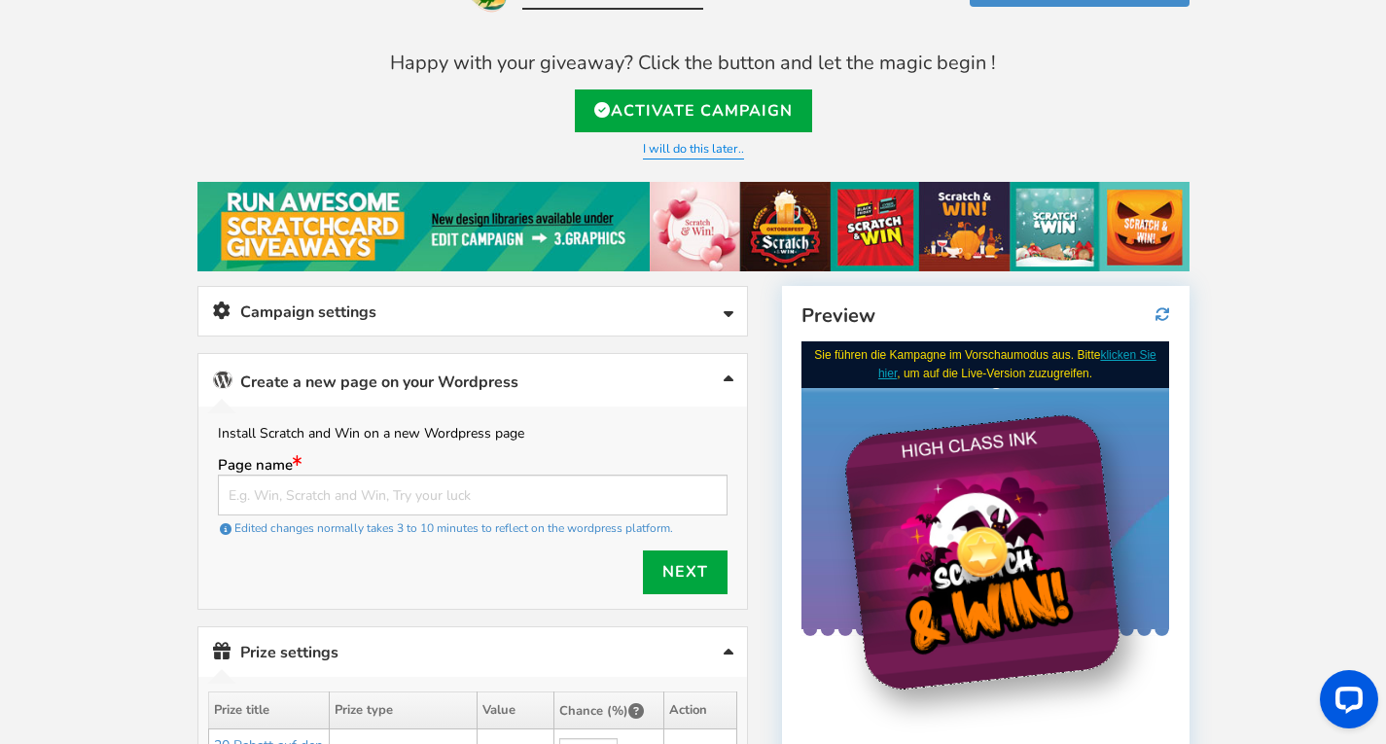
click at [717, 320] on link "Campaign settings" at bounding box center [472, 312] width 549 height 50
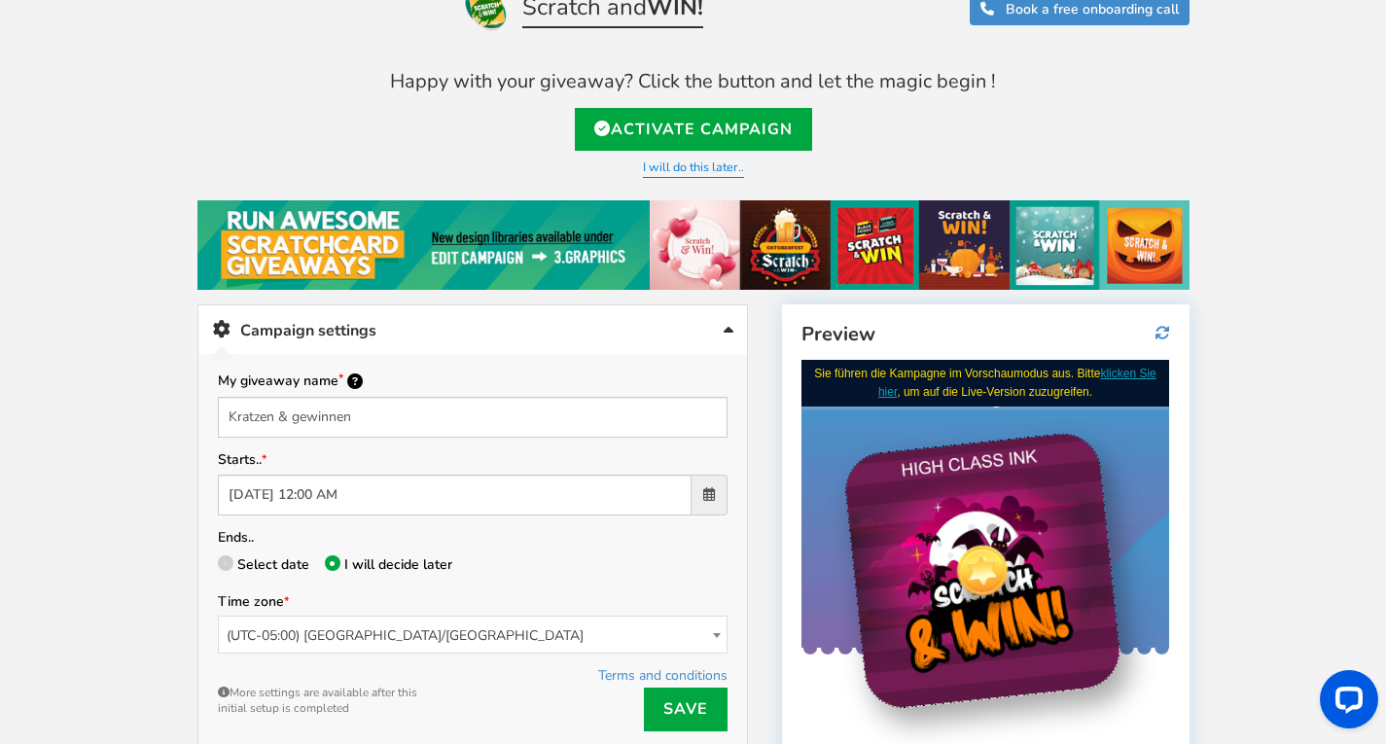
scroll to position [48, 0]
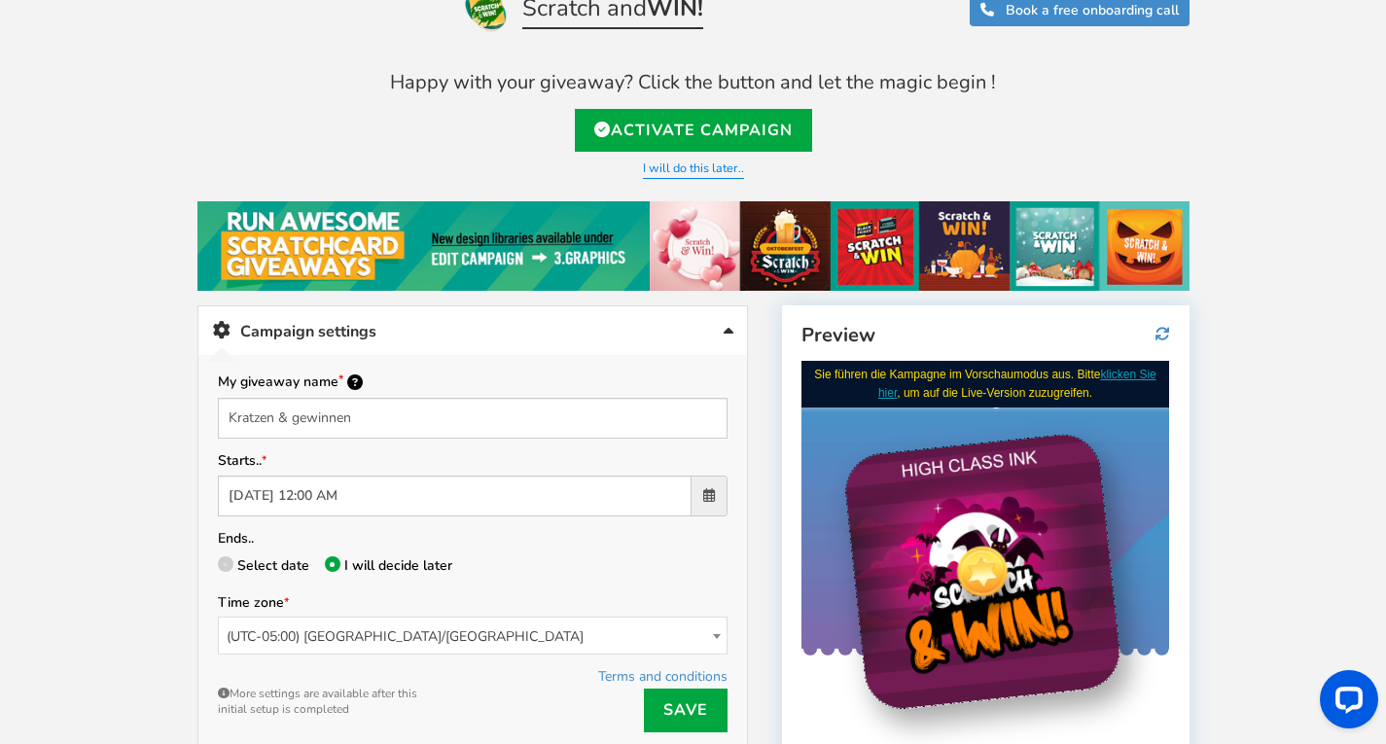
click at [581, 438] on div "My giveaway name Kratzen & gewinnen Starts.. [DATE] 12:00 AM Ends.. Select date…" at bounding box center [473, 551] width 510 height 363
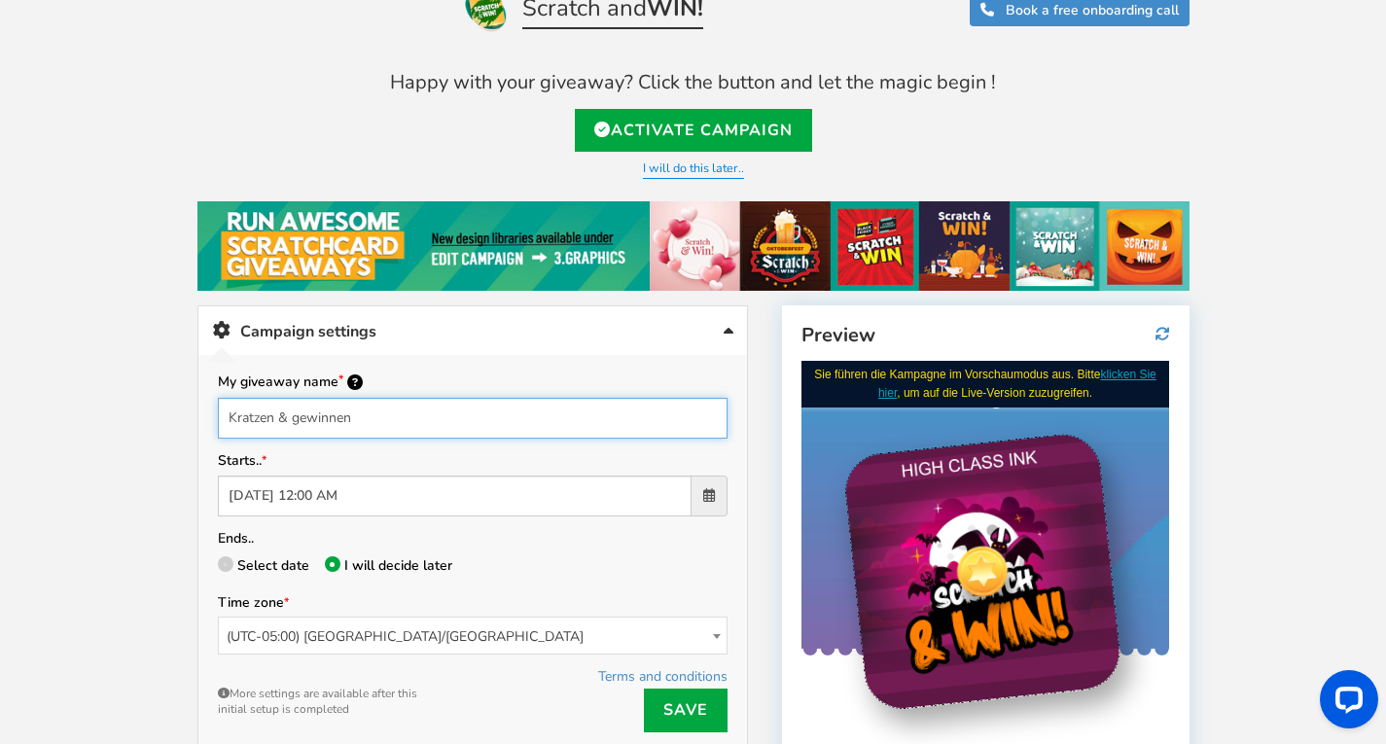
click at [559, 408] on input "Kratzen & gewinnen" at bounding box center [473, 418] width 510 height 41
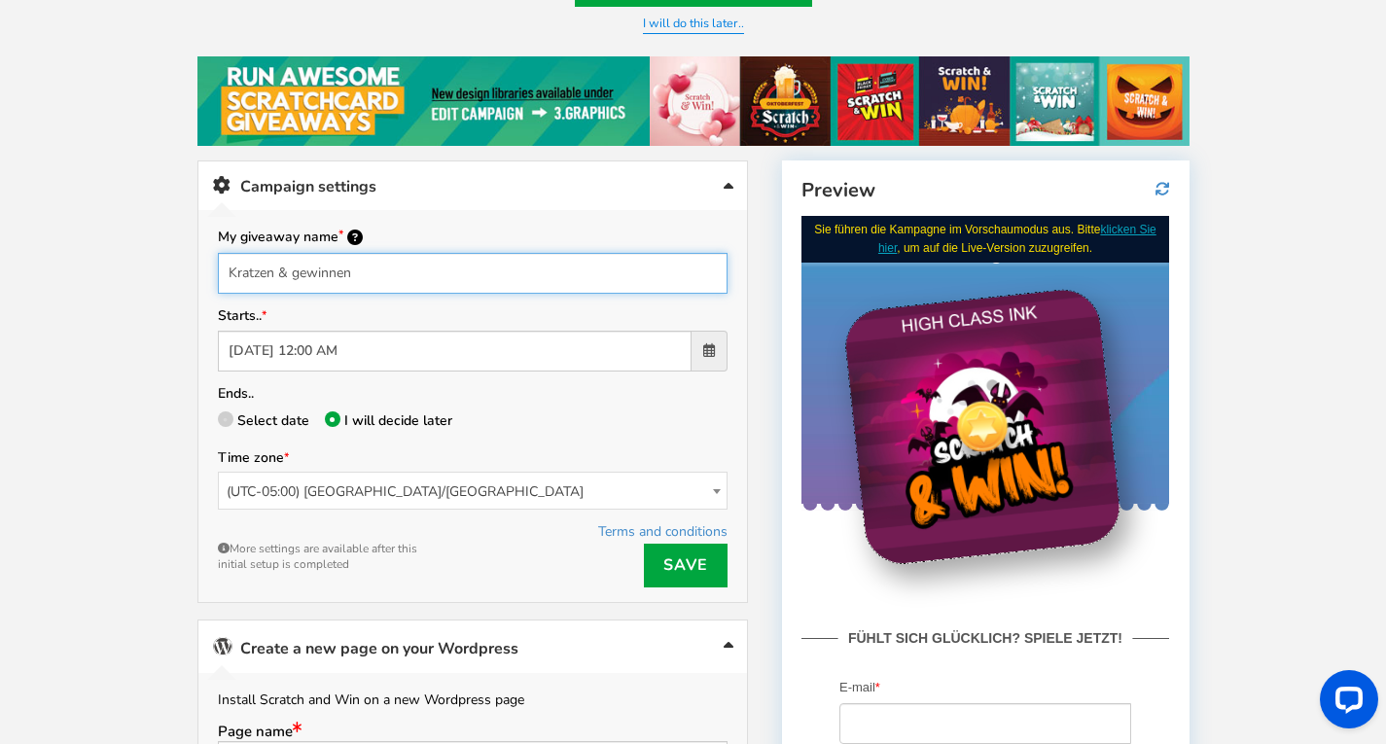
scroll to position [195, 0]
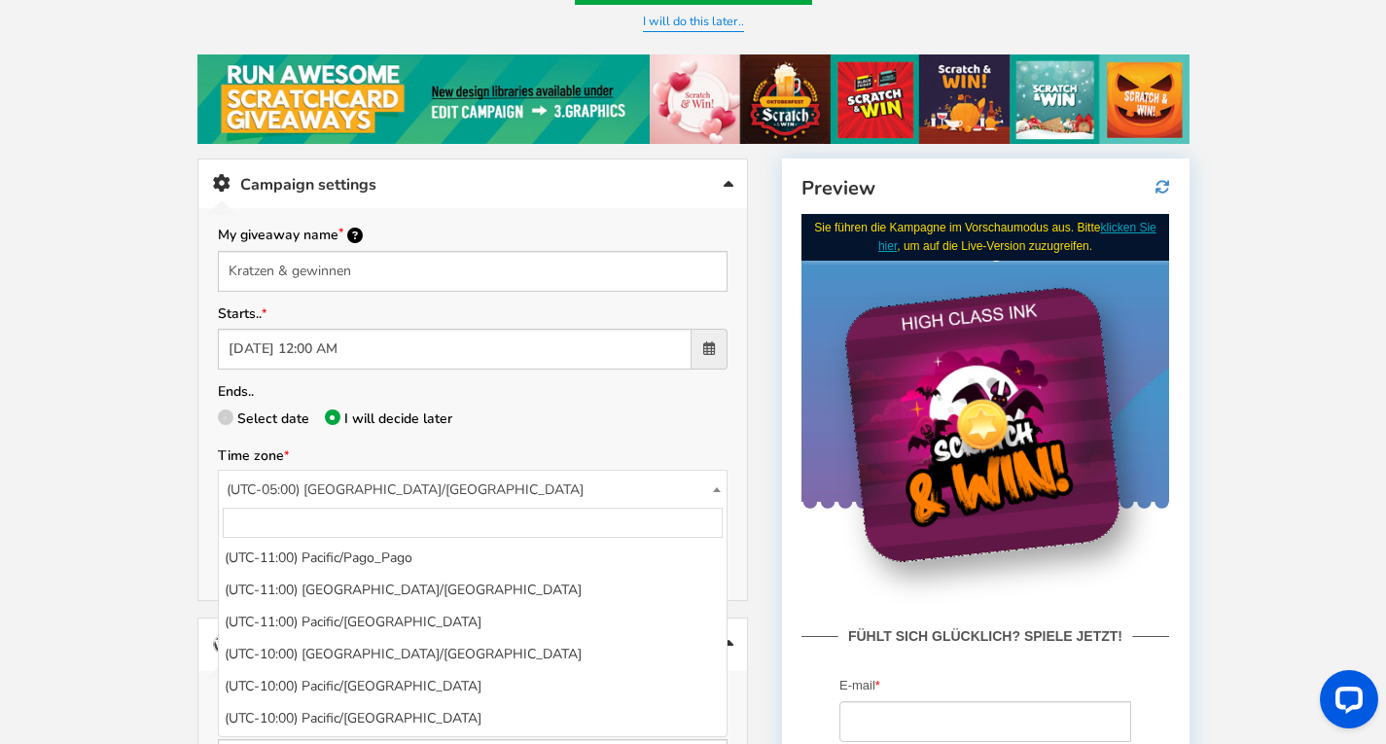
click at [408, 482] on span "(UTC-05:00) [GEOGRAPHIC_DATA]/[GEOGRAPHIC_DATA]" at bounding box center [473, 490] width 508 height 38
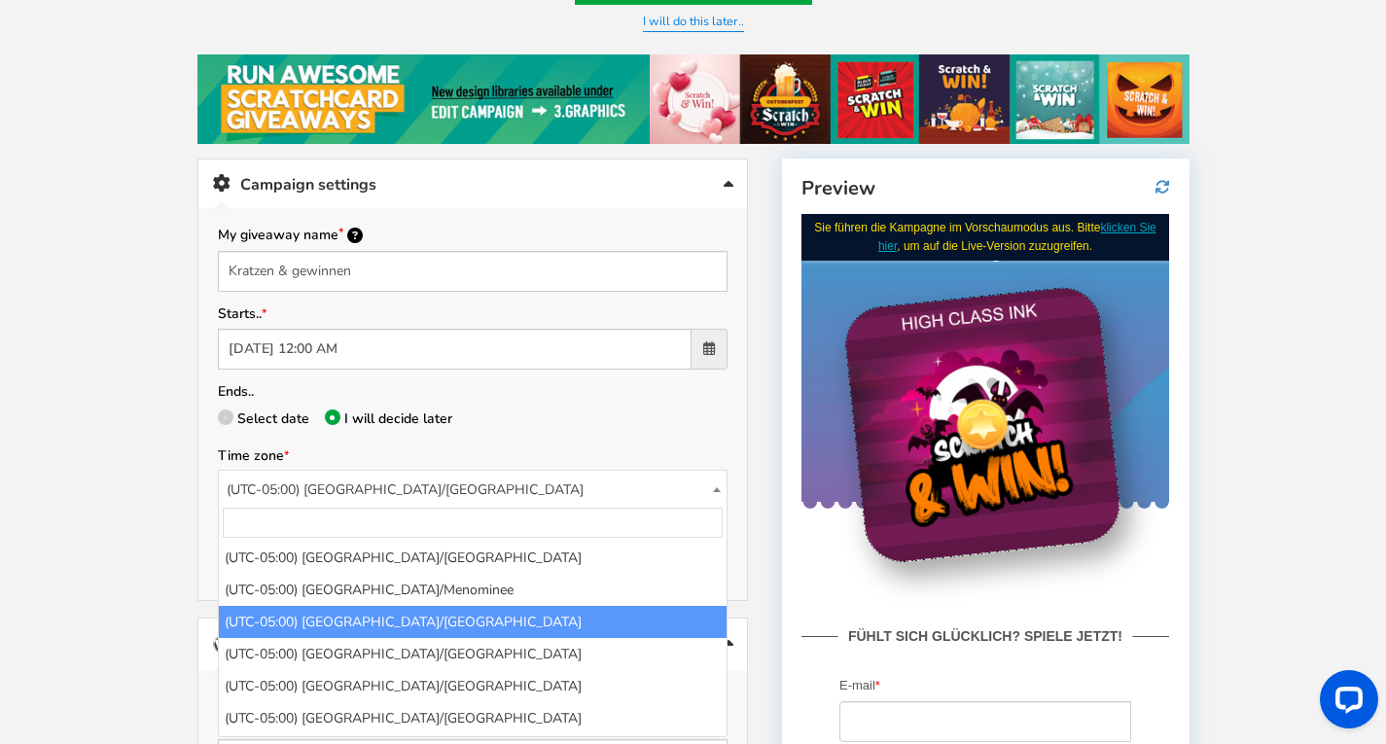
click at [377, 529] on input "search" at bounding box center [473, 523] width 500 height 30
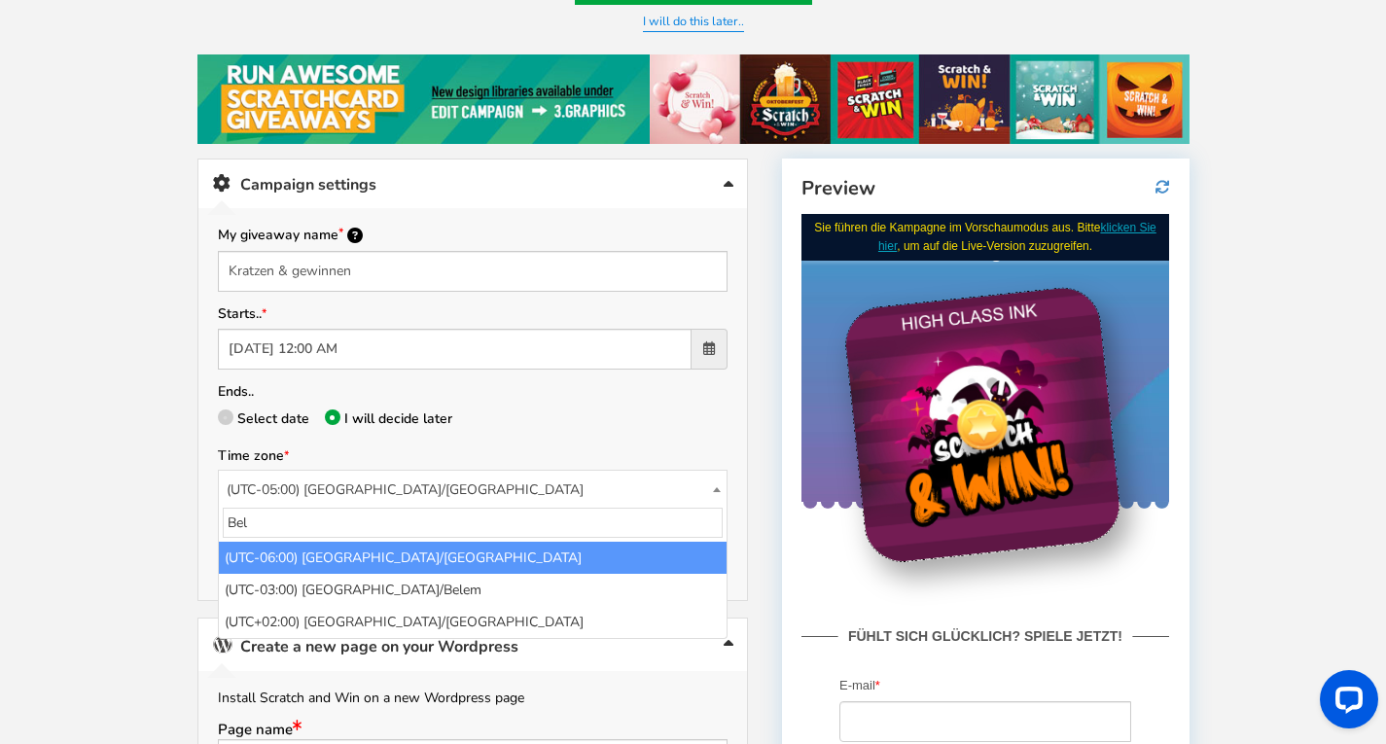
scroll to position [0, 0]
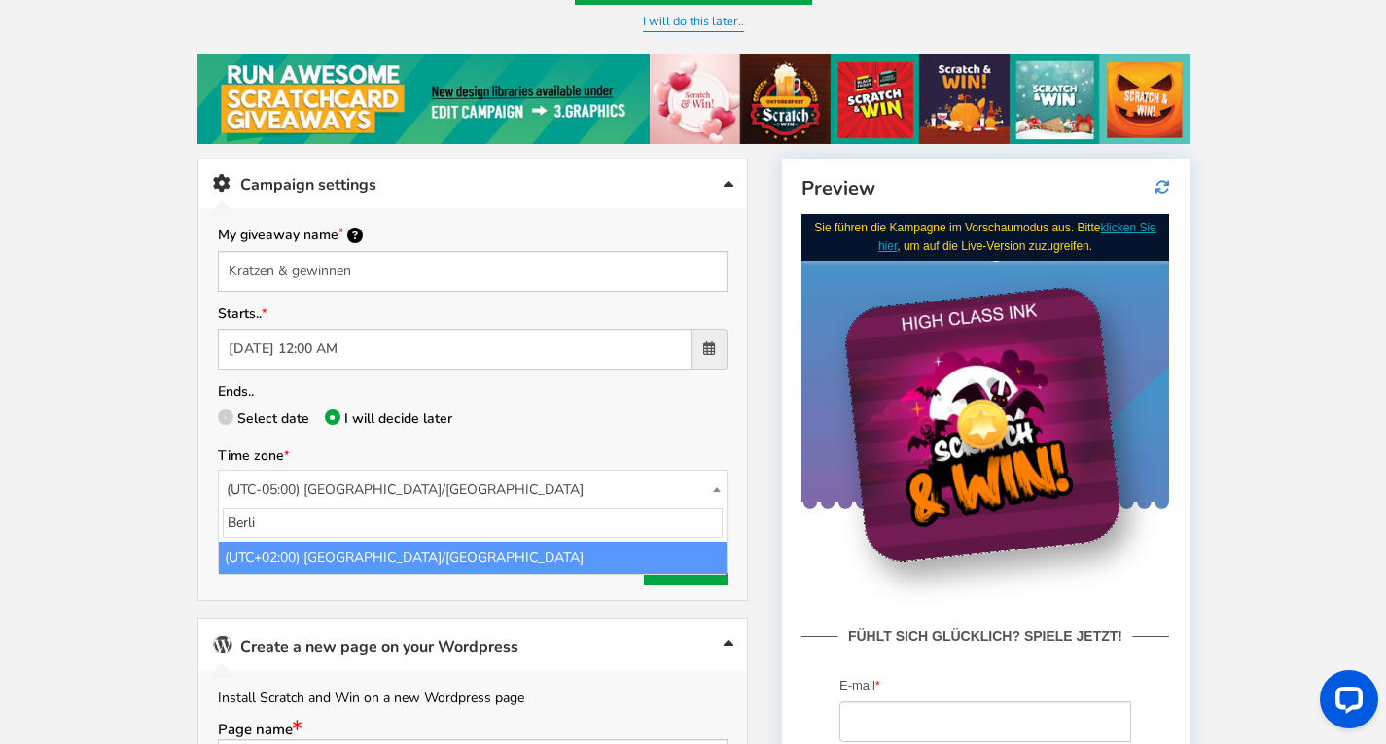
type input "Berli"
select select "Europe/[GEOGRAPHIC_DATA]"
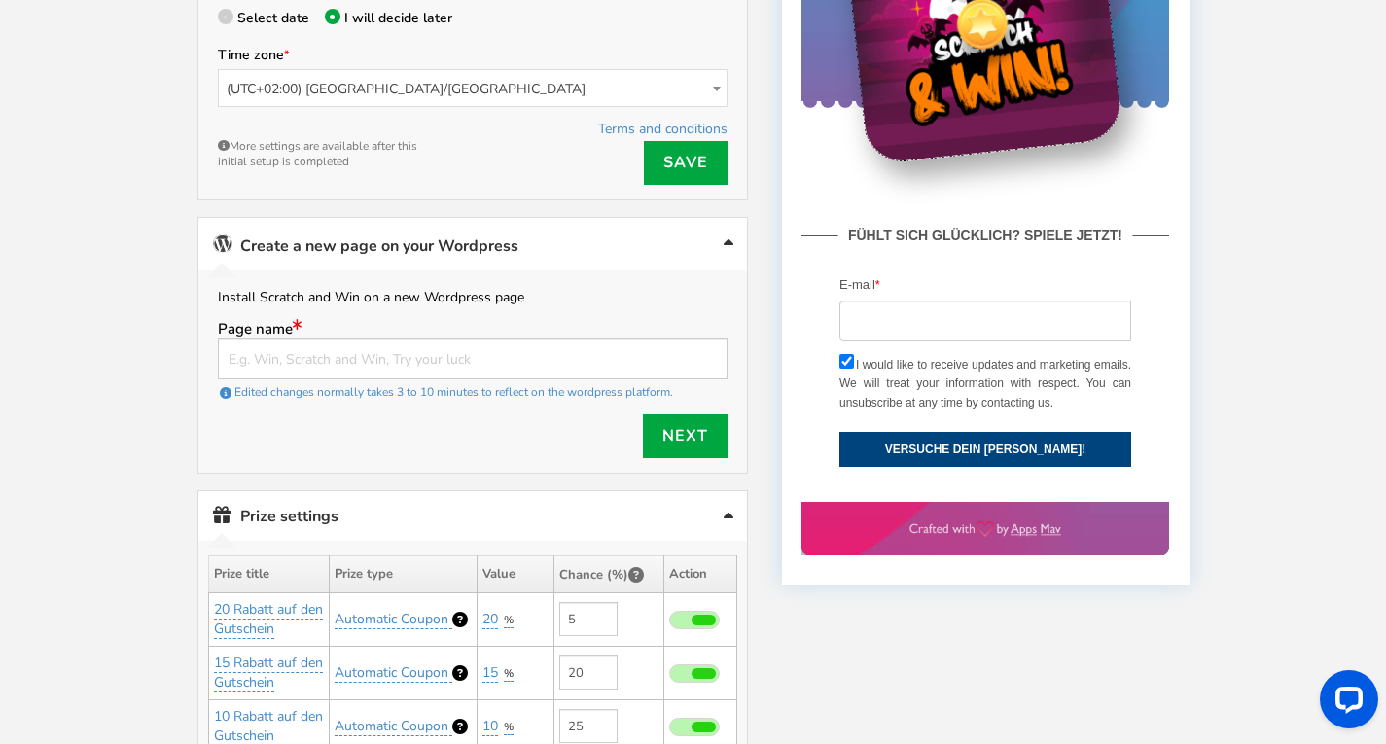
scroll to position [596, 0]
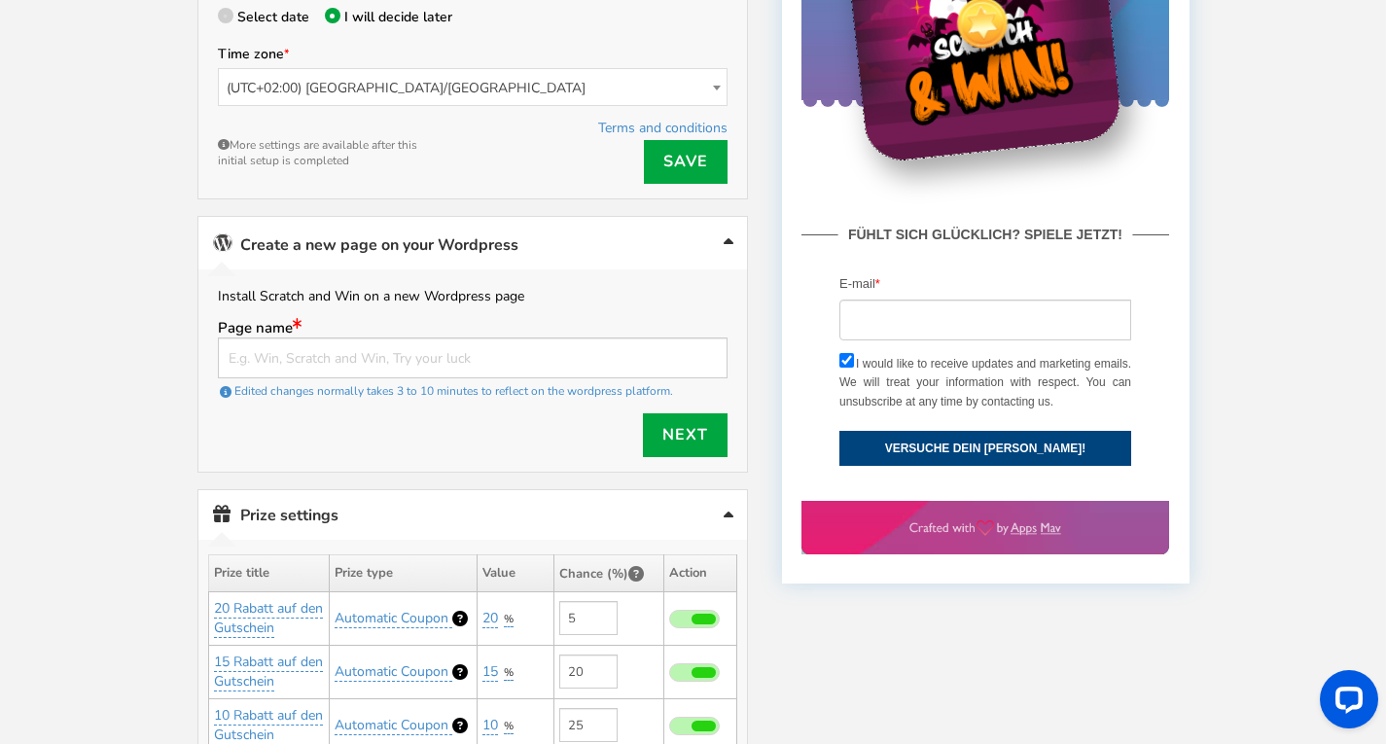
click at [371, 378] on div "Edited changes normally takes 3 to 10 minutes to reflect on the wordpress platf…" at bounding box center [473, 390] width 510 height 25
click at [368, 378] on div "Edited changes normally takes 3 to 10 minutes to reflect on the wordpress platf…" at bounding box center [473, 390] width 510 height 25
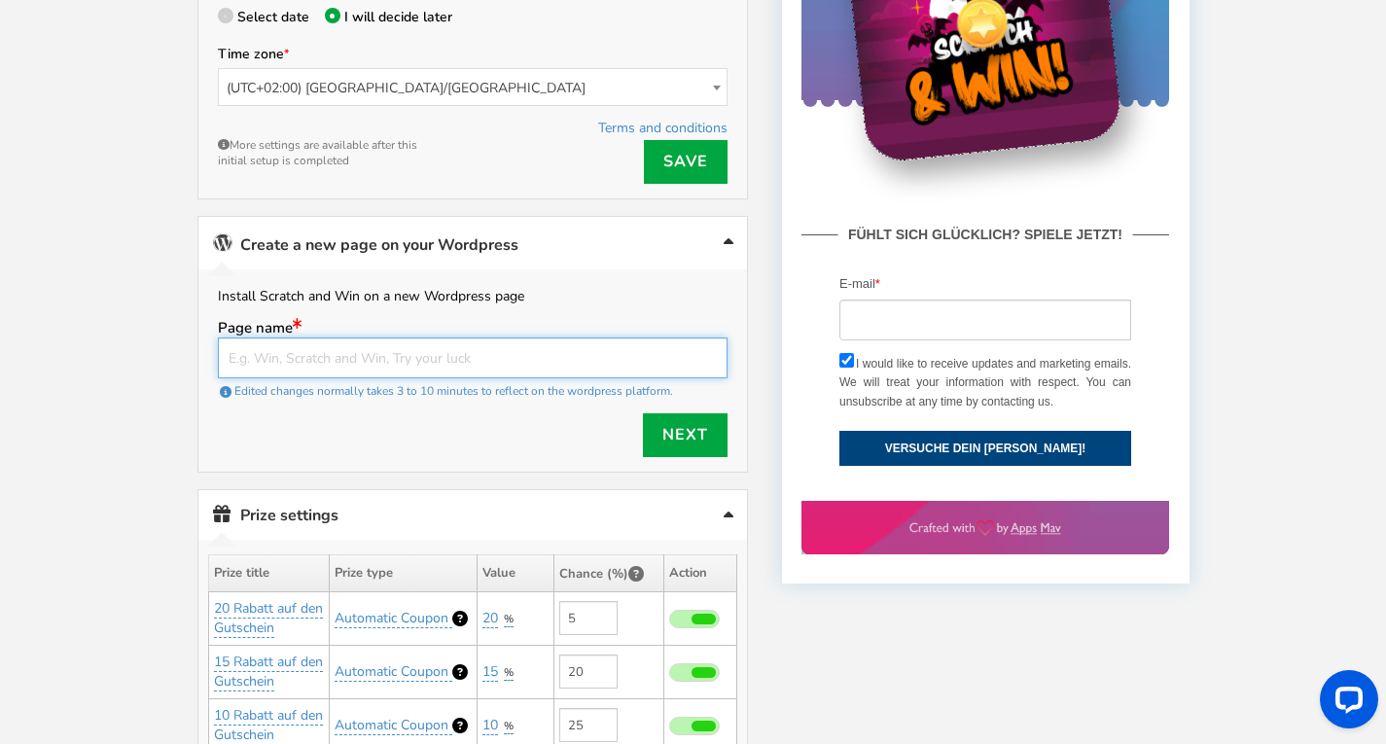
click at [359, 364] on input "text" at bounding box center [473, 358] width 510 height 41
type input "K"
type input "k"
type input "rubbelundgewinne"
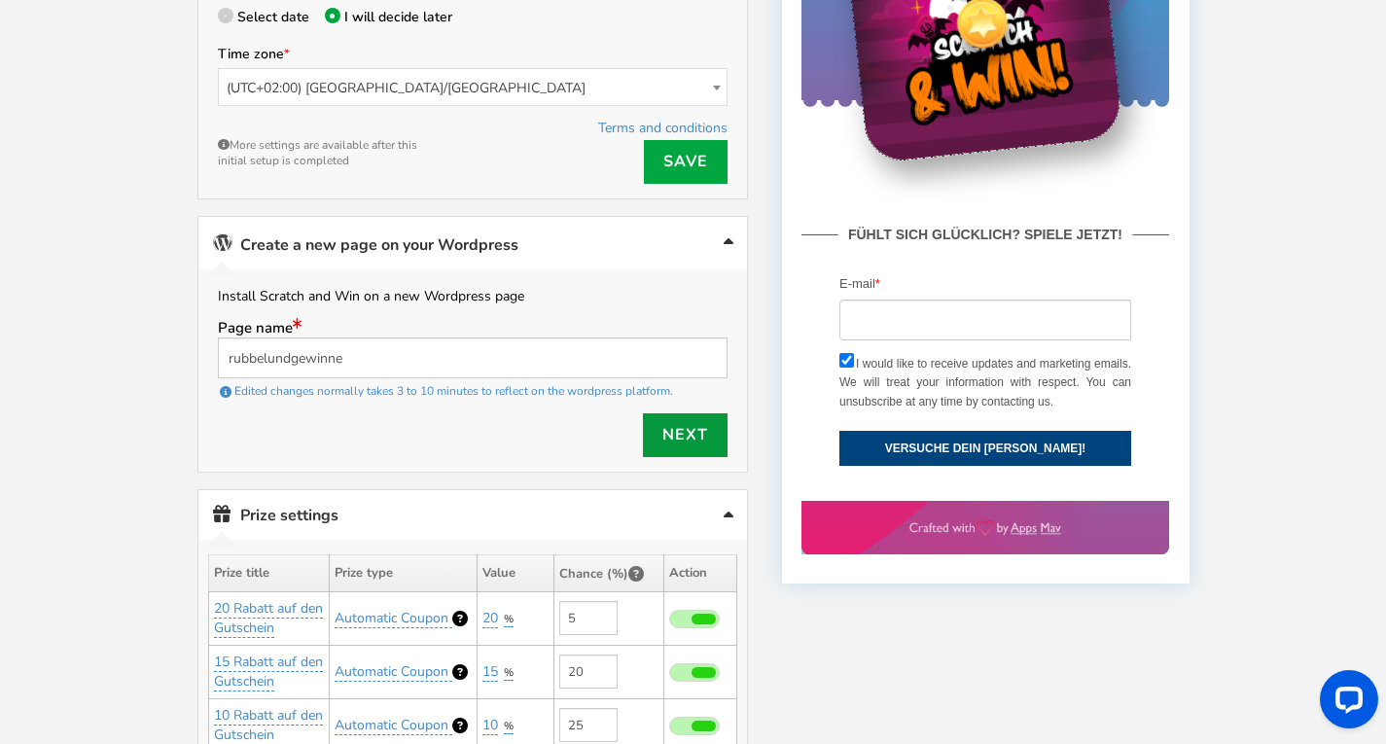
click at [688, 450] on link "Next" at bounding box center [685, 435] width 85 height 44
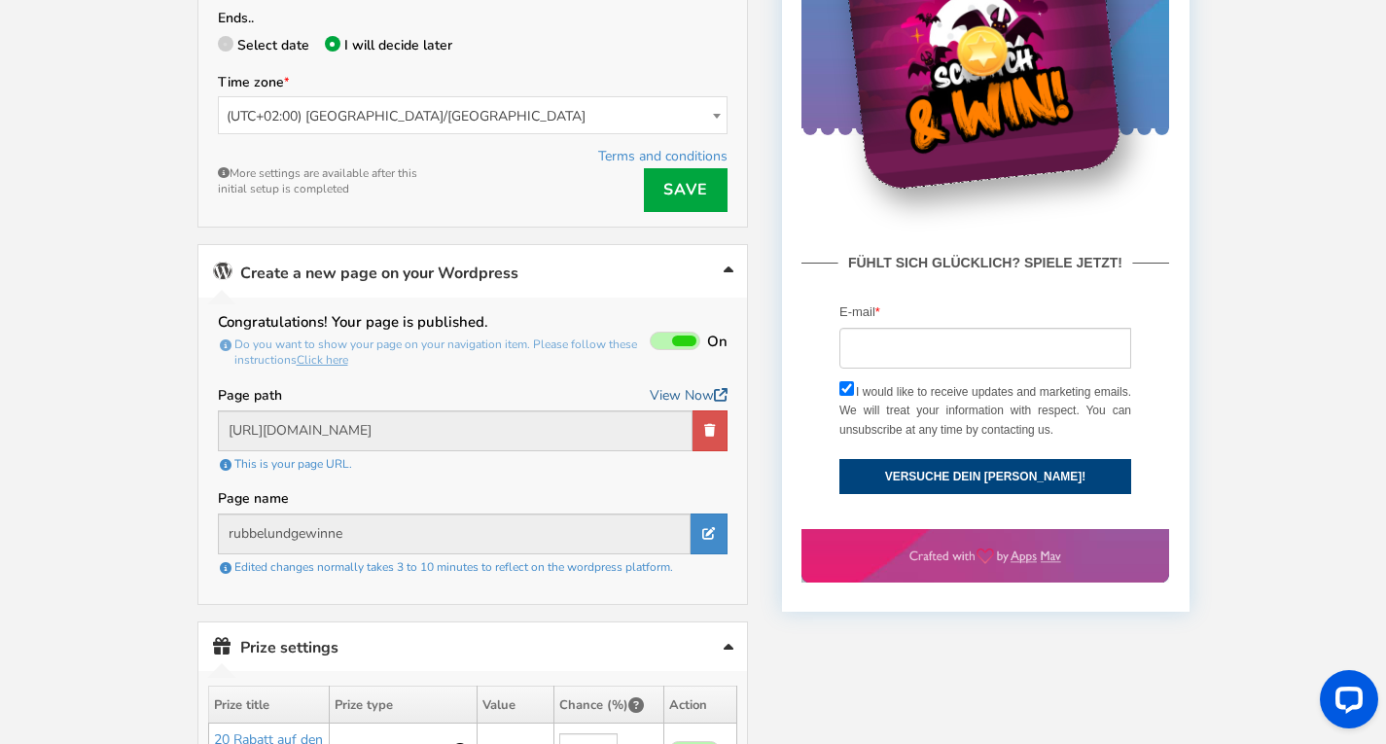
scroll to position [602, 0]
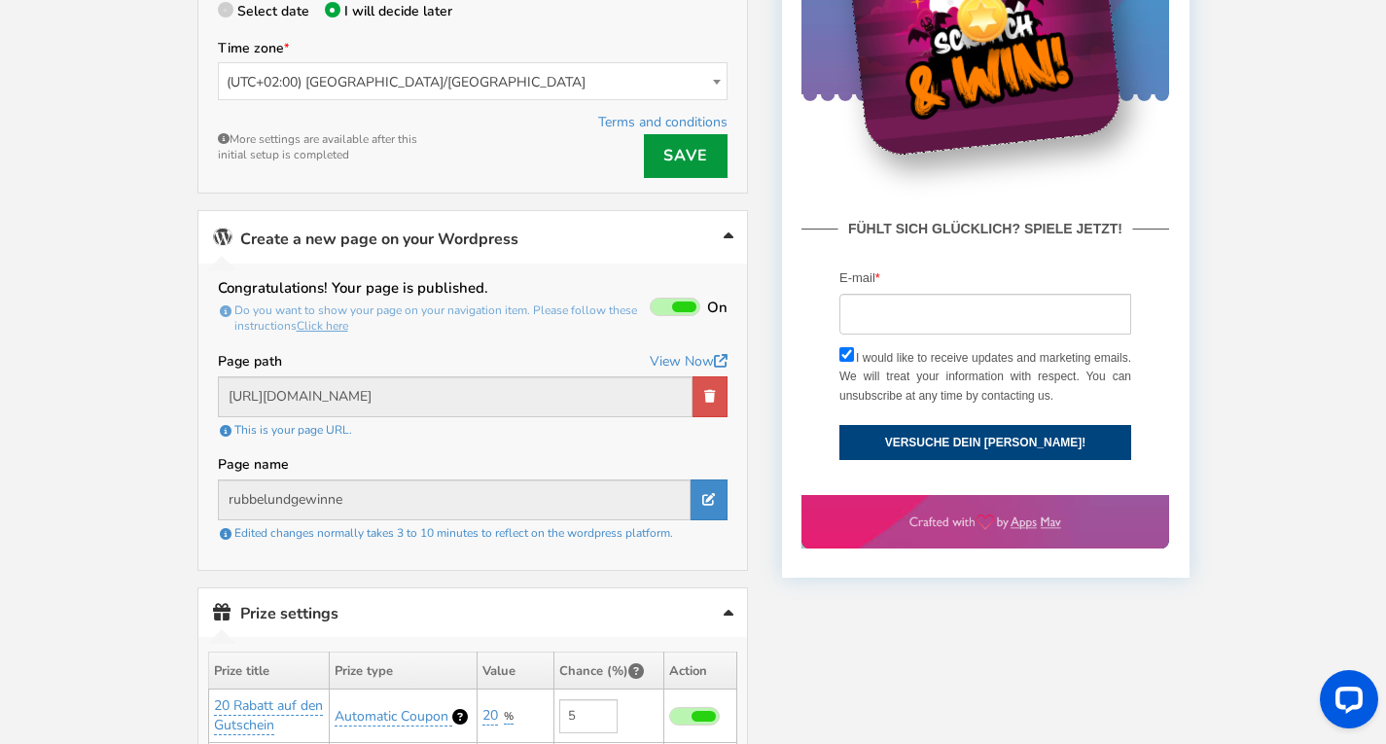
click at [675, 155] on link "Save" at bounding box center [686, 156] width 84 height 44
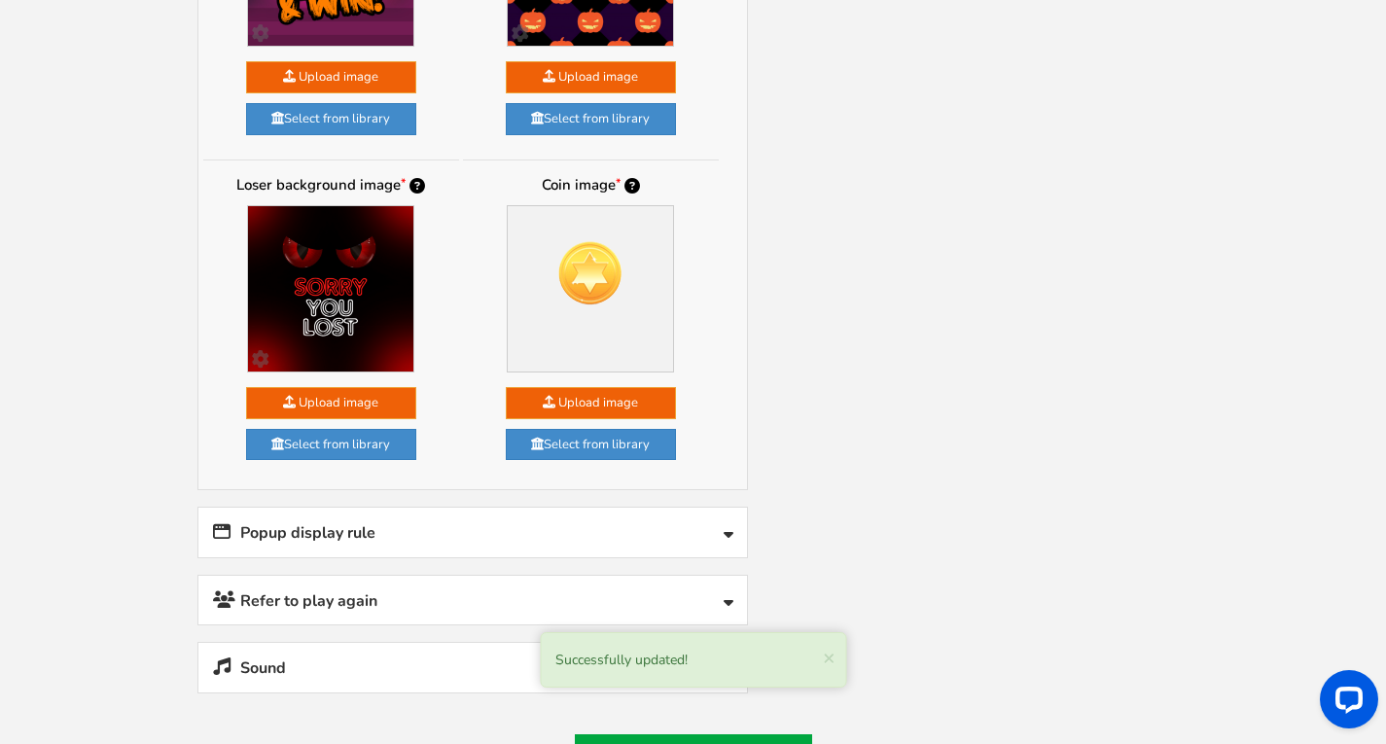
scroll to position [2039, 0]
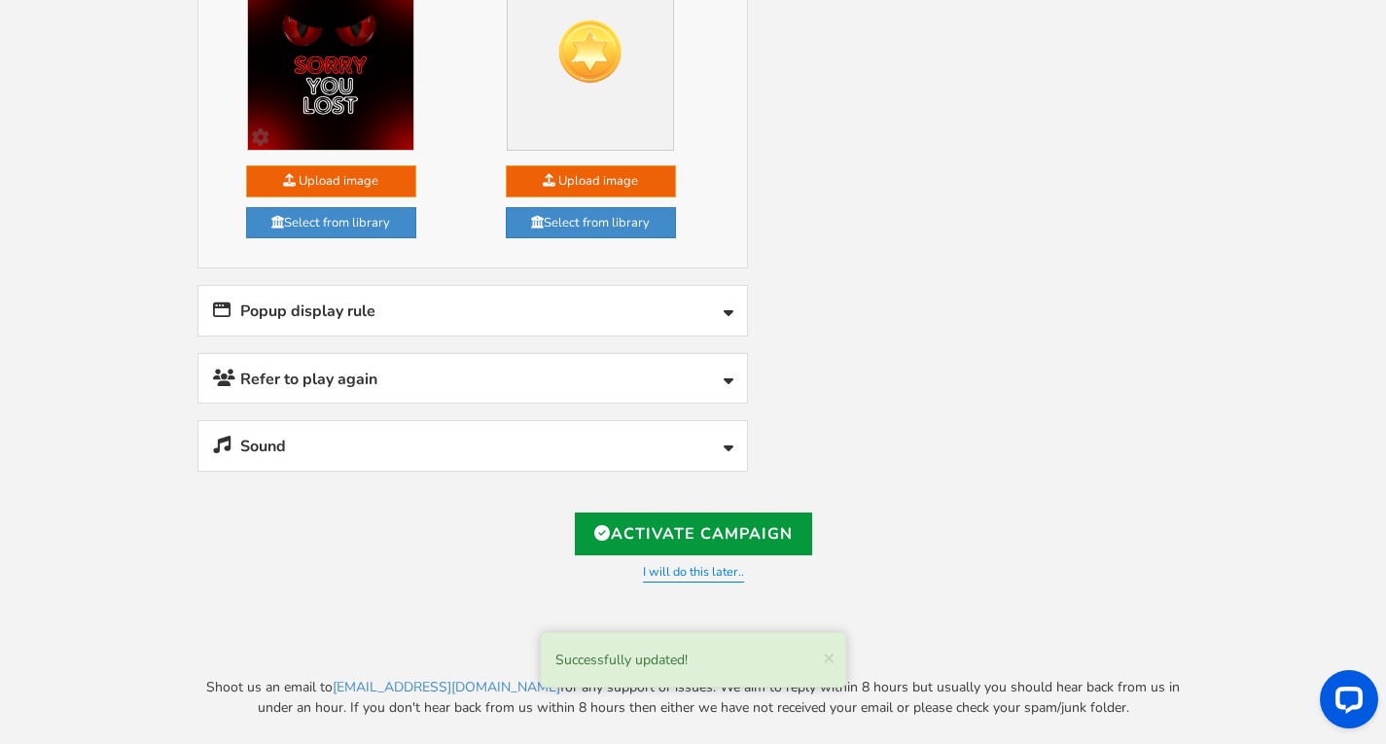
click at [625, 520] on link "Activate Campaign" at bounding box center [693, 534] width 237 height 43
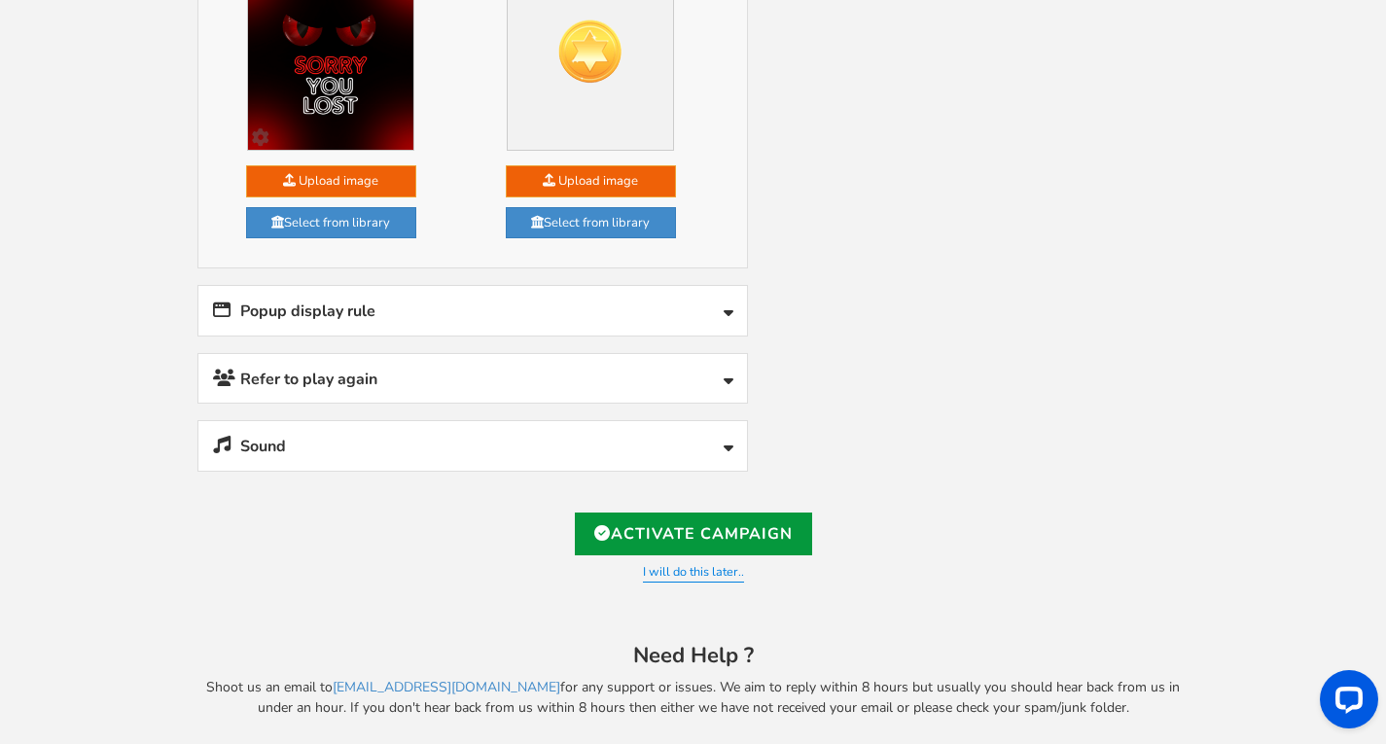
type input "[URL][DOMAIN_NAME]"
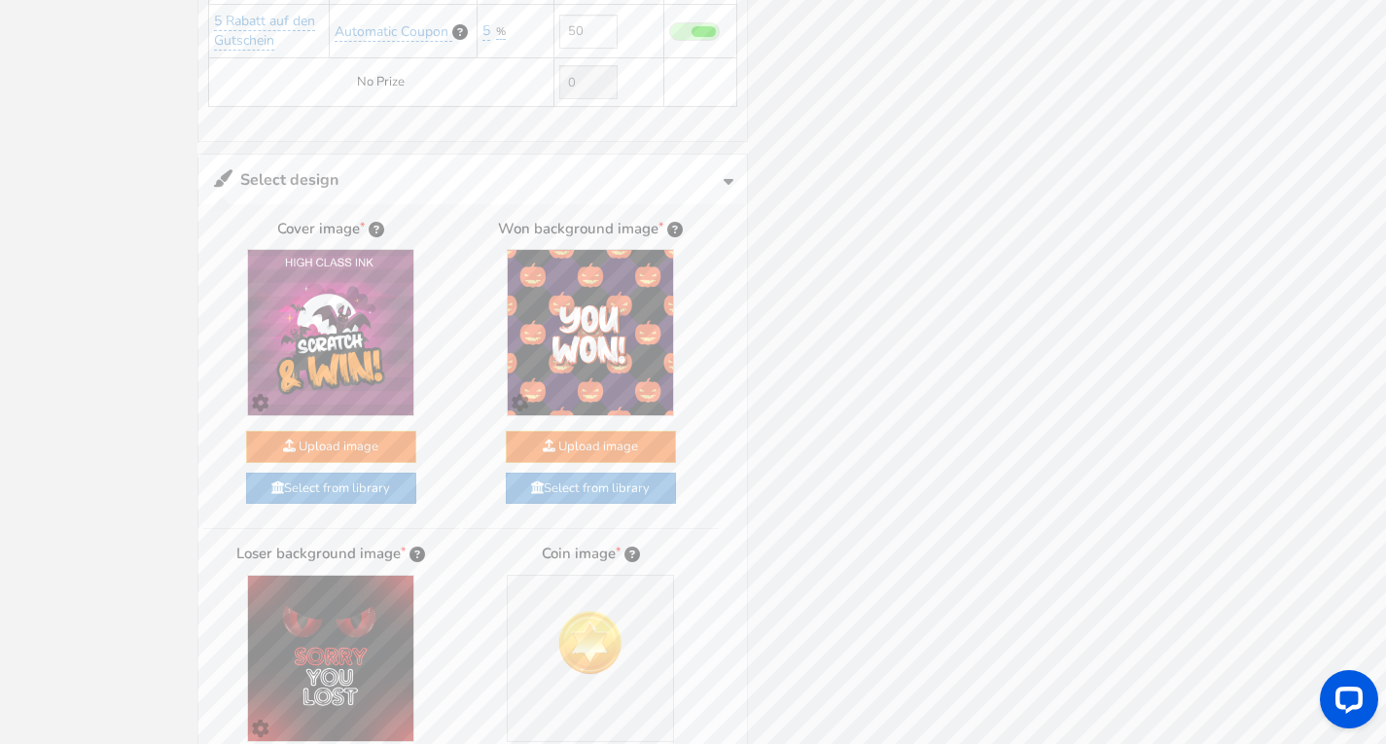
scroll to position [0, 0]
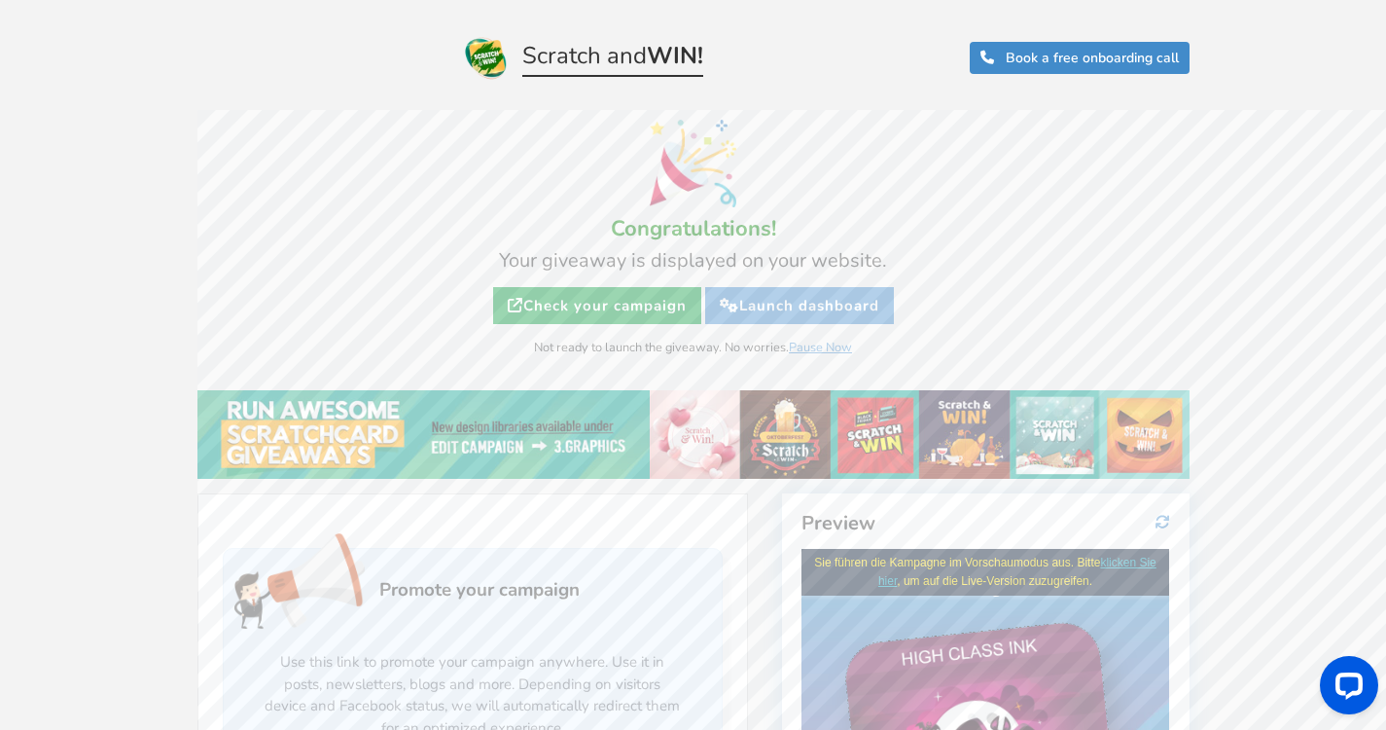
click at [622, 315] on link "Check your campaign" at bounding box center [597, 305] width 208 height 37
